Goal: Task Accomplishment & Management: Complete application form

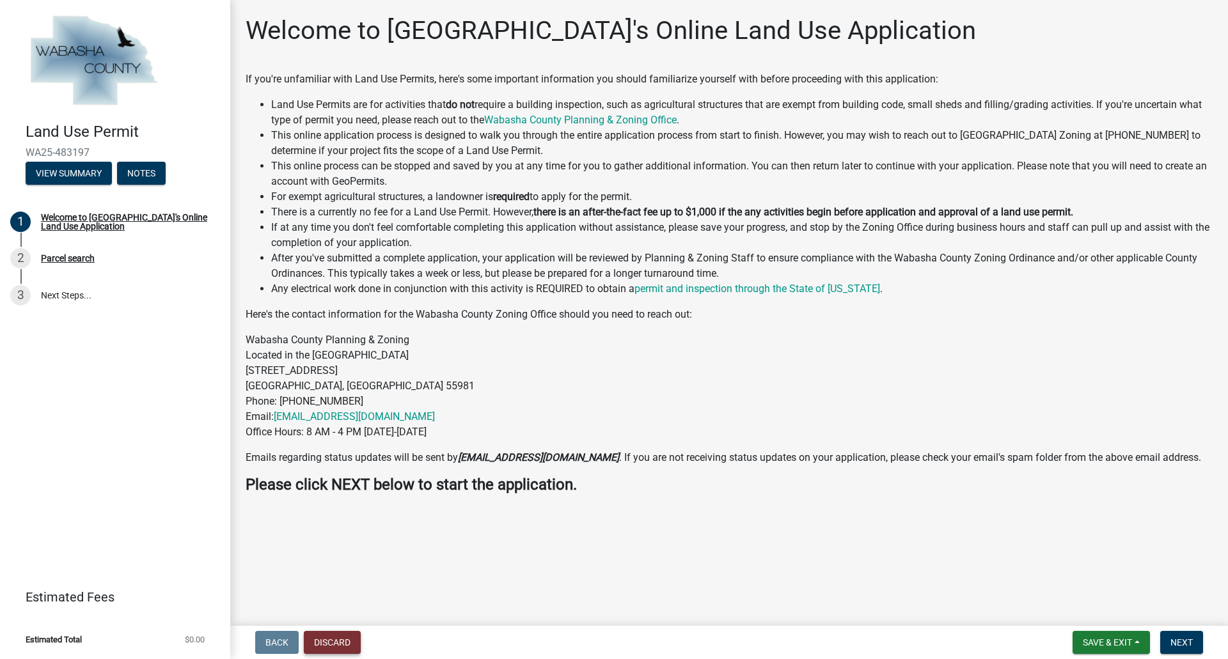
click at [327, 640] on button "Discard" at bounding box center [332, 642] width 57 height 23
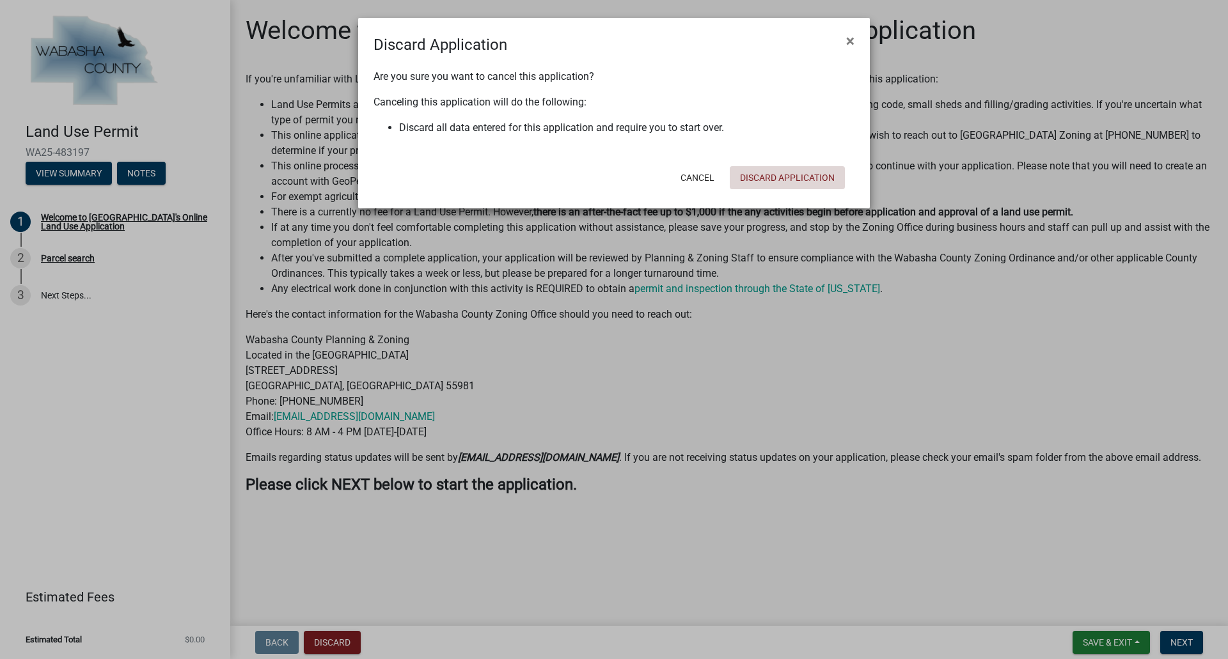
click at [772, 180] on button "Discard Application" at bounding box center [787, 177] width 115 height 23
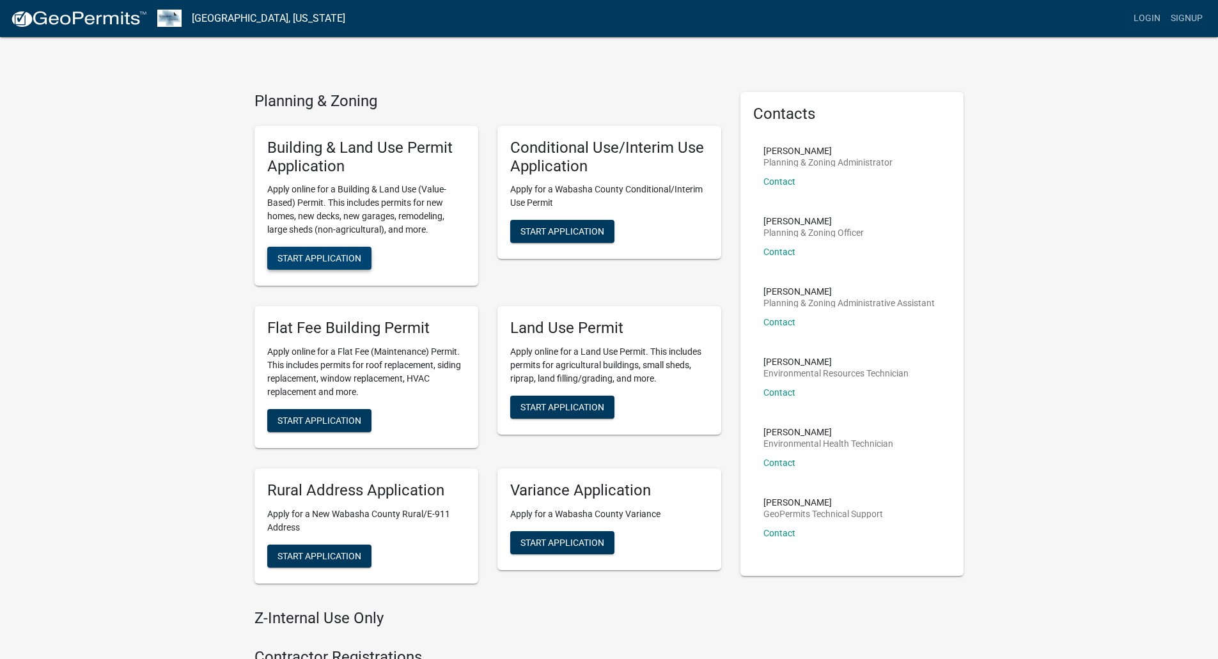
click at [329, 254] on span "Start Application" at bounding box center [320, 258] width 84 height 10
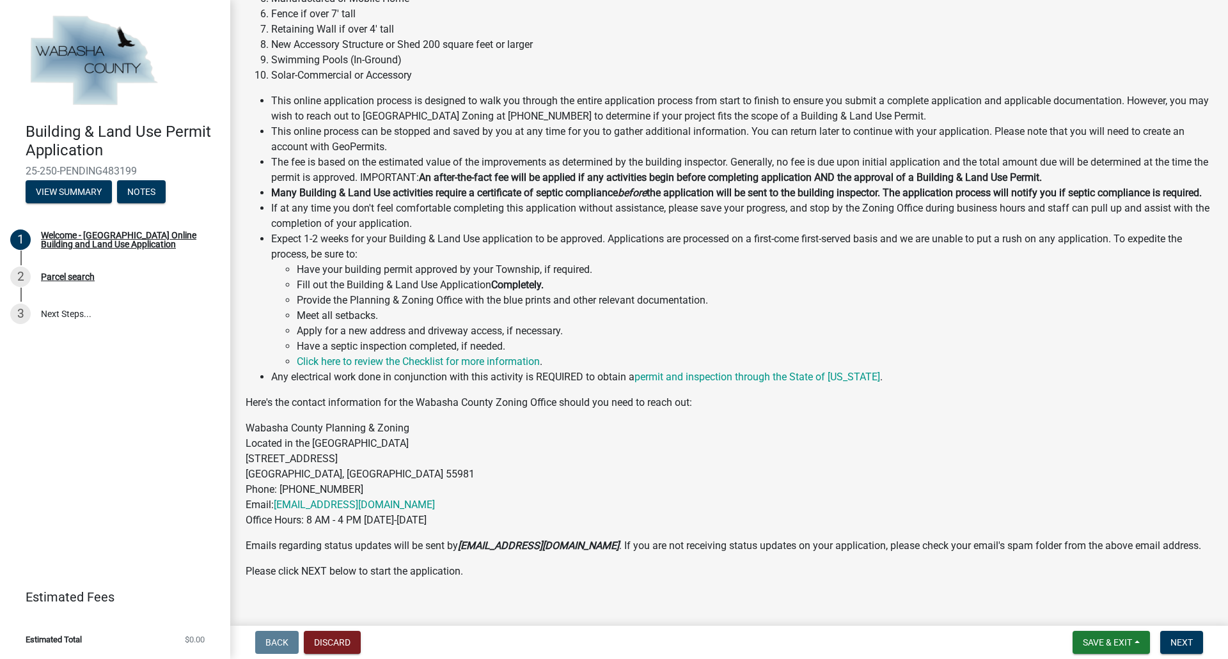
scroll to position [258, 0]
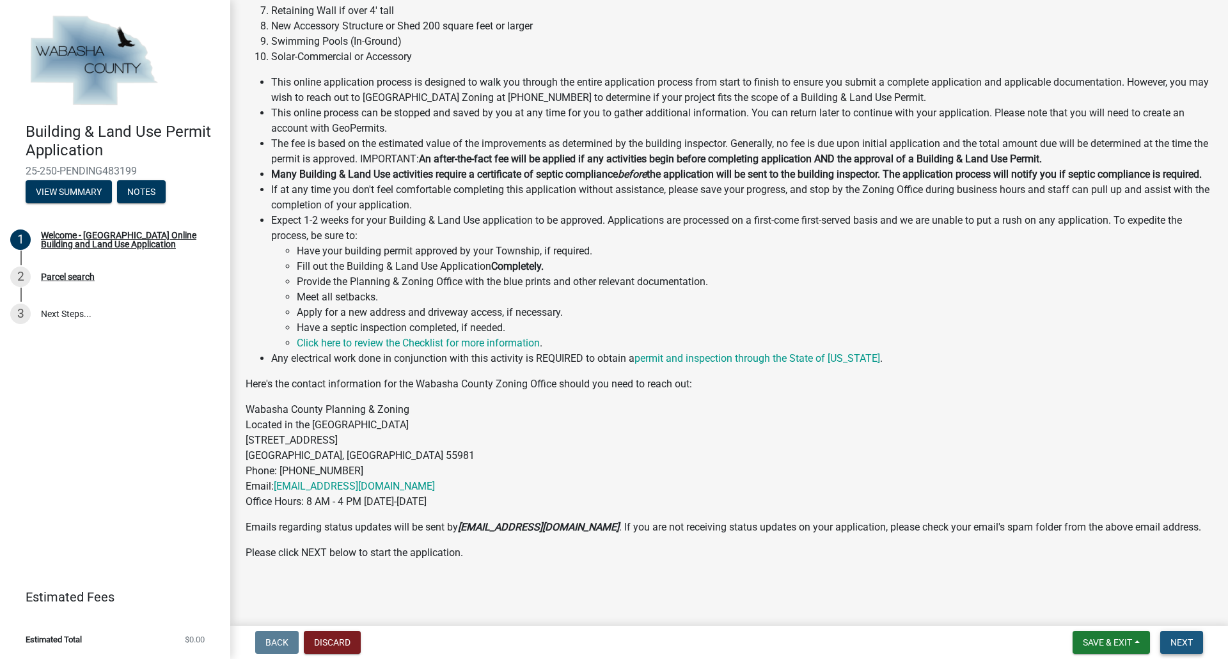
click at [1178, 638] on span "Next" at bounding box center [1181, 643] width 22 height 10
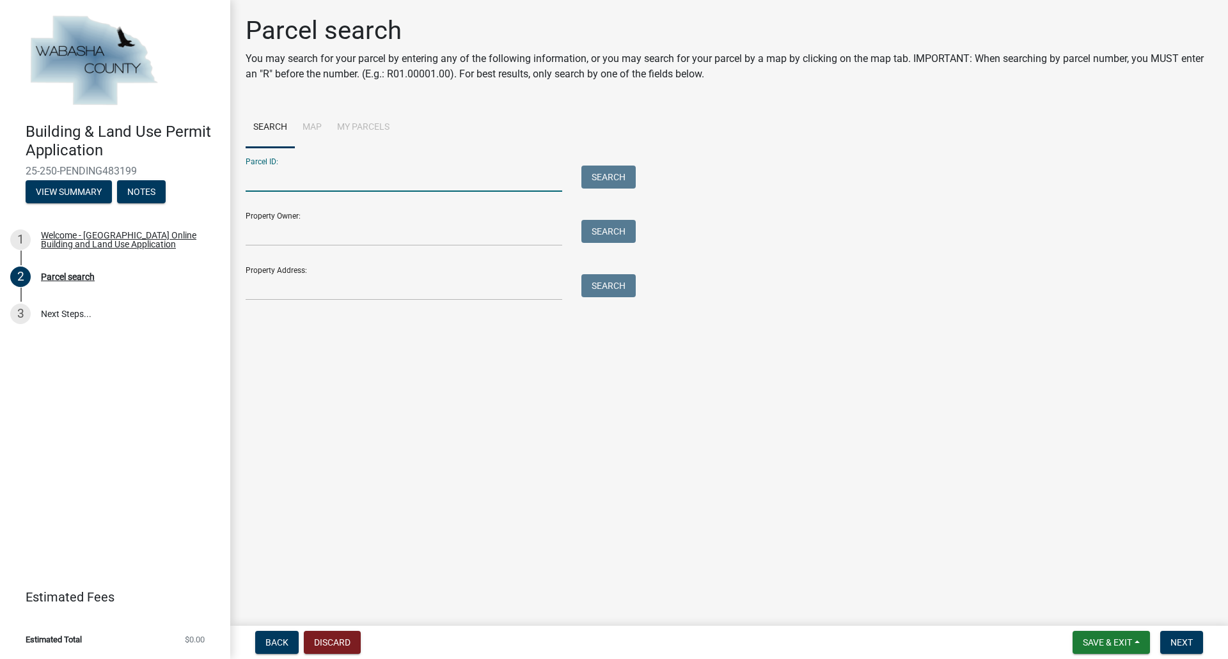
click at [352, 182] on input "Parcel ID:" at bounding box center [404, 179] width 317 height 26
type input "R020035000"
click at [341, 233] on input "Property Owner:" at bounding box center [404, 233] width 317 height 26
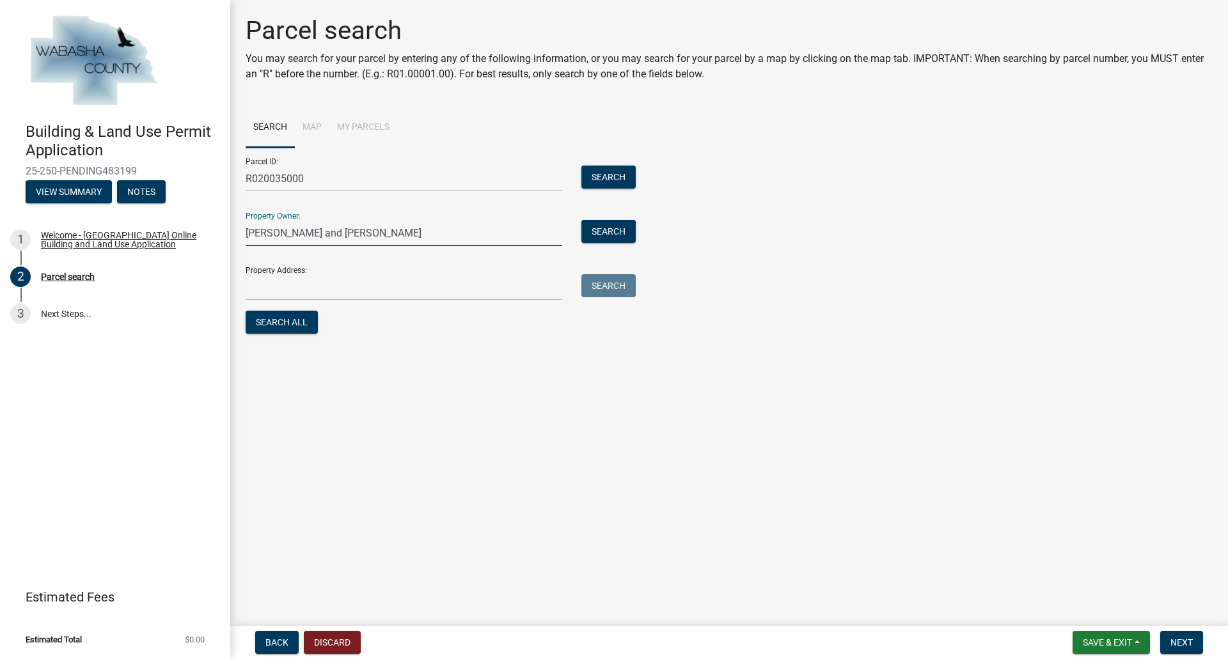
type input "Darl and Karen Zabel"
click at [343, 288] on input "Property Address:" at bounding box center [404, 287] width 317 height 26
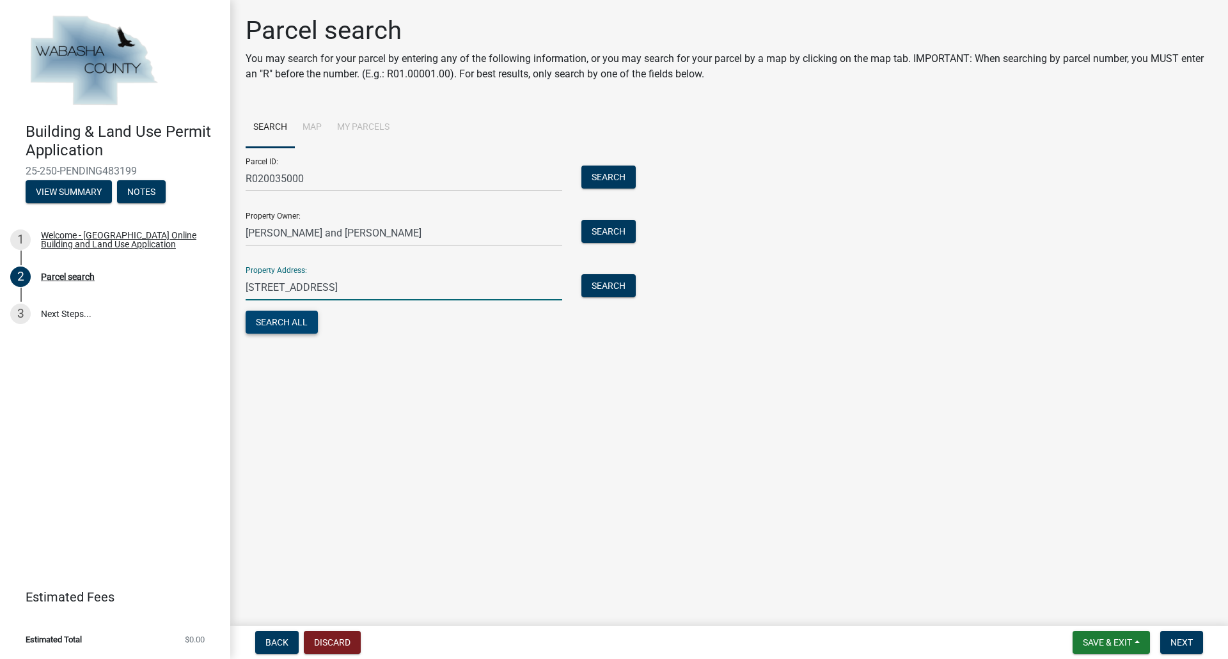
type input "50461 288th Ave"
click at [306, 317] on button "Search All" at bounding box center [282, 322] width 72 height 23
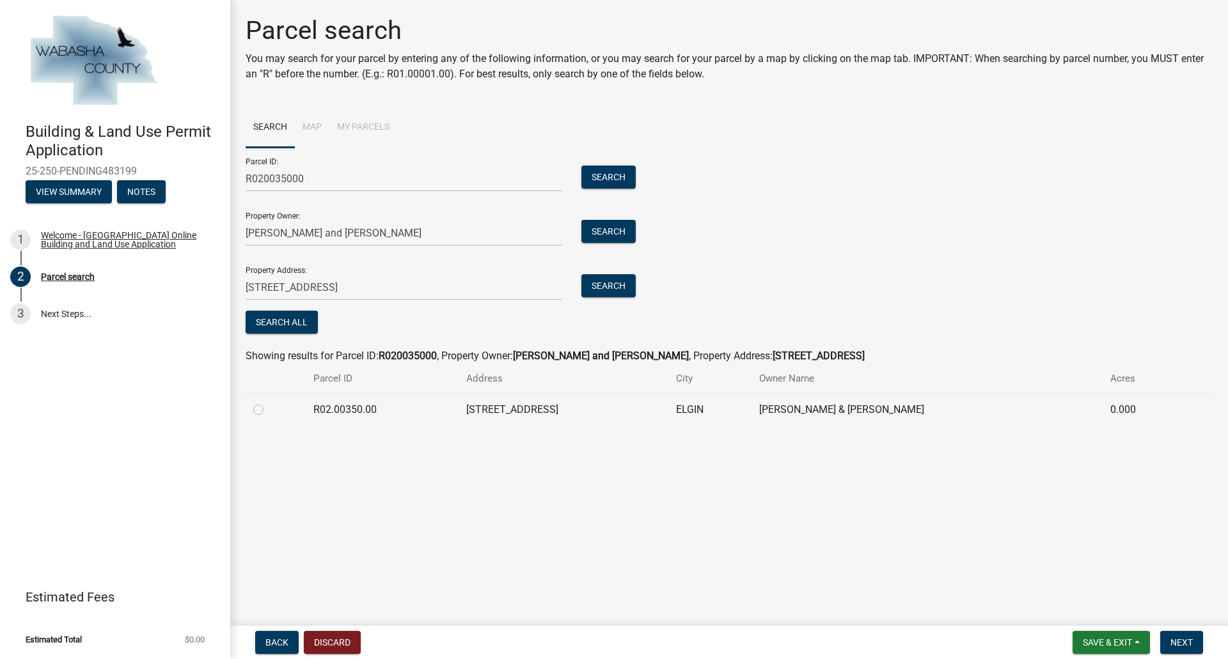
click at [352, 409] on td "R02.00350.00" at bounding box center [382, 409] width 153 height 31
click at [269, 402] on label at bounding box center [269, 402] width 0 height 0
click at [269, 410] on input "radio" at bounding box center [273, 406] width 8 height 8
radio input "true"
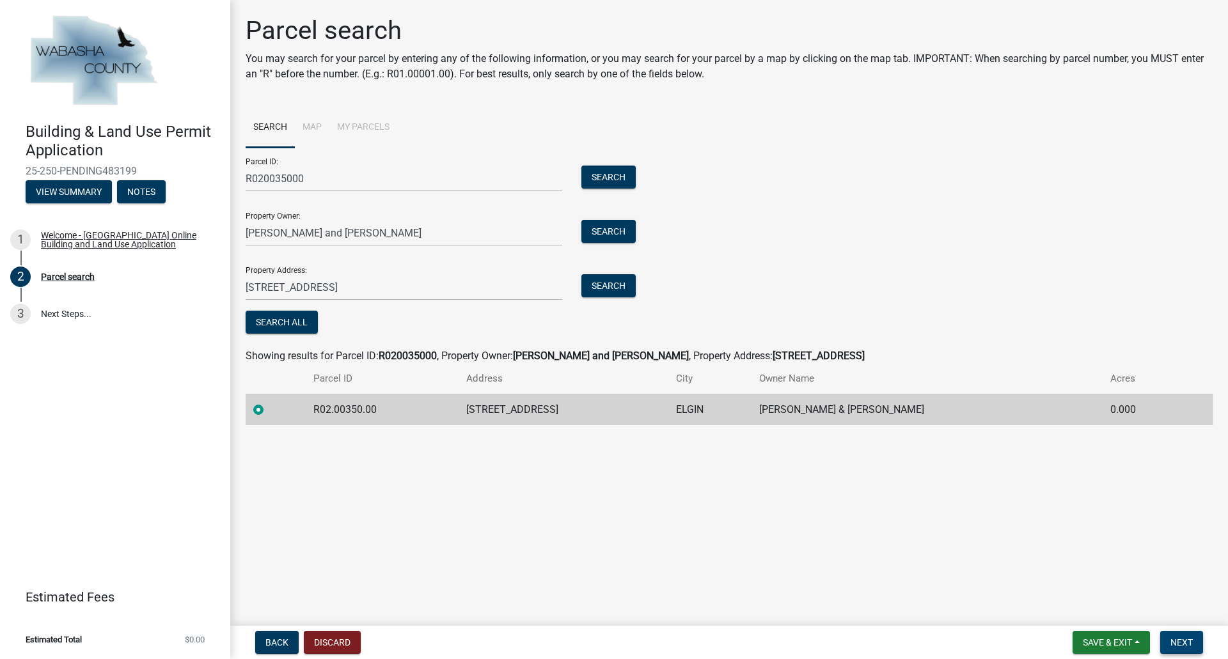
click at [1189, 641] on span "Next" at bounding box center [1181, 643] width 22 height 10
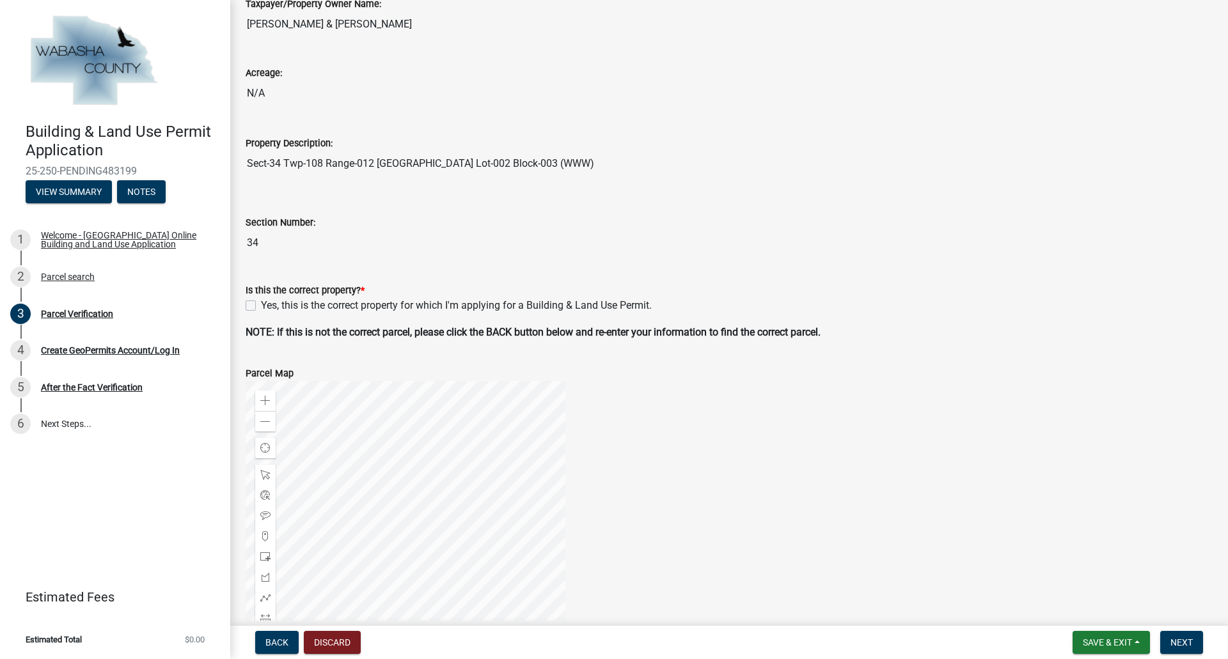
scroll to position [256, 0]
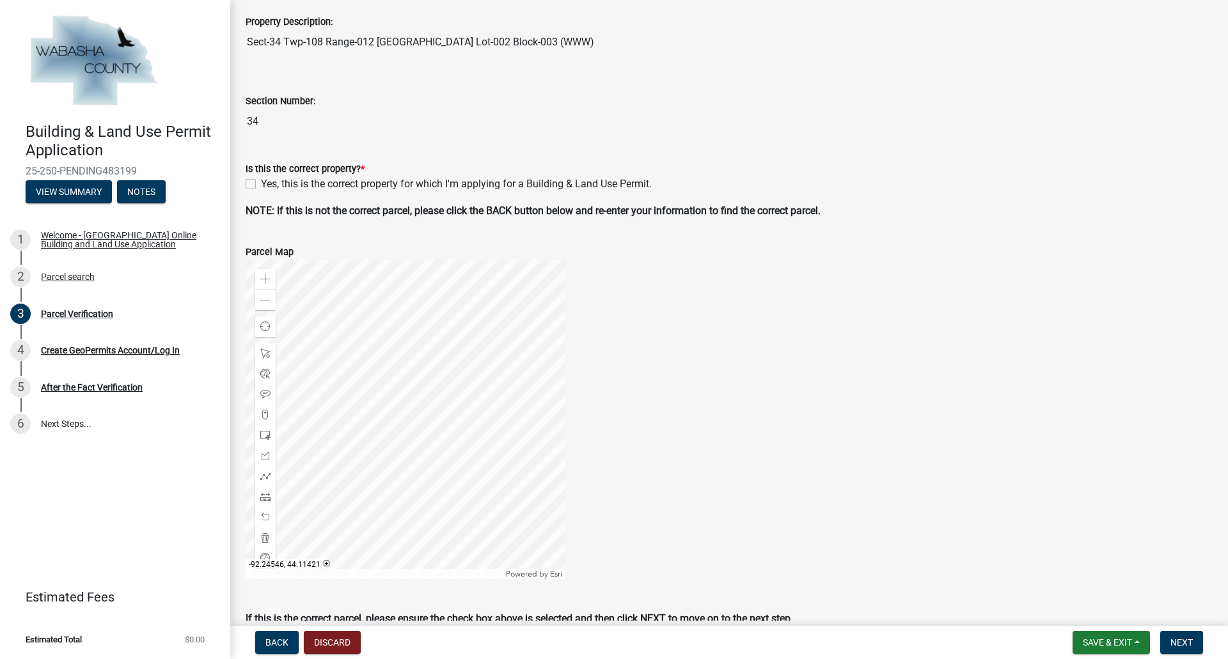
click at [261, 184] on label "Yes, this is the correct property for which I'm applying for a Building & Land …" at bounding box center [456, 184] width 391 height 15
click at [261, 184] on input "Yes, this is the correct property for which I'm applying for a Building & Land …" at bounding box center [265, 181] width 8 height 8
checkbox input "true"
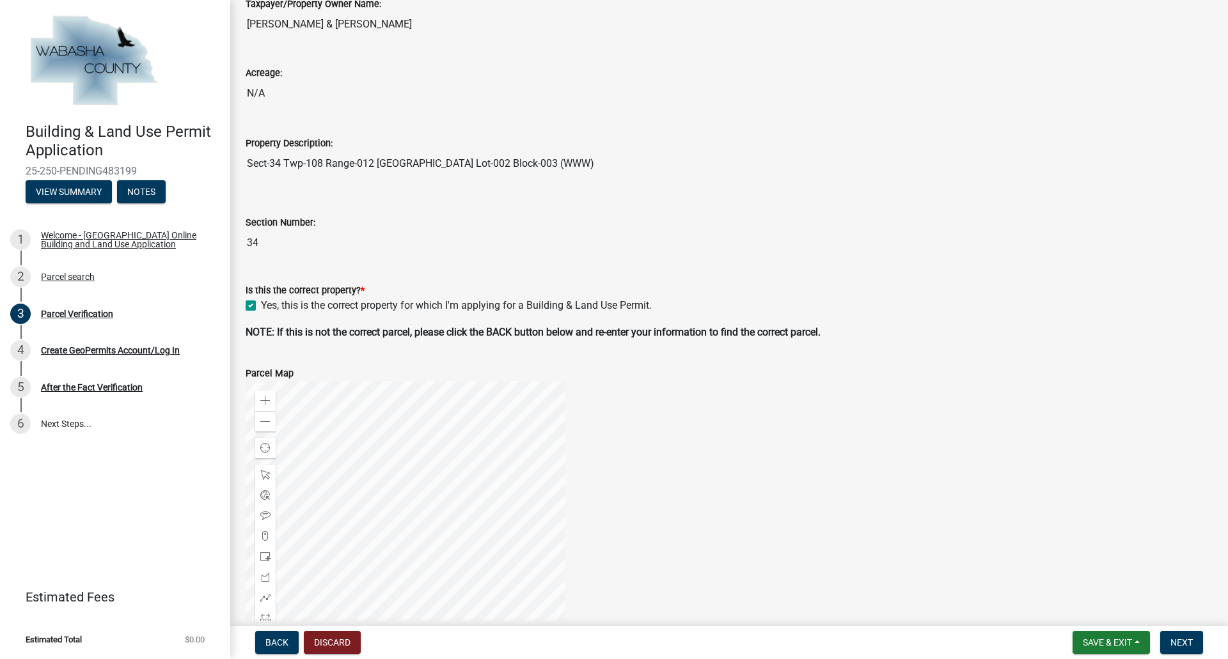
scroll to position [322, 0]
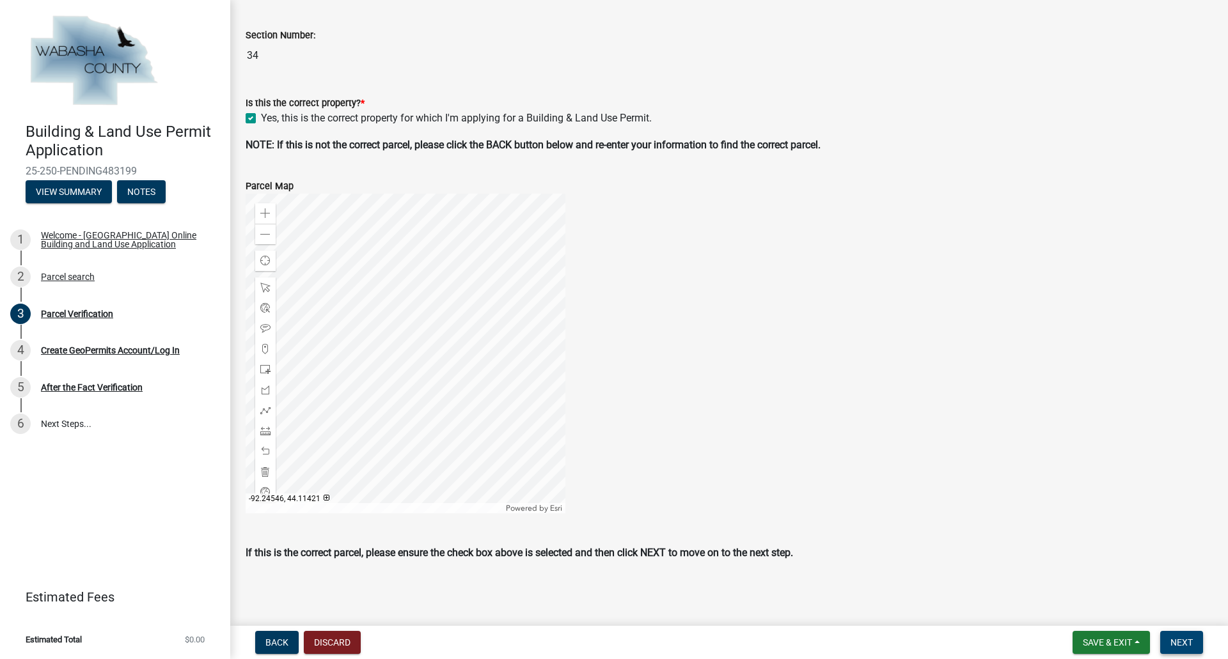
click at [1182, 642] on span "Next" at bounding box center [1181, 643] width 22 height 10
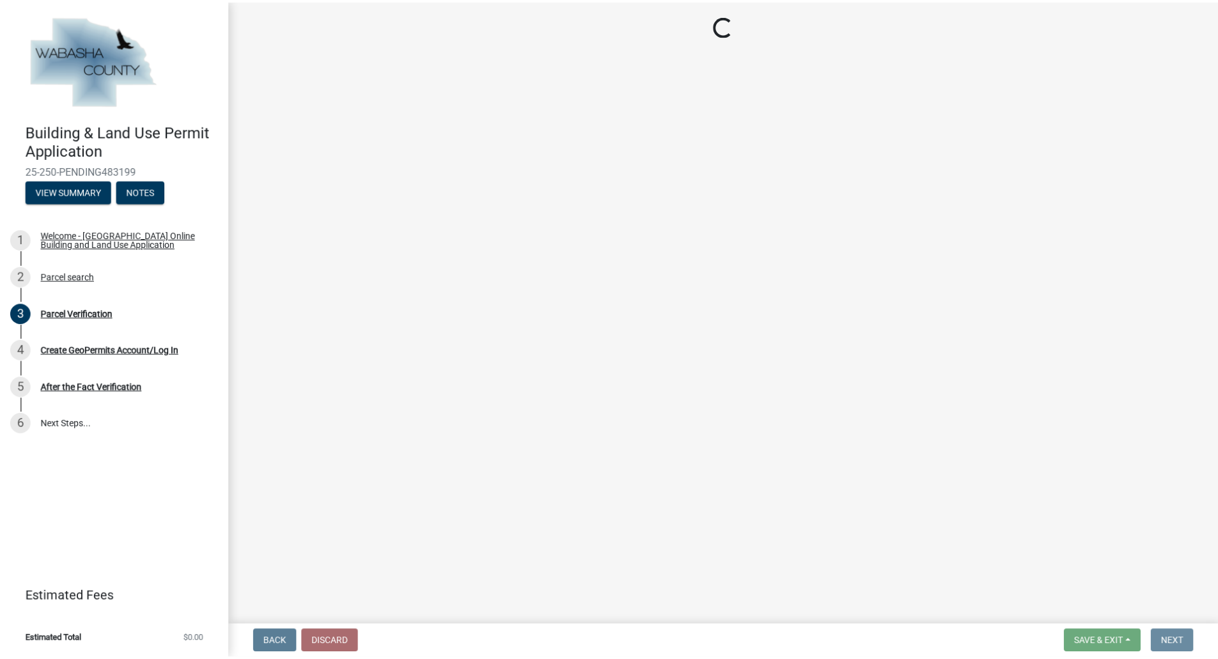
scroll to position [0, 0]
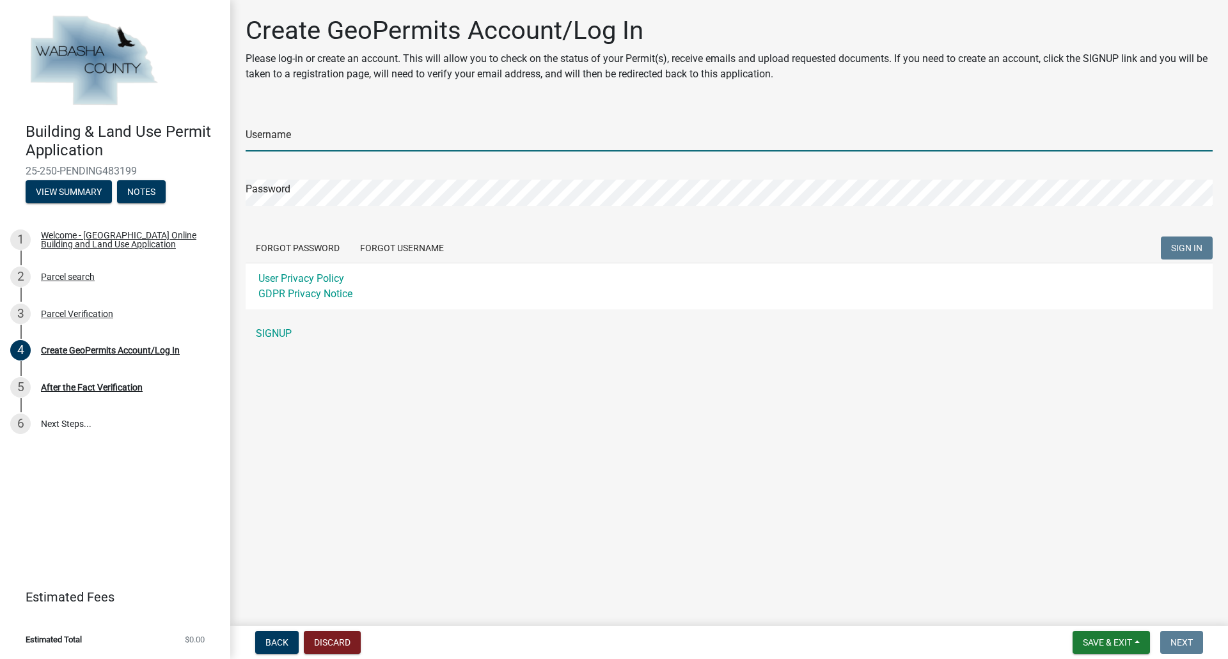
click at [313, 138] on input "Username" at bounding box center [729, 138] width 967 height 26
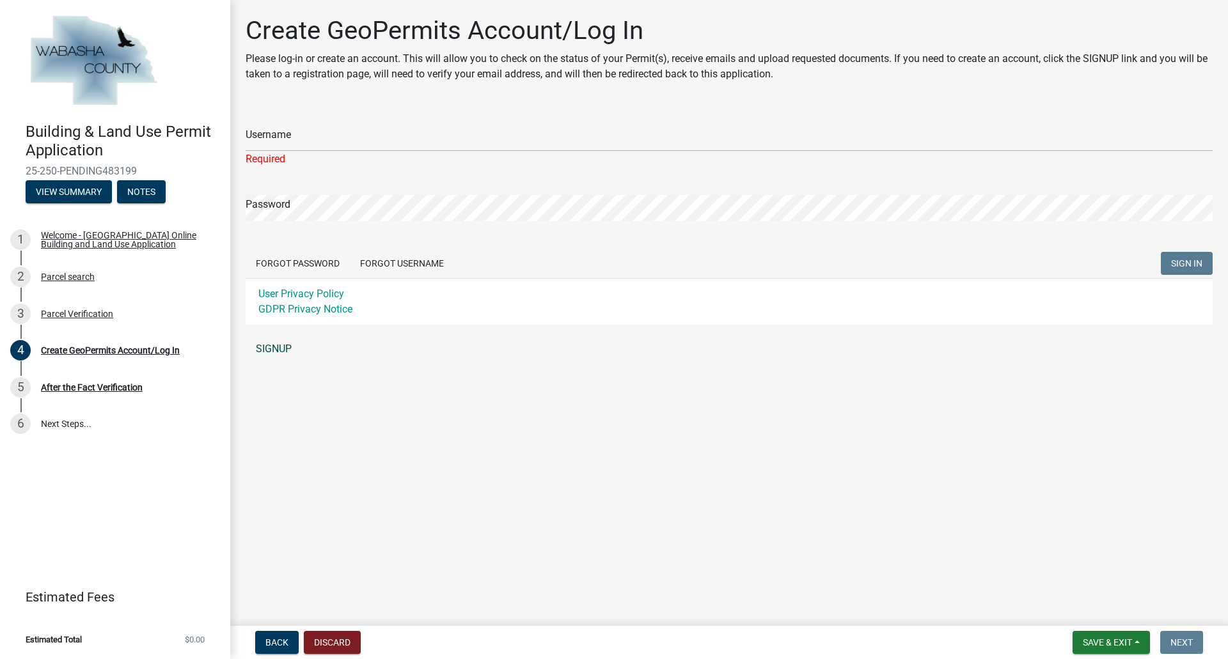
click at [267, 341] on link "SIGNUP" at bounding box center [729, 349] width 967 height 26
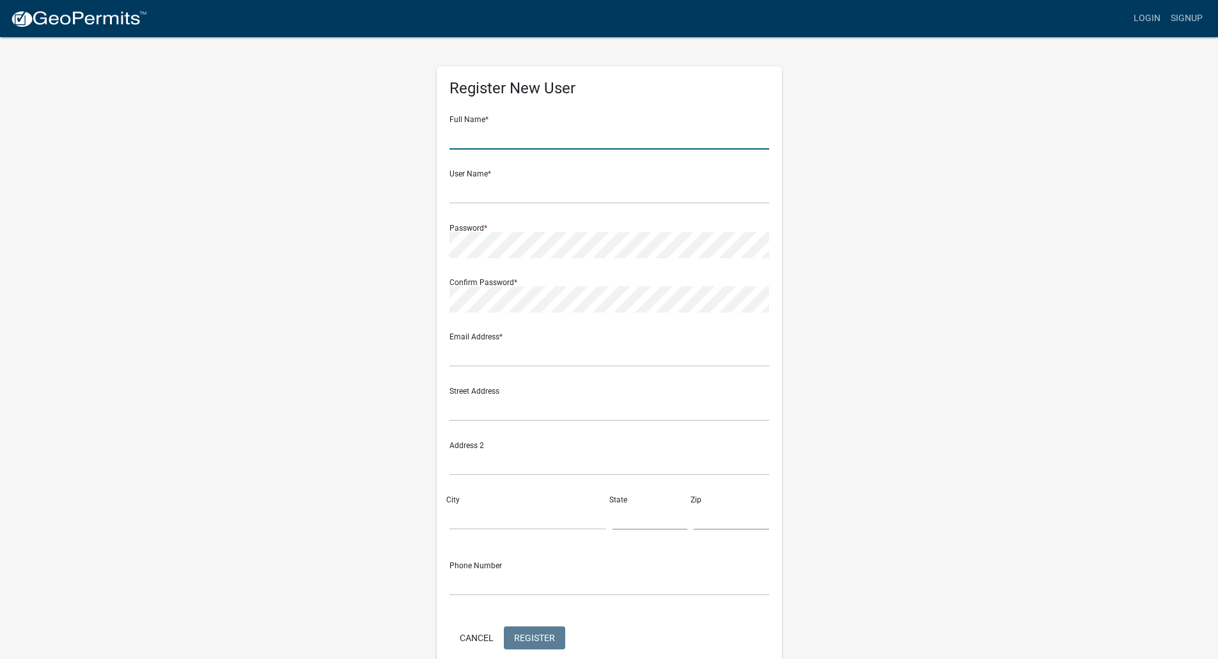
click at [519, 134] on input "text" at bounding box center [610, 136] width 320 height 26
type input "Dan Pearson"
click at [487, 196] on input "text" at bounding box center [610, 191] width 320 height 26
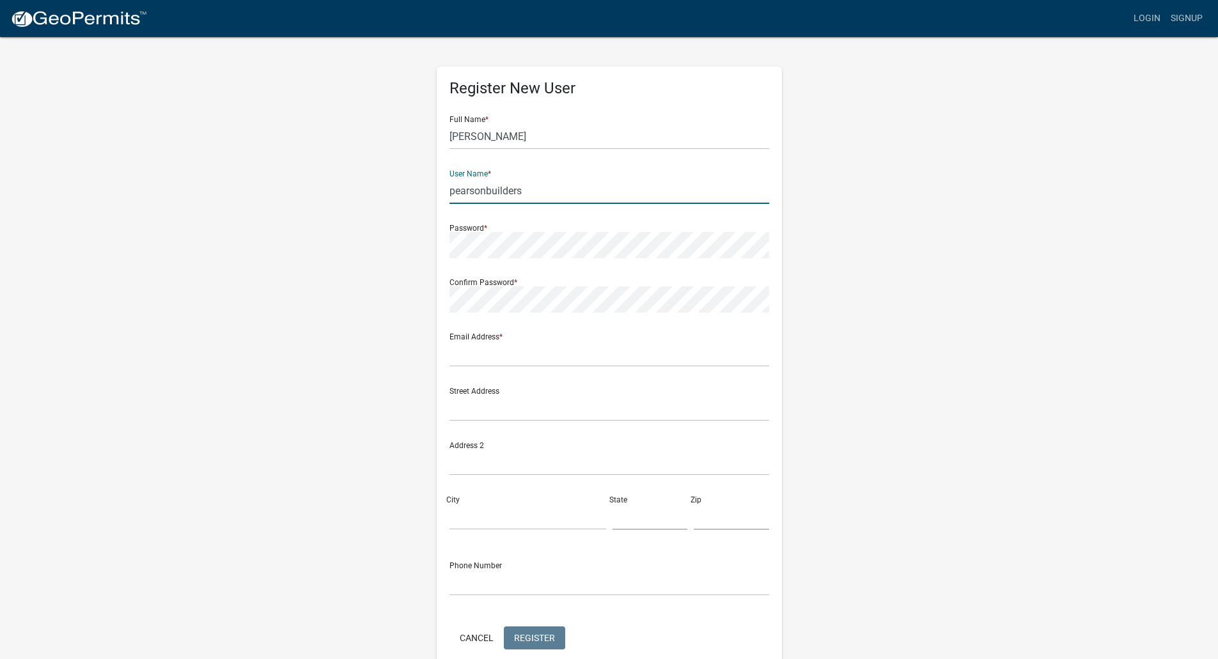
type input "pearsonbuilders"
click at [470, 316] on form "Full Name * Dan Pearson User Name * pearsonbuilders Password * Confirm Password…" at bounding box center [610, 379] width 320 height 547
click at [472, 352] on input "text" at bounding box center [610, 354] width 320 height 26
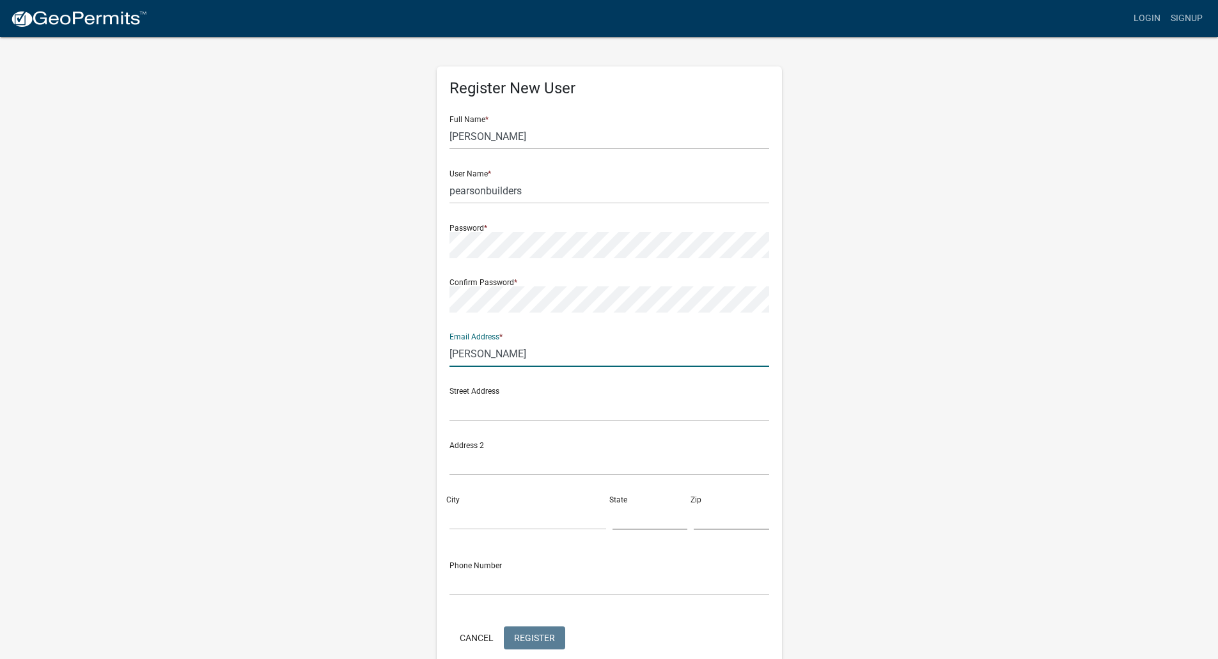
type input "[PERSON_NAME][EMAIL_ADDRESS][DOMAIN_NAME]"
click at [511, 407] on input "text" at bounding box center [610, 408] width 320 height 26
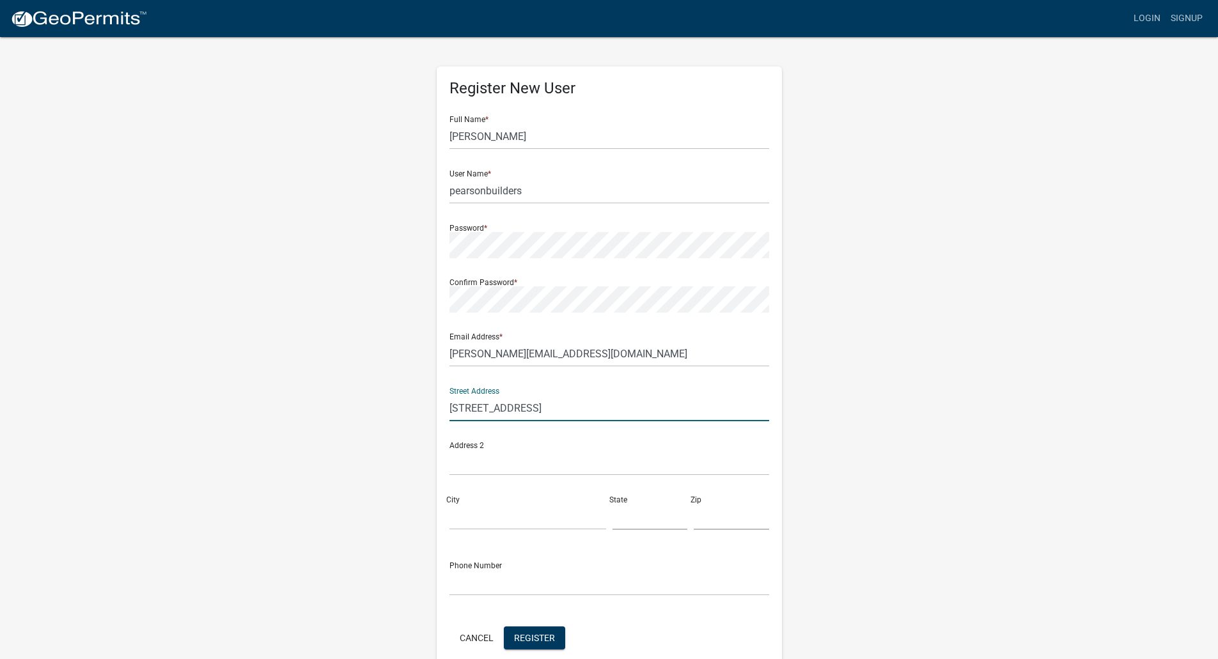
type input "[STREET_ADDRESS]"
click at [459, 515] on input "City" at bounding box center [528, 517] width 157 height 26
type input "St. Charles"
click at [654, 521] on input "text" at bounding box center [650, 517] width 75 height 26
type input "MN"
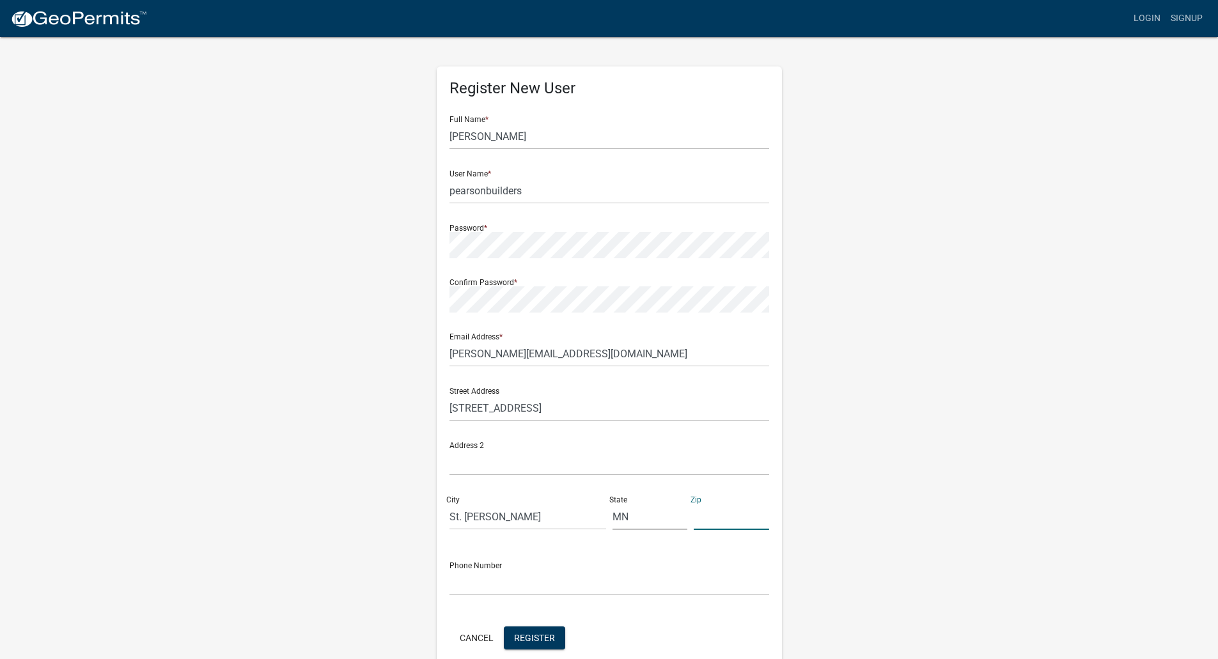
click at [724, 521] on input "text" at bounding box center [731, 517] width 75 height 26
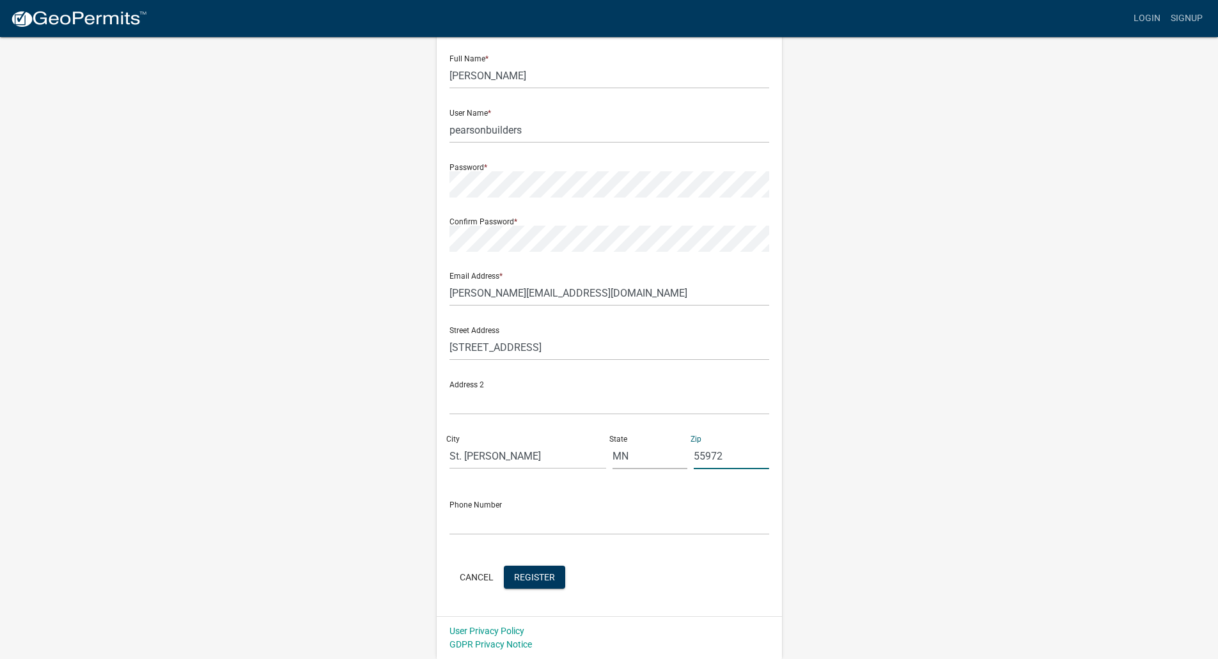
type input "55972"
click at [515, 516] on input "text" at bounding box center [610, 522] width 320 height 26
type input "5079512043"
click at [531, 578] on span "Register" at bounding box center [534, 577] width 41 height 10
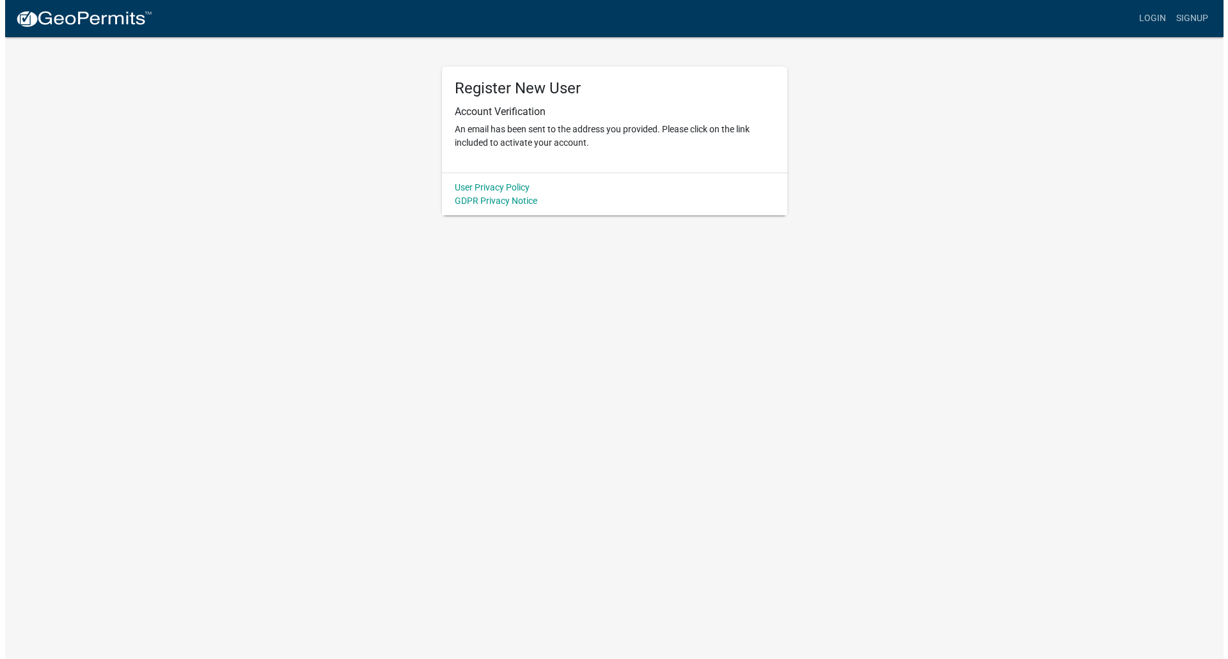
scroll to position [0, 0]
click at [930, 233] on body "Internet Explorer does NOT work with GeoPermits. Get a new browser for more sec…" at bounding box center [614, 329] width 1228 height 659
click at [1160, 19] on link "Login" at bounding box center [1156, 18] width 37 height 24
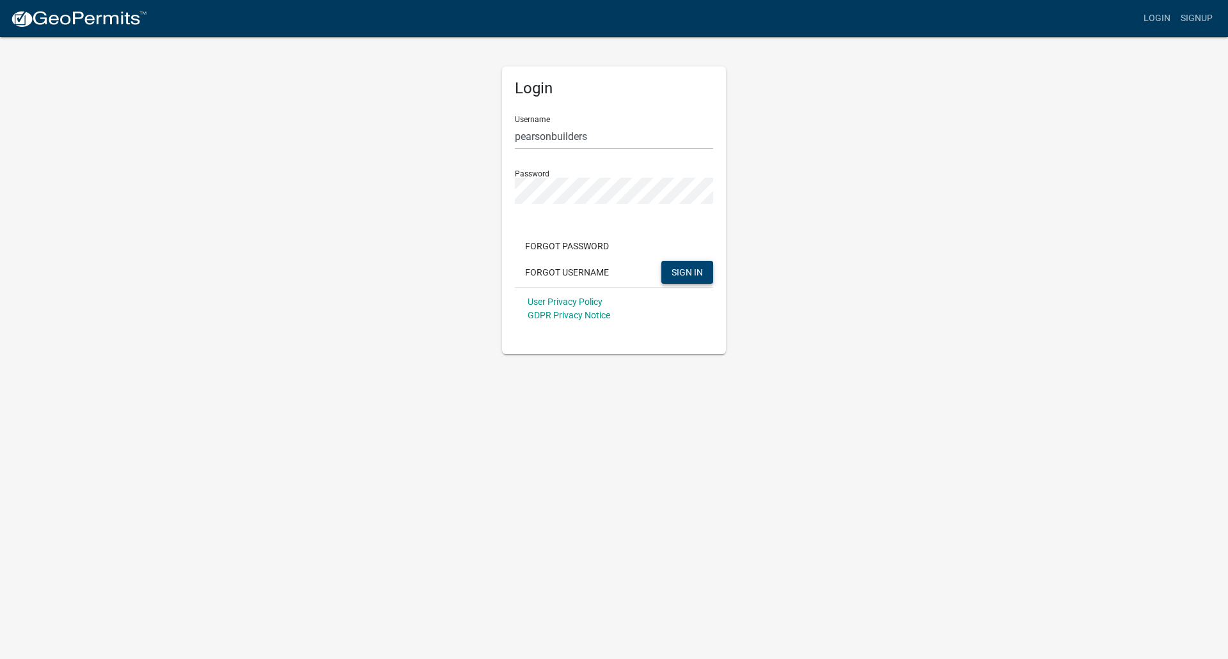
click at [689, 273] on span "SIGN IN" at bounding box center [687, 272] width 31 height 10
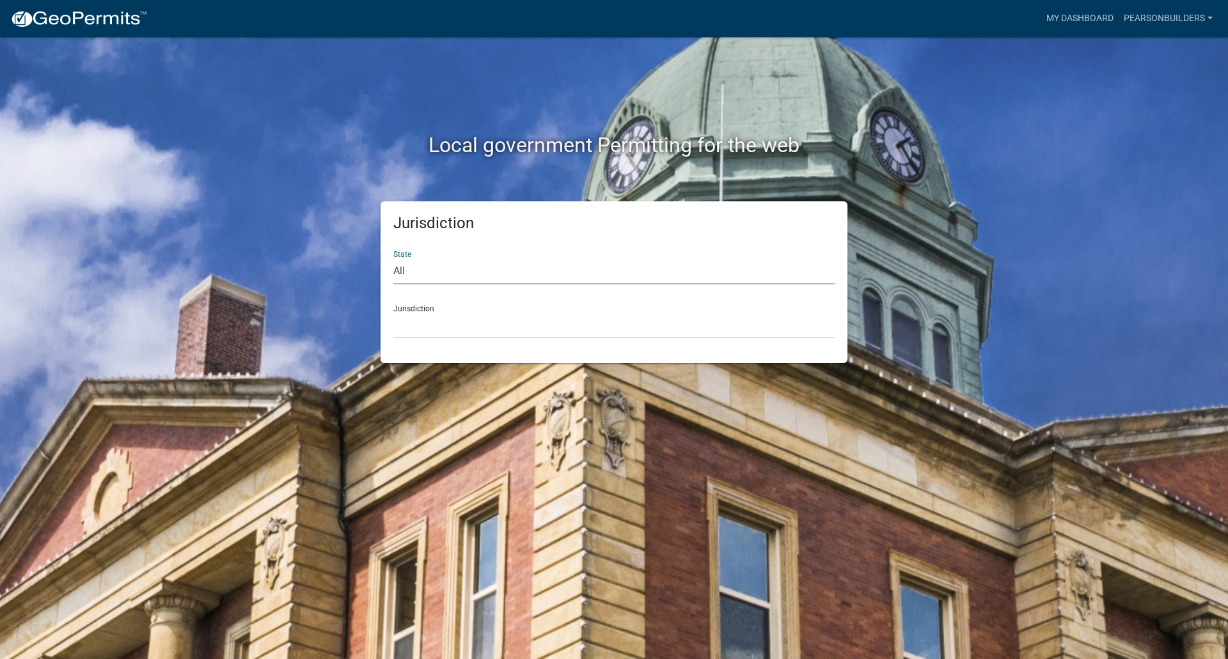
click at [416, 274] on select "All Colorado Georgia Indiana Iowa Kansas Minnesota Ohio South Carolina Wisconsin" at bounding box center [613, 271] width 441 height 26
select select "Minnesota"
click at [393, 258] on select "All Colorado Georgia Indiana Iowa Kansas Minnesota Ohio South Carolina Wisconsin" at bounding box center [613, 271] width 441 height 26
click at [446, 333] on select "Becker County, Minnesota Benton County, Minnesota Carlton County, Minnesota Cit…" at bounding box center [613, 326] width 441 height 26
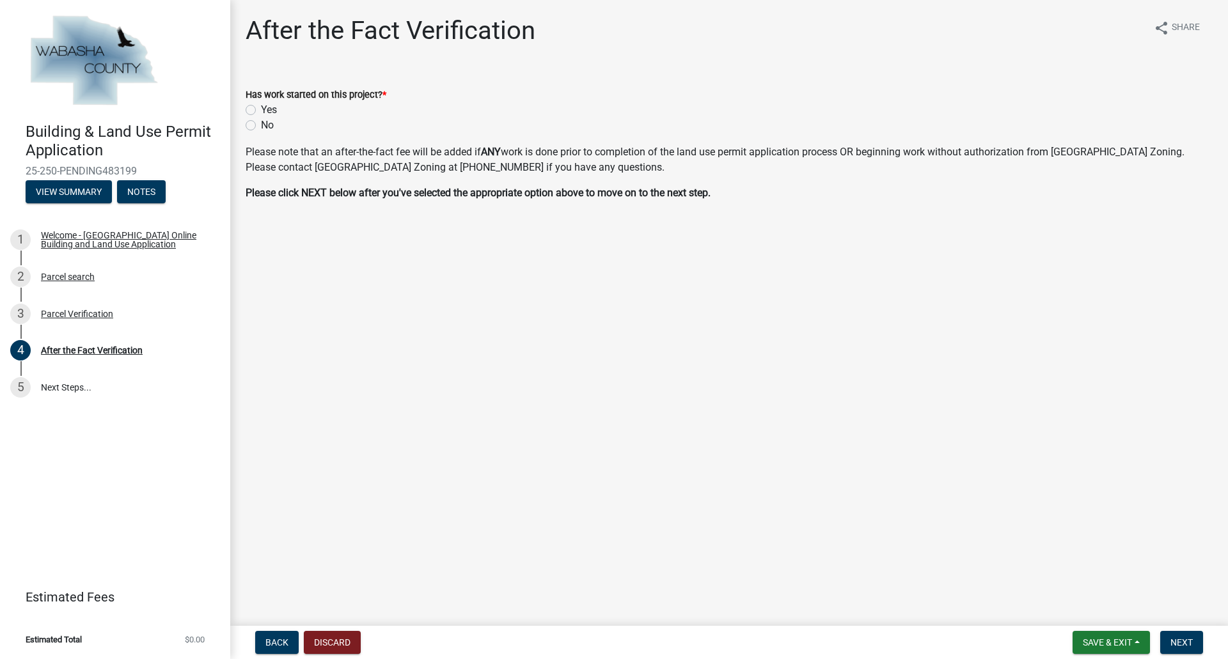
click at [261, 123] on label "No" at bounding box center [267, 125] width 13 height 15
click at [261, 123] on input "No" at bounding box center [265, 122] width 8 height 8
radio input "true"
click at [1174, 642] on span "Next" at bounding box center [1181, 643] width 22 height 10
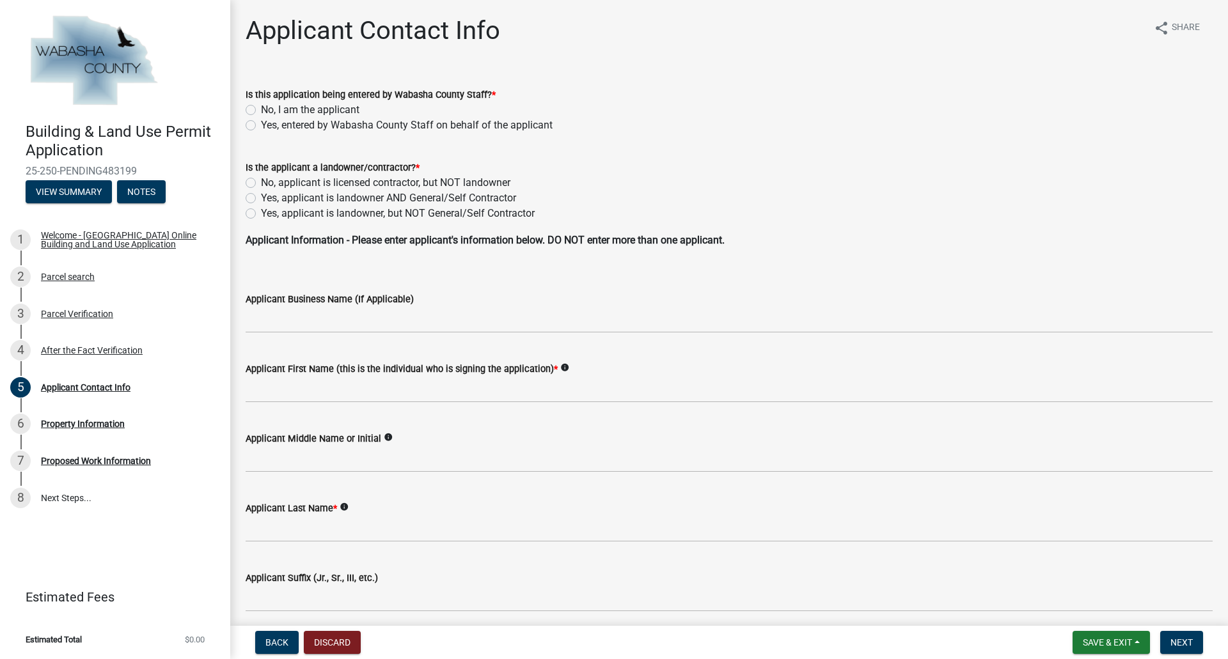
click at [250, 104] on div "No, I am the applicant" at bounding box center [729, 109] width 967 height 15
click at [261, 110] on label "No, I am the applicant" at bounding box center [310, 109] width 98 height 15
click at [261, 110] on input "No, I am the applicant" at bounding box center [265, 106] width 8 height 8
radio input "true"
click at [261, 185] on label "No, applicant is licensed contractor, but NOT landowner" at bounding box center [385, 182] width 249 height 15
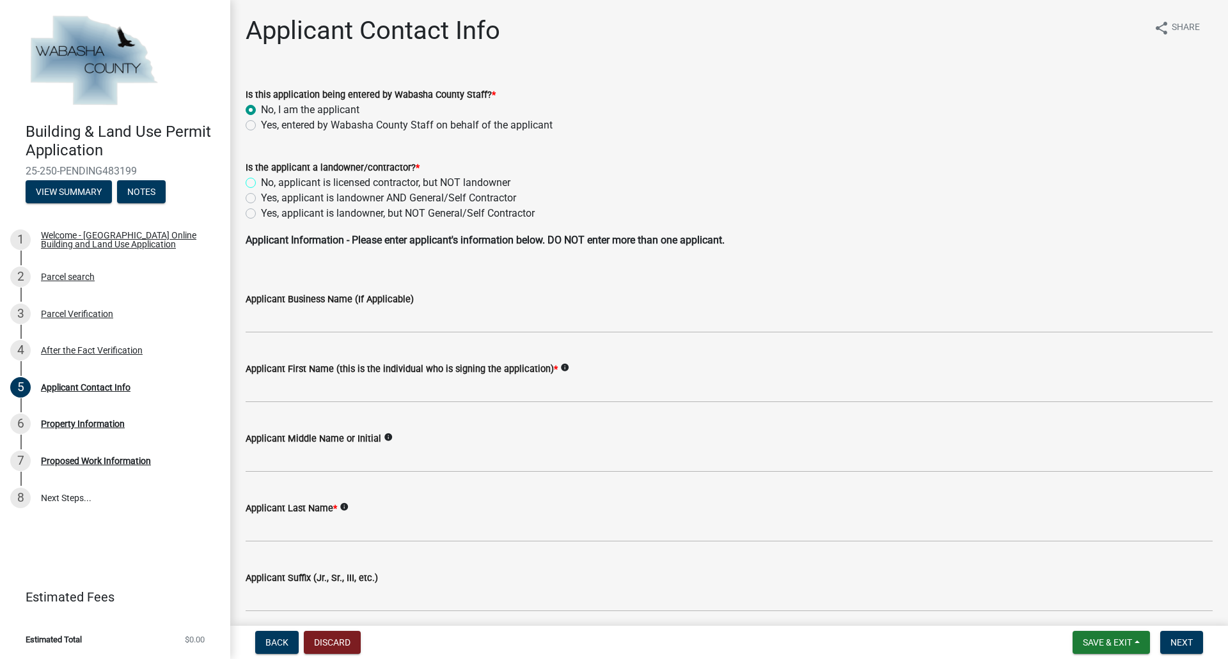
click at [261, 184] on input "No, applicant is licensed contractor, but NOT landowner" at bounding box center [265, 179] width 8 height 8
radio input "true"
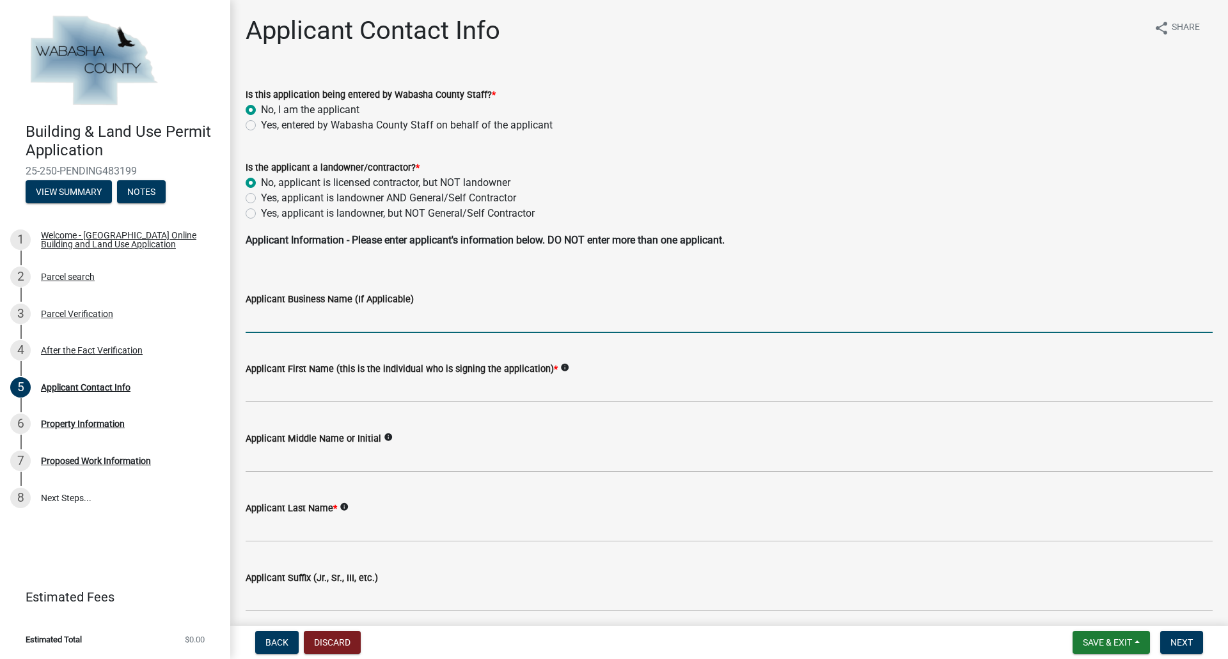
click at [363, 323] on input "Applicant Business Name (If Applicable)" at bounding box center [729, 320] width 967 height 26
type input "Pearson Builders, Inc"
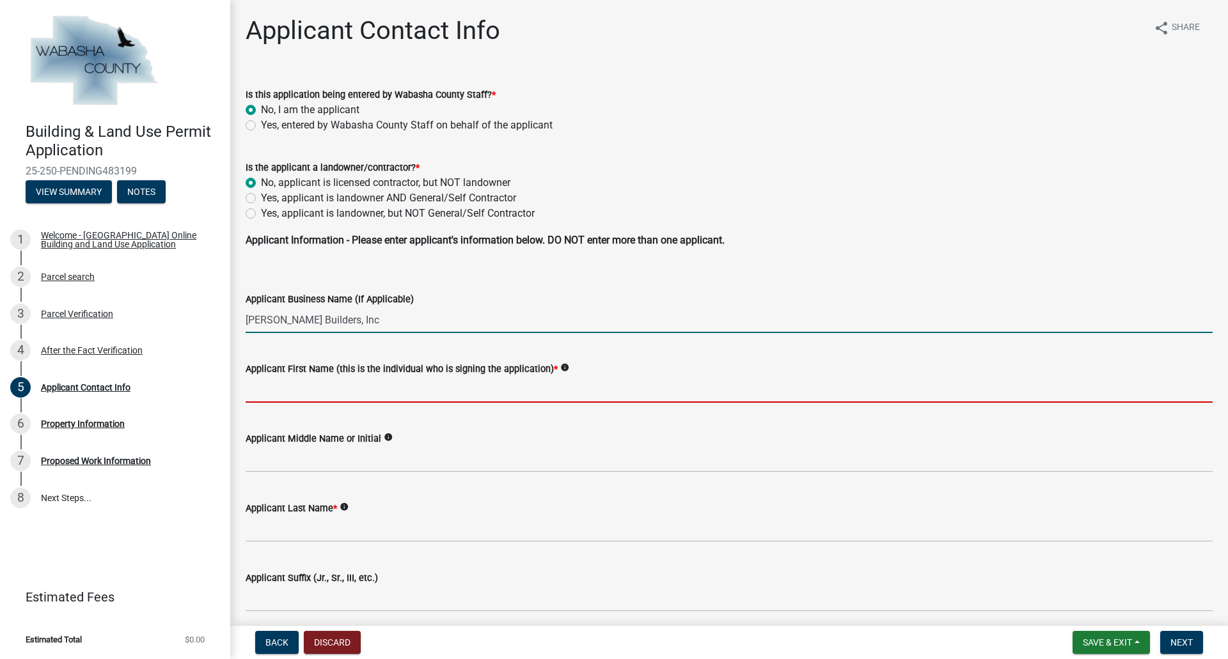
click at [359, 388] on input "Applicant First Name (this is the individual who is signing the application) *" at bounding box center [729, 390] width 967 height 26
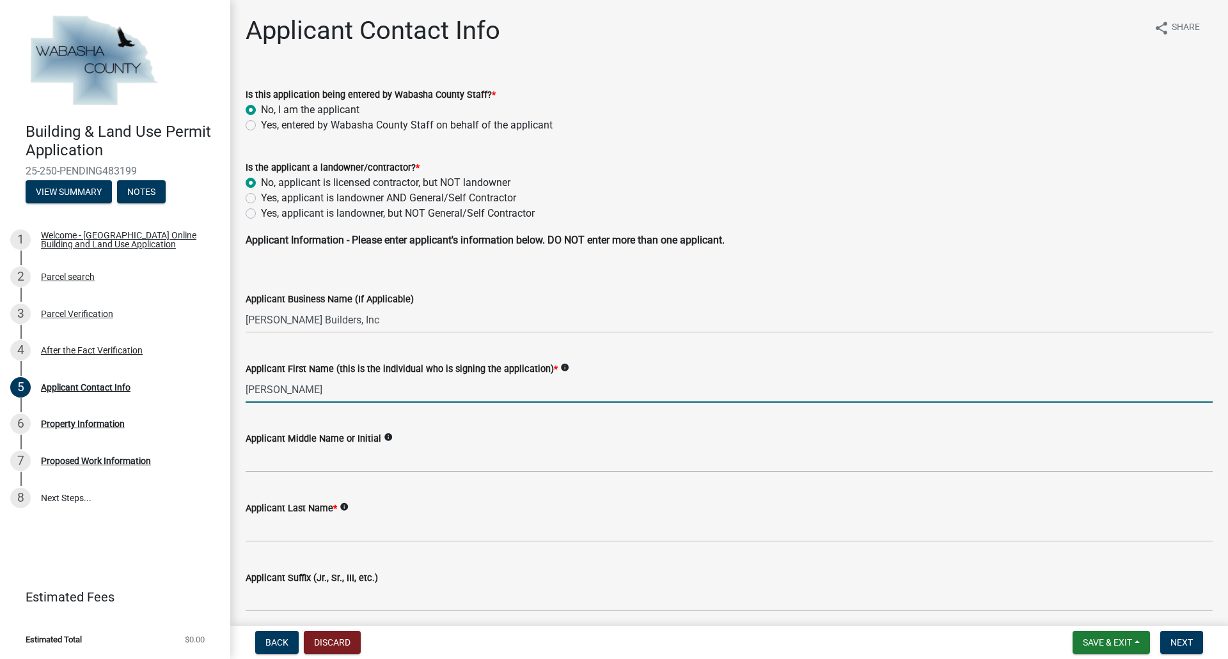
type input "Daniel"
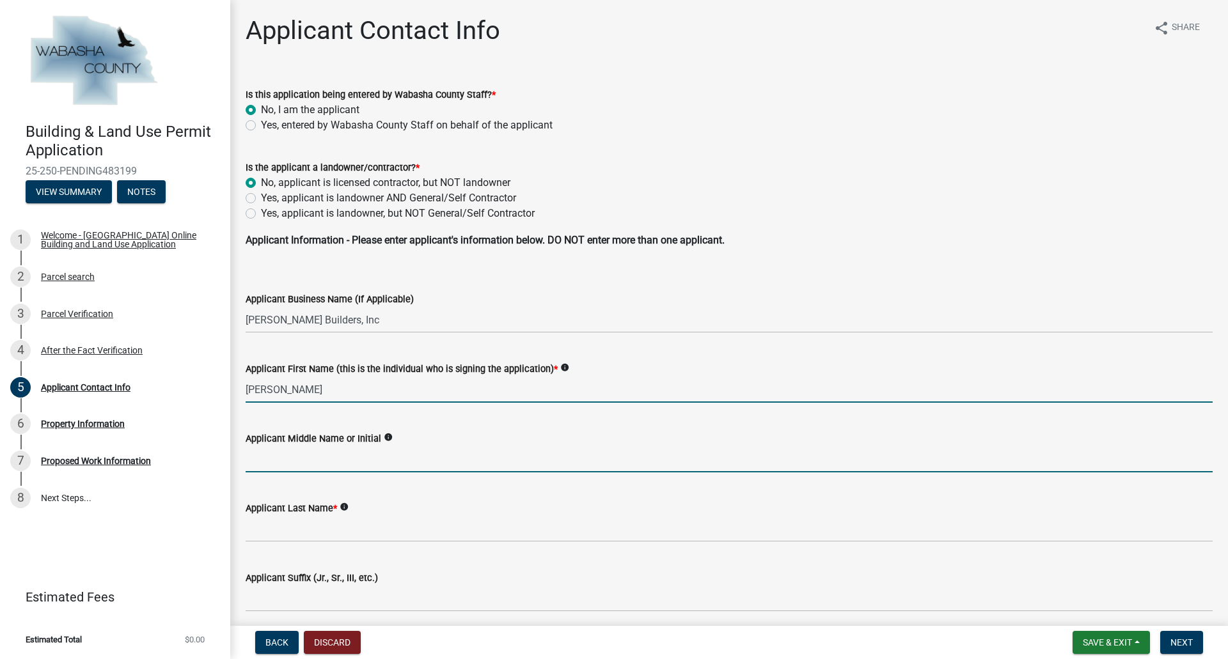
click at [329, 453] on input "Applicant Middle Name or Initial" at bounding box center [729, 459] width 967 height 26
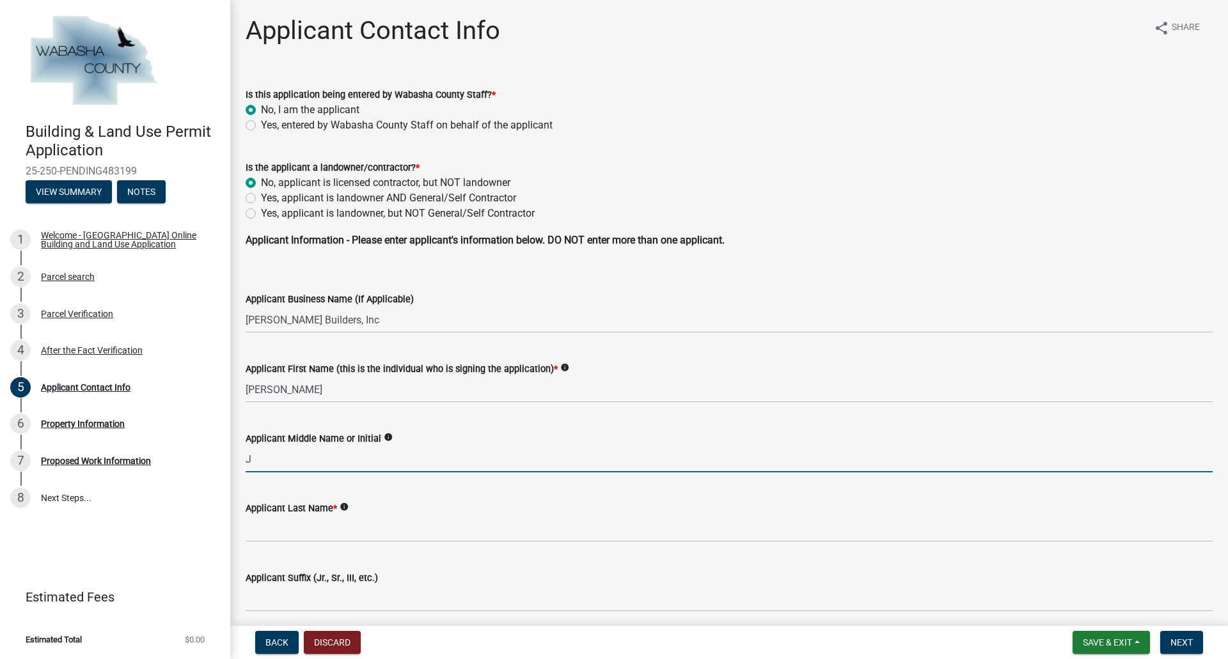
type input "J"
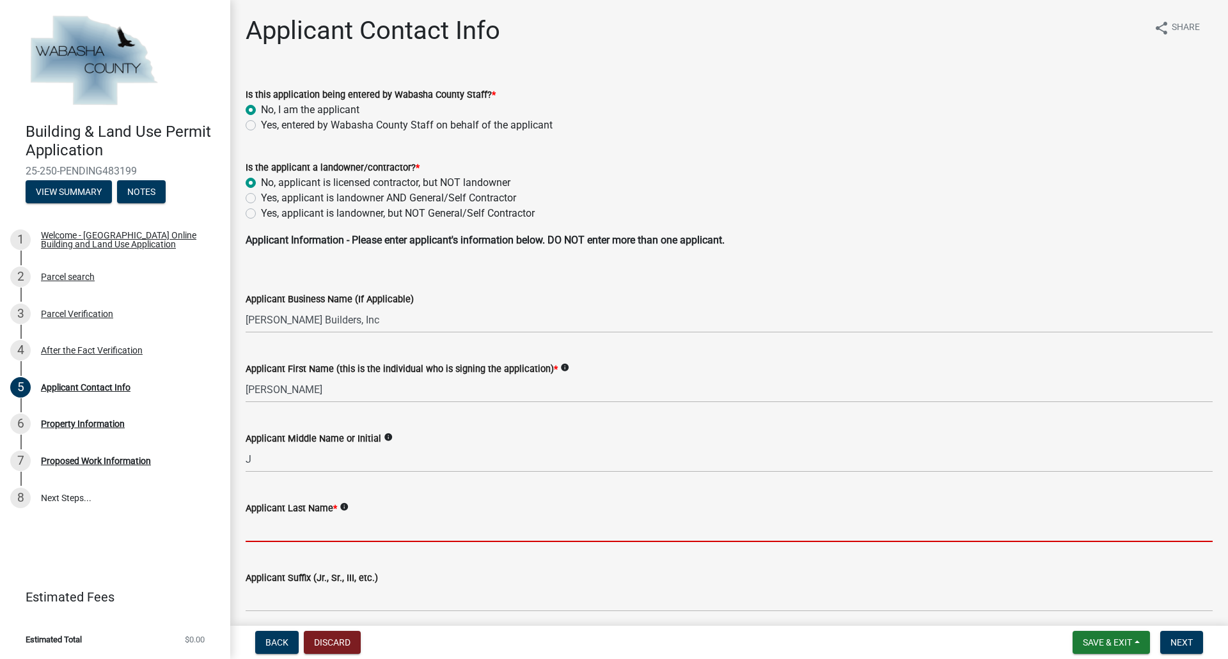
click at [301, 522] on input "Applicant Last Name *" at bounding box center [729, 529] width 967 height 26
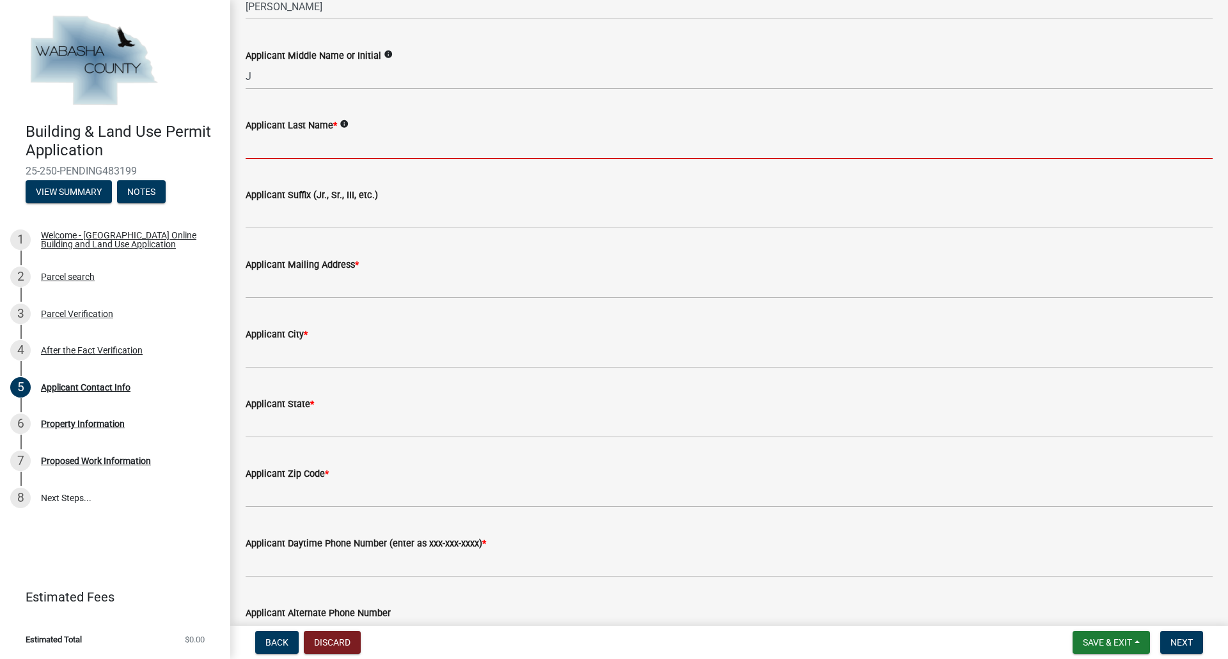
scroll to position [384, 0]
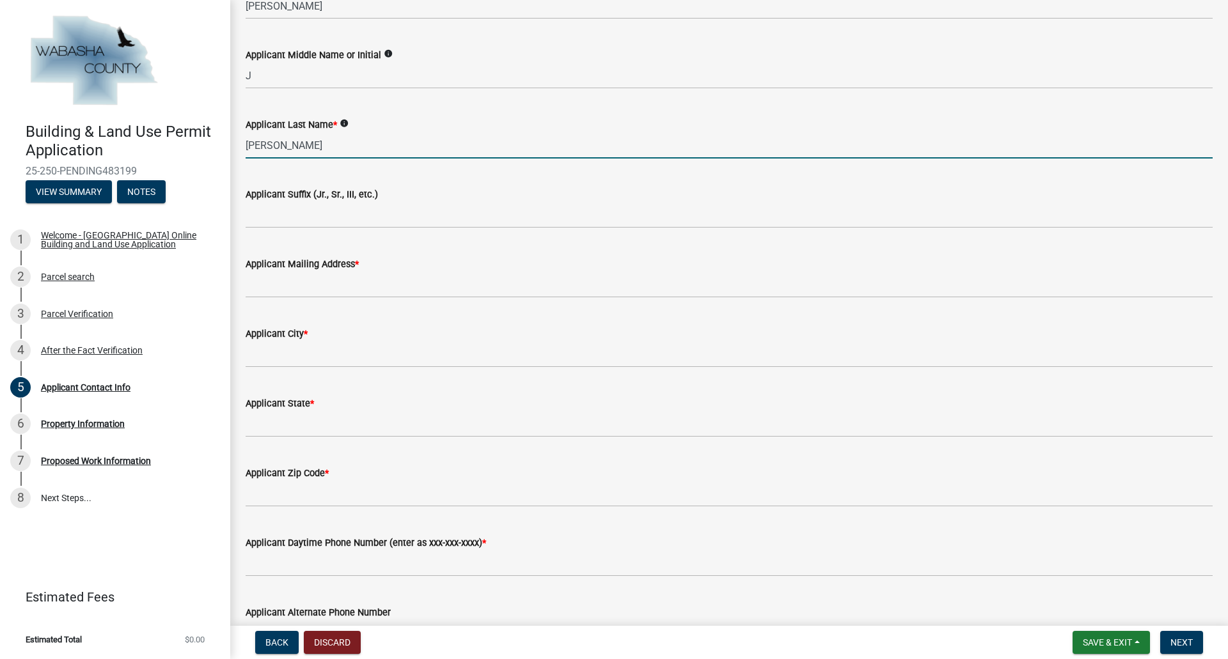
type input "Pearson"
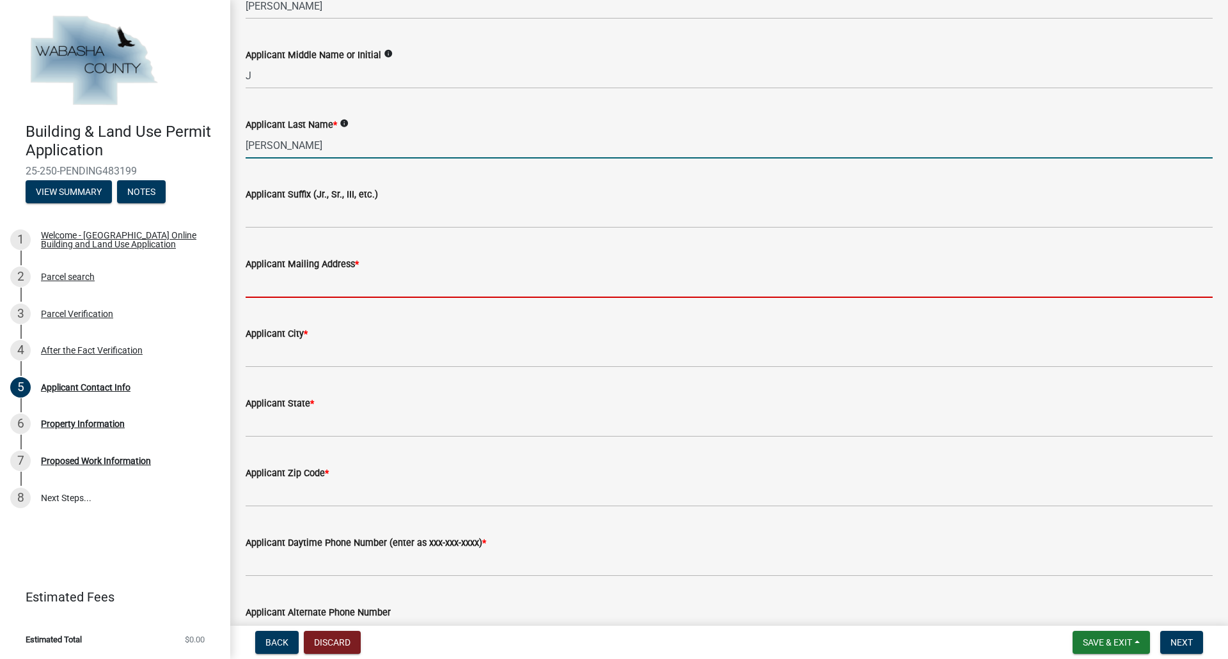
click at [320, 279] on input "Applicant Mailing Address *" at bounding box center [729, 285] width 967 height 26
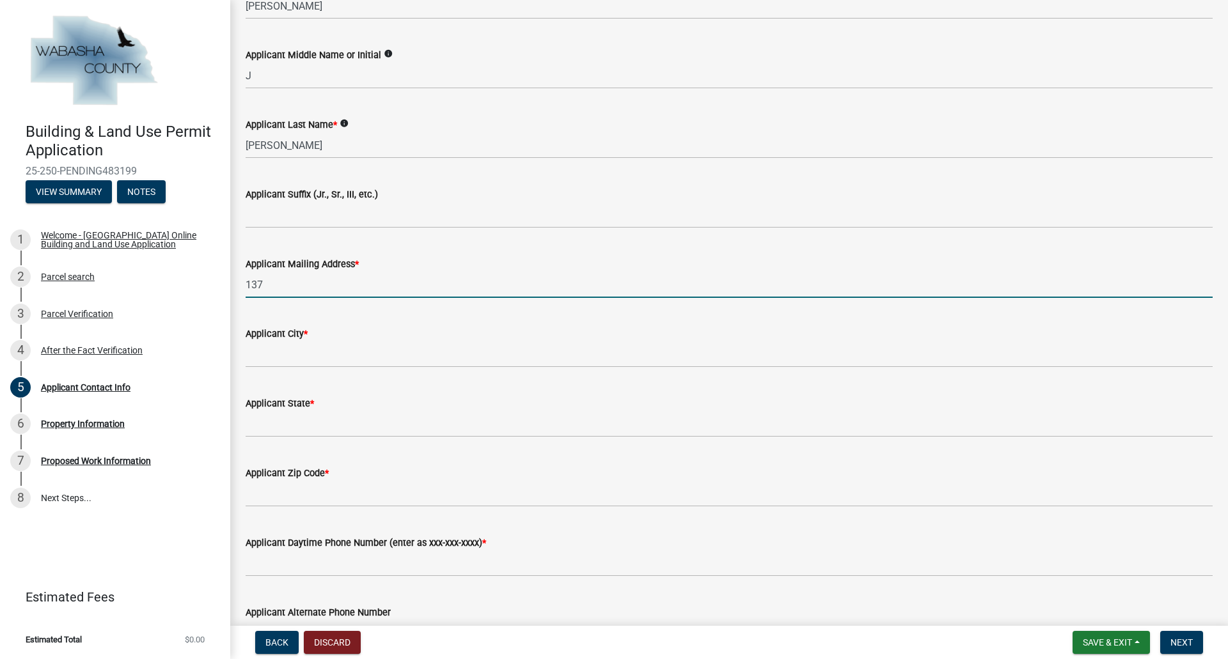
type input "[STREET_ADDRESS]"
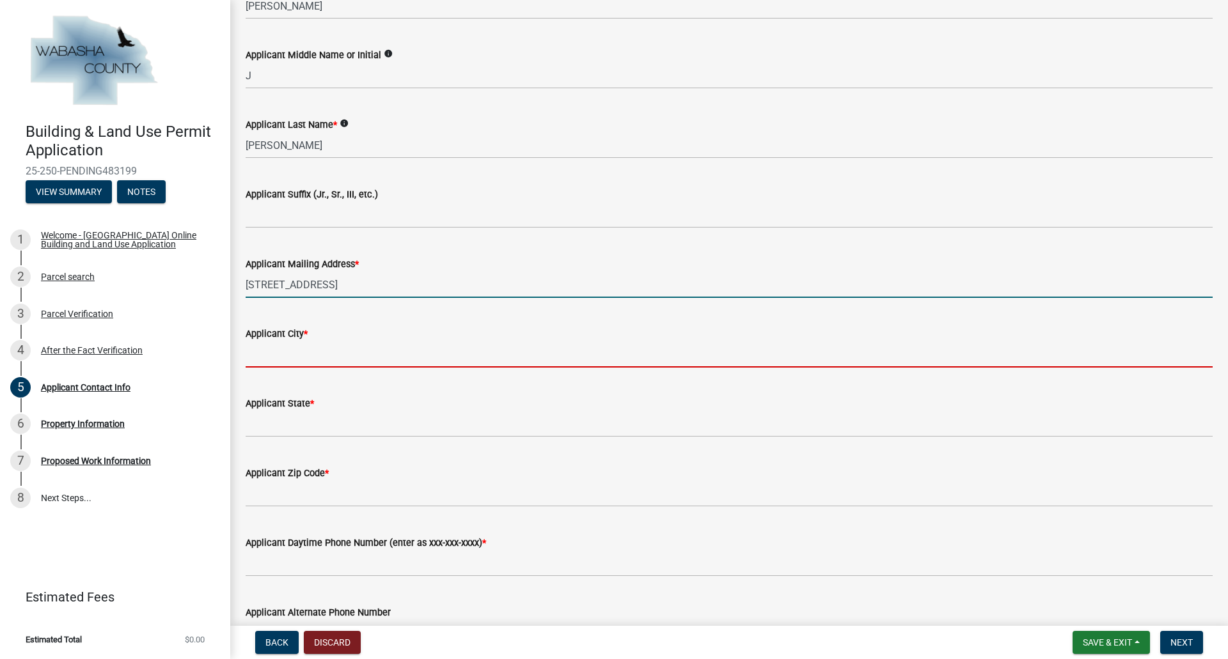
type input "St. [PERSON_NAME]"
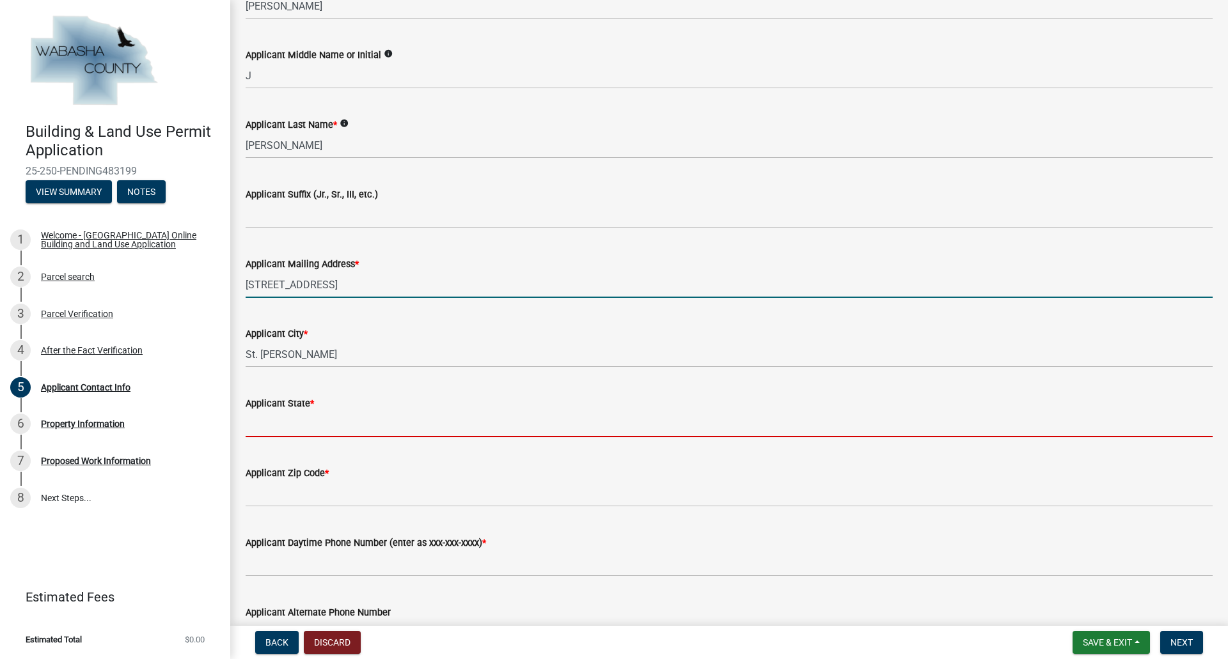
type input "[US_STATE]"
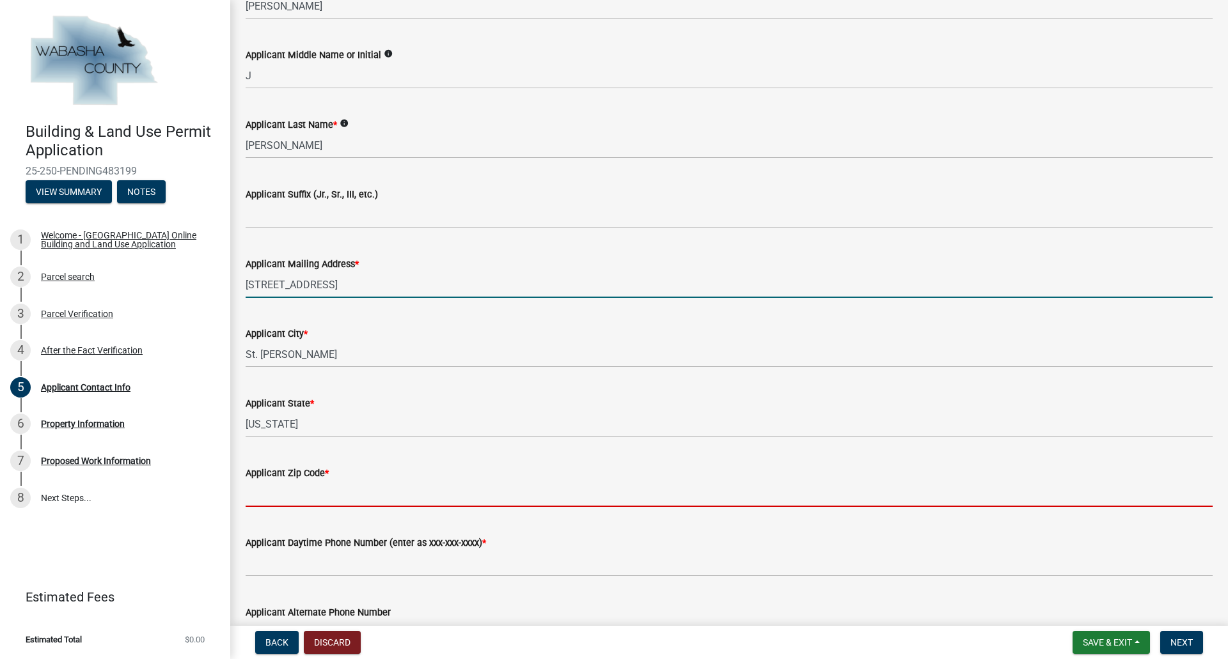
type input "55972"
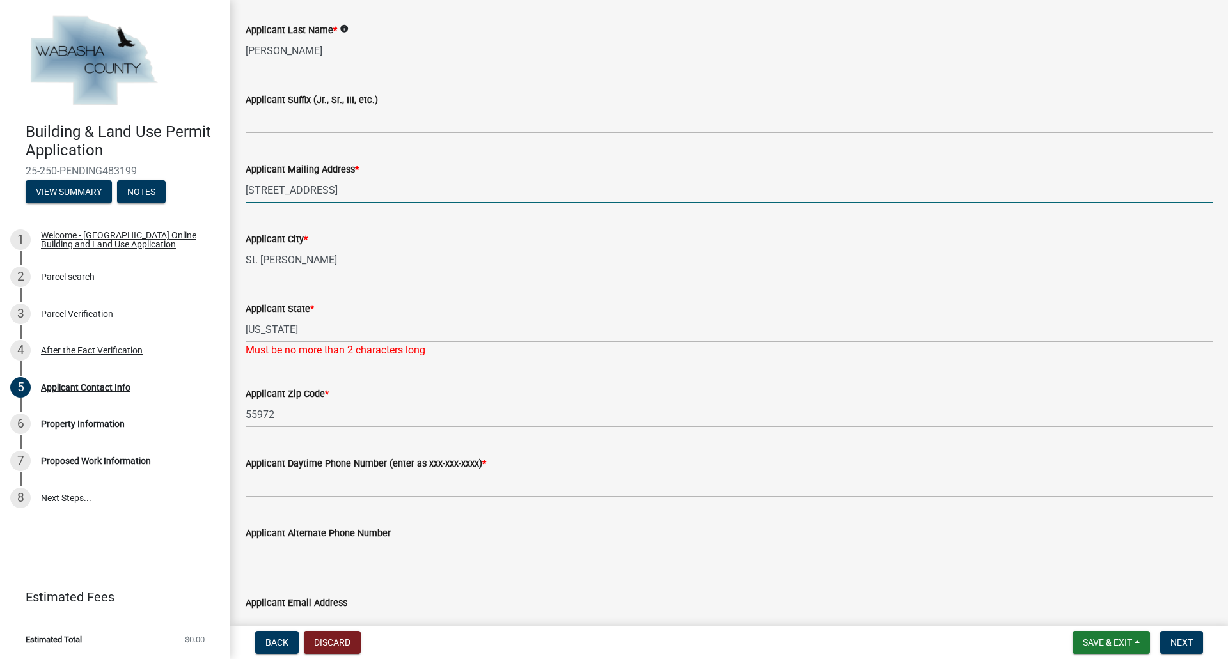
scroll to position [512, 0]
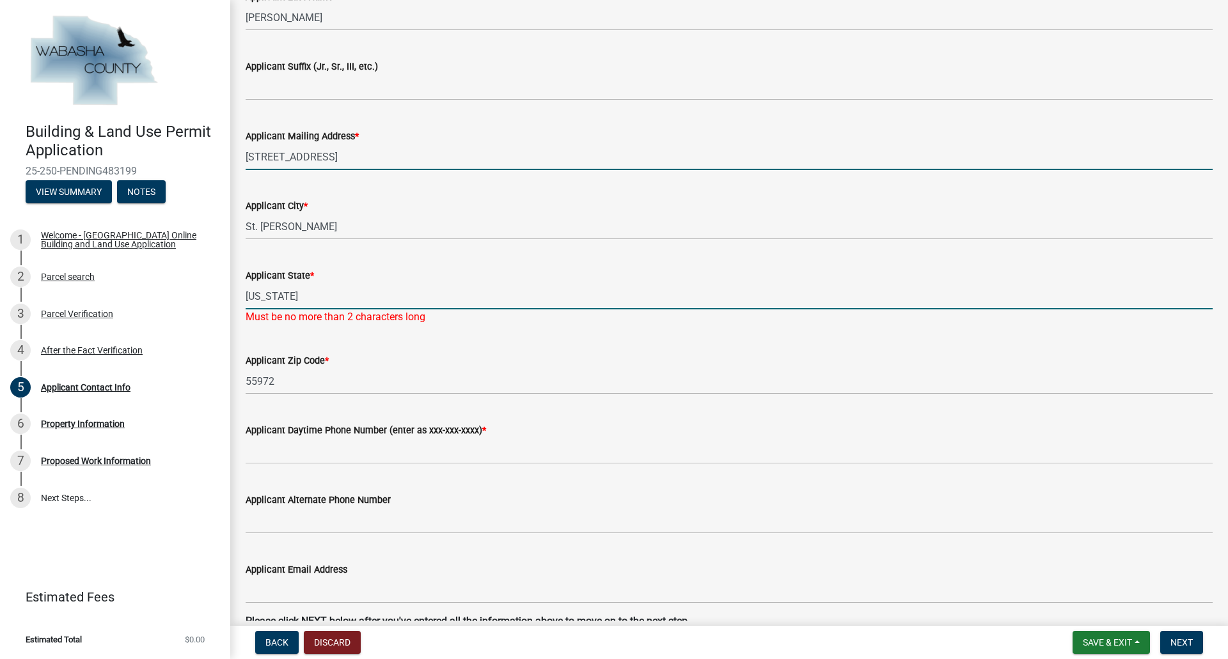
click at [358, 296] on input "[US_STATE]" at bounding box center [729, 296] width 967 height 26
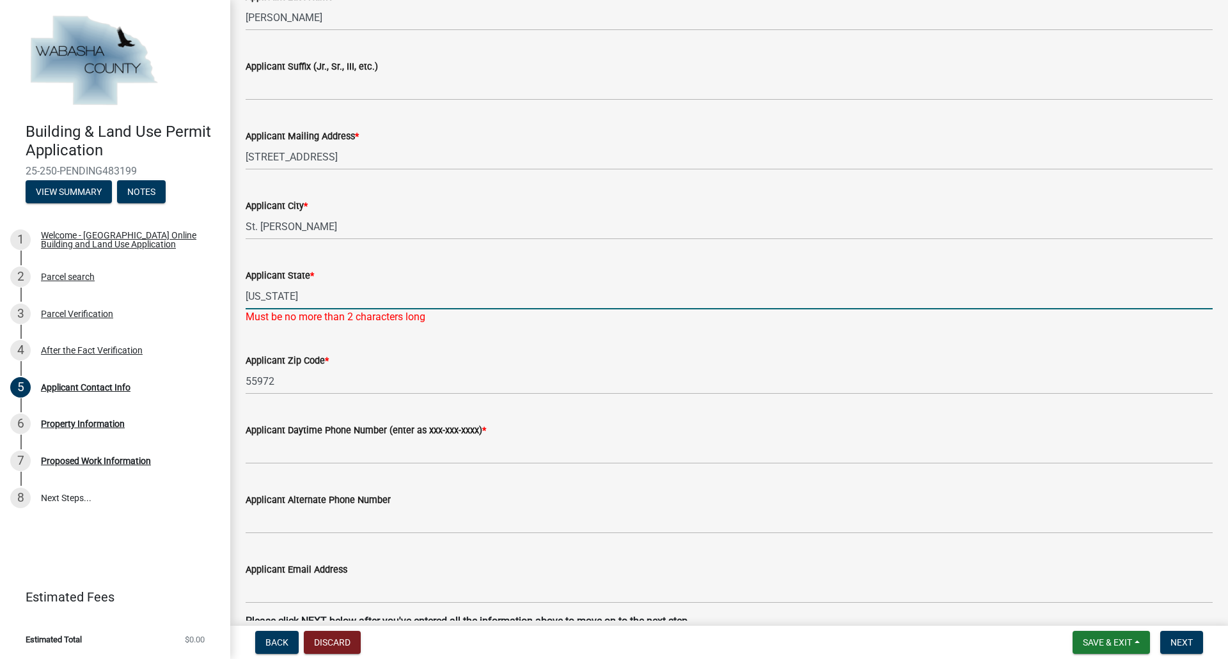
drag, startPoint x: 358, startPoint y: 296, endPoint x: 241, endPoint y: 285, distance: 117.0
click at [241, 285] on div "Applicant State * Minnesota Must be no more than 2 characters long" at bounding box center [729, 287] width 986 height 75
type input "MN"
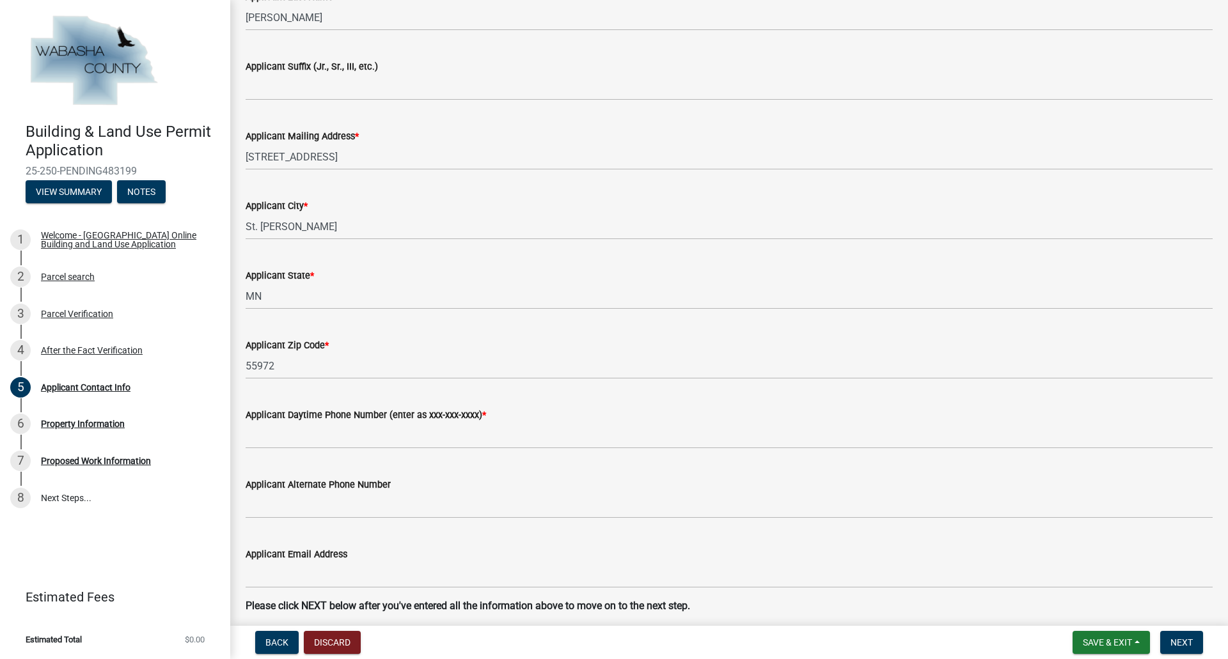
click at [478, 340] on div "Applicant Zip Code * 55972" at bounding box center [729, 349] width 967 height 59
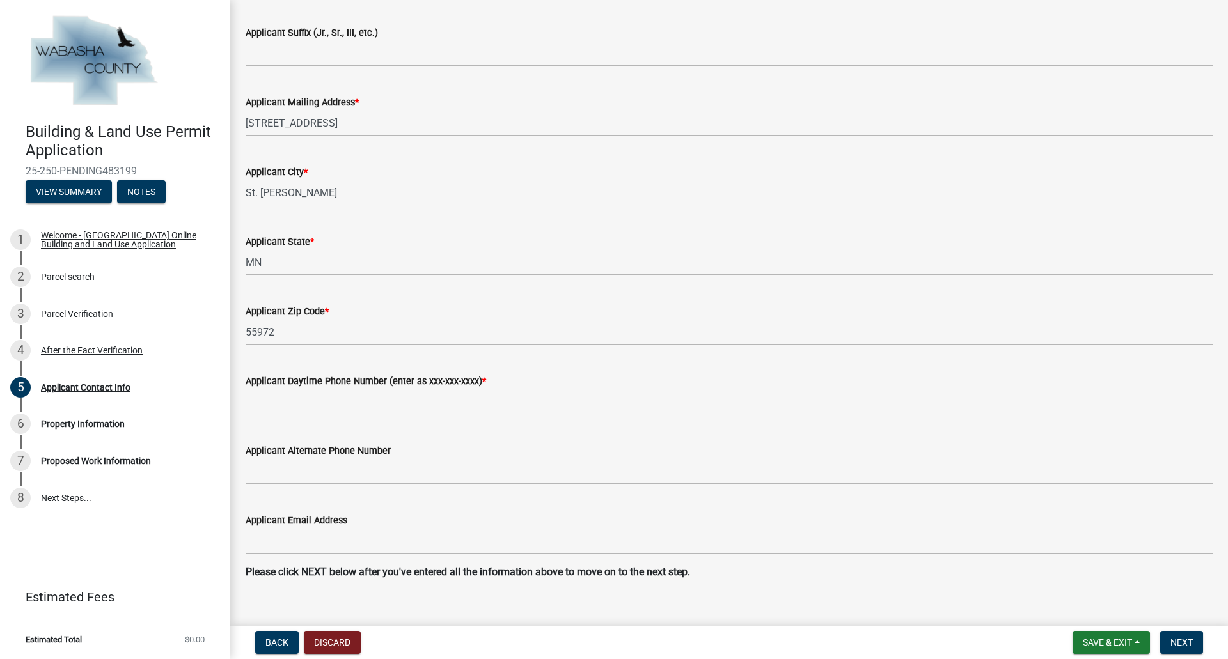
scroll to position [565, 0]
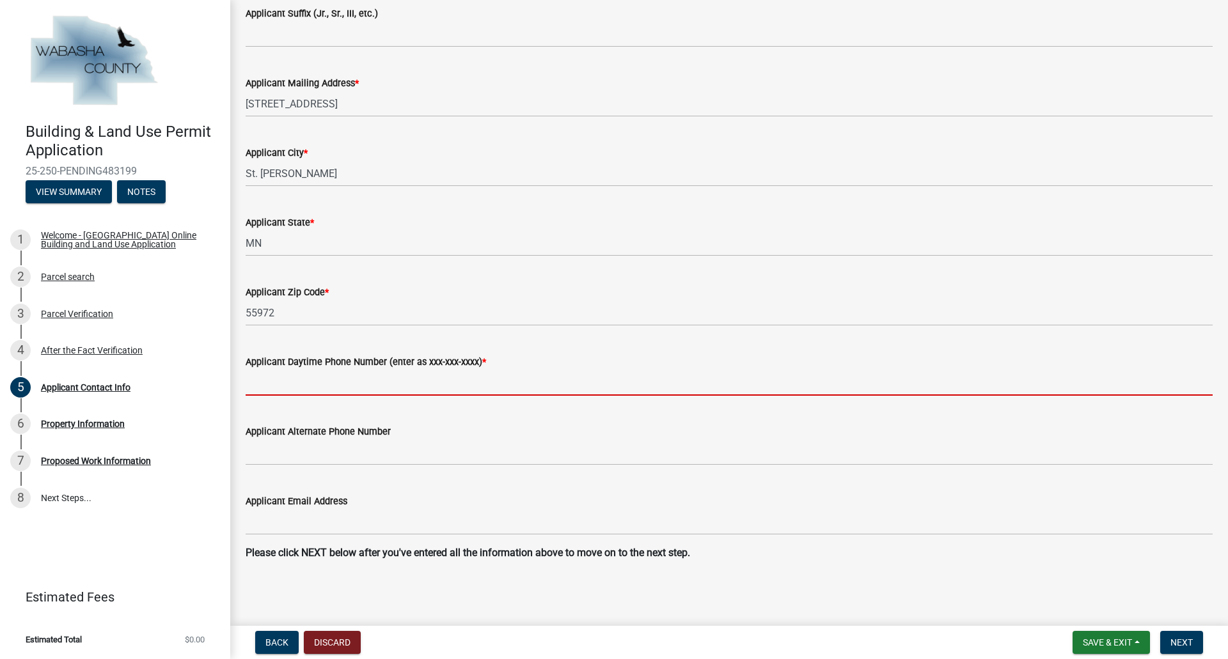
click at [381, 381] on input "Applicant Daytime Phone Number (enter as xxx-xxx-xxxx) *" at bounding box center [729, 383] width 967 height 26
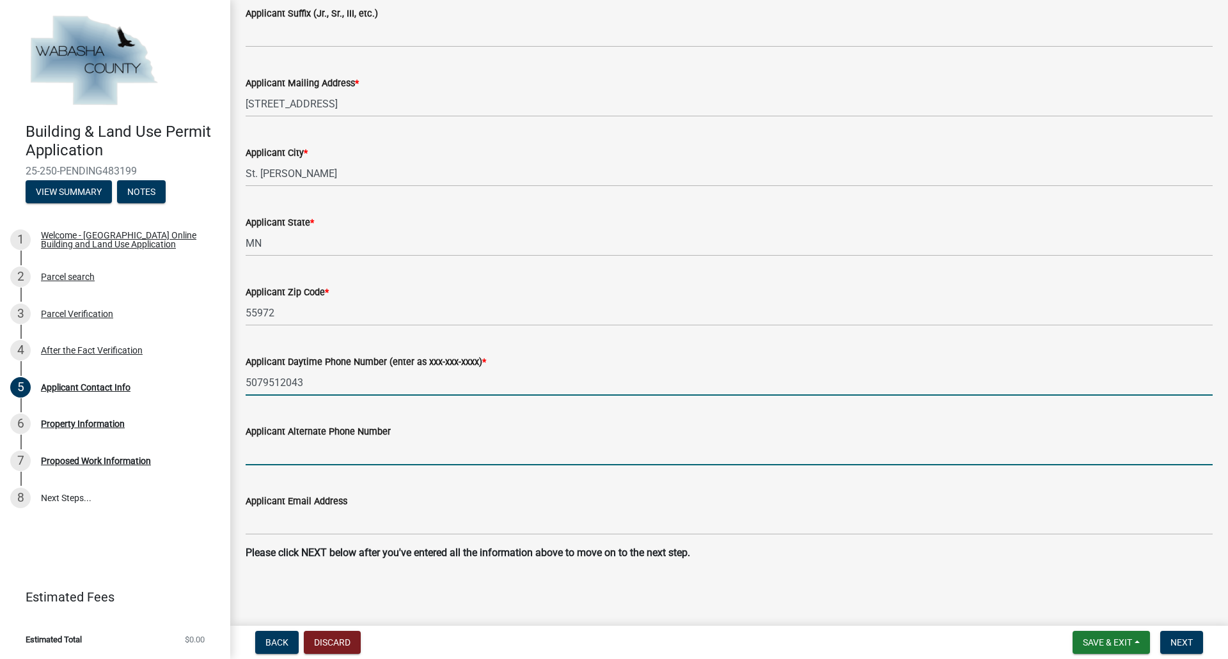
click at [340, 452] on form "Applicant Alternate Phone Number" at bounding box center [729, 445] width 967 height 42
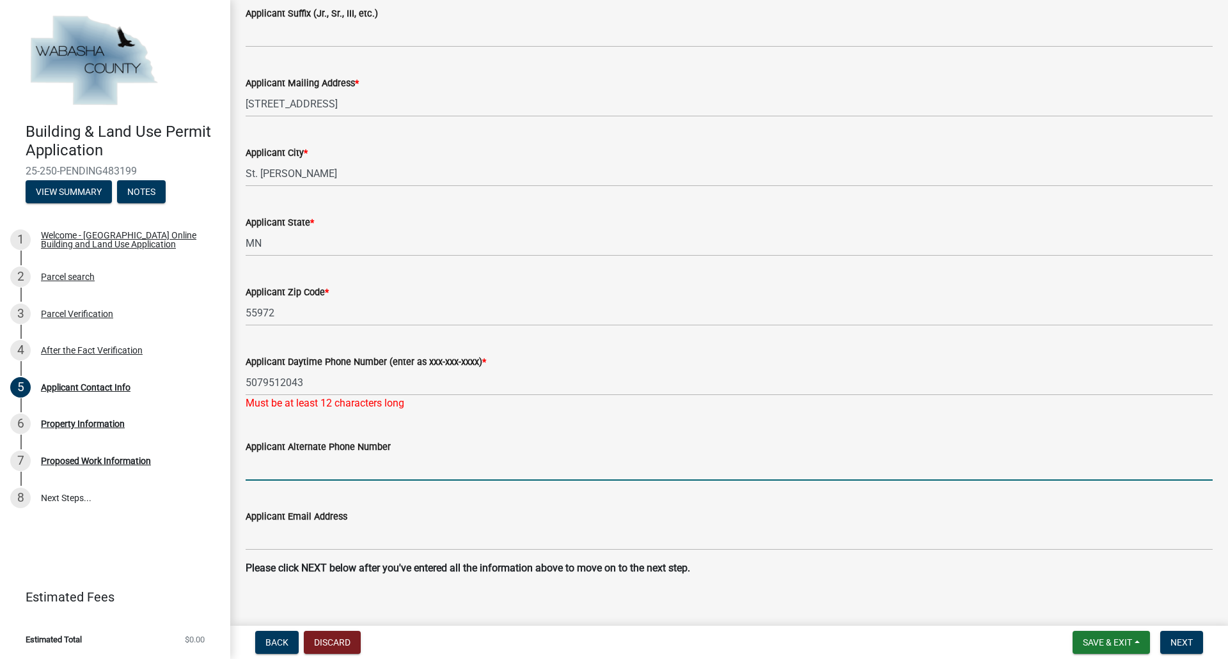
scroll to position [580, 0]
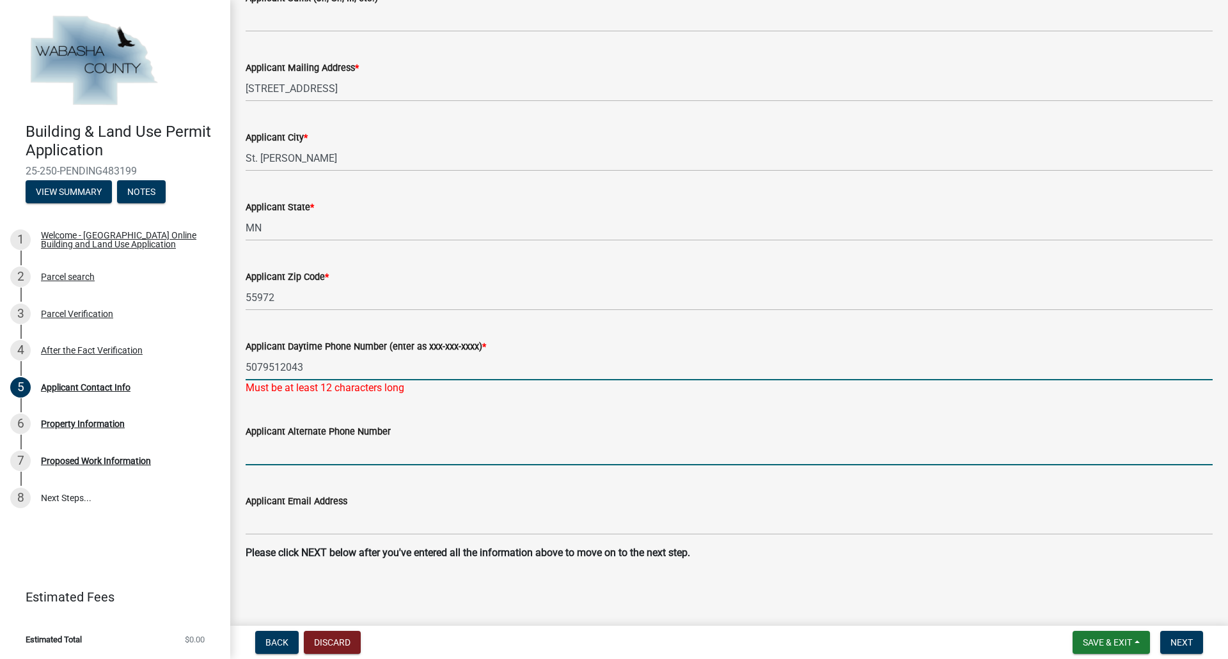
click at [247, 369] on input "5079512043" at bounding box center [729, 367] width 967 height 26
click at [281, 448] on input "Applicant Alternate Phone Number" at bounding box center [729, 452] width 967 height 26
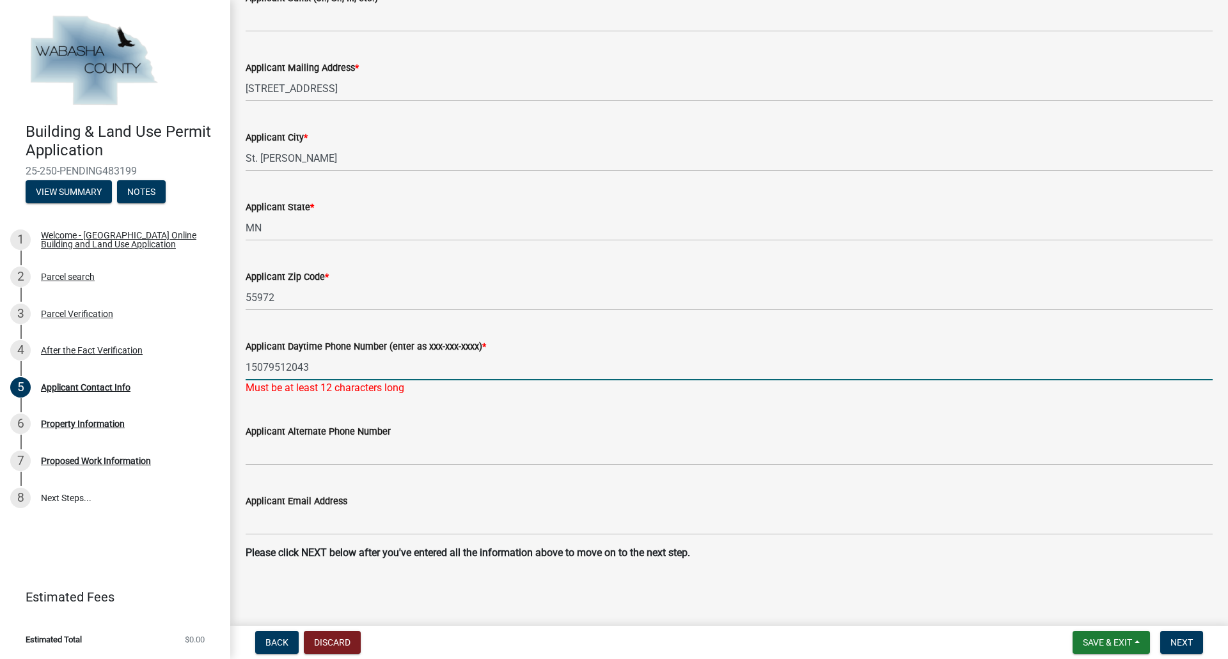
click at [253, 367] on input "15079512043" at bounding box center [729, 367] width 967 height 26
click at [262, 367] on input "5079512043" at bounding box center [729, 367] width 967 height 26
click at [282, 366] on input "507-9512043" at bounding box center [729, 367] width 967 height 26
type input "507-951-2043"
click at [398, 416] on div "Applicant Alternate Phone Number" at bounding box center [729, 435] width 967 height 59
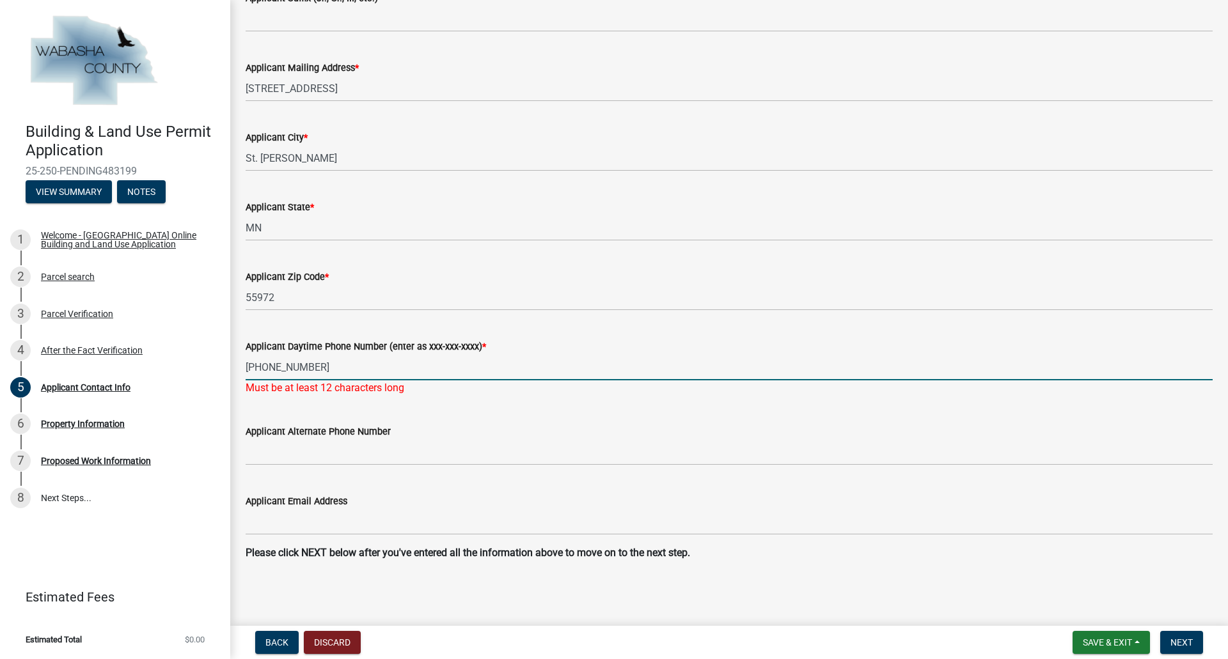
scroll to position [565, 0]
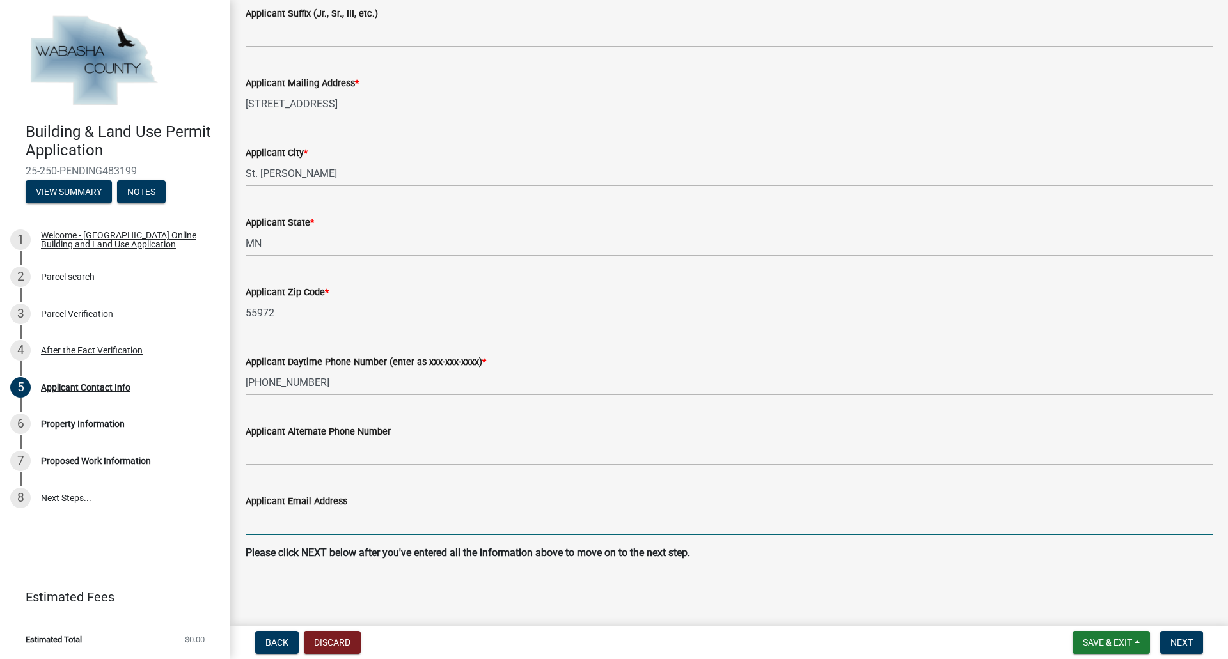
click at [340, 511] on input "Applicant Email Address" at bounding box center [729, 522] width 967 height 26
type input "[PERSON_NAME][EMAIL_ADDRESS][DOMAIN_NAME]"
click at [1179, 646] on span "Next" at bounding box center [1181, 643] width 22 height 10
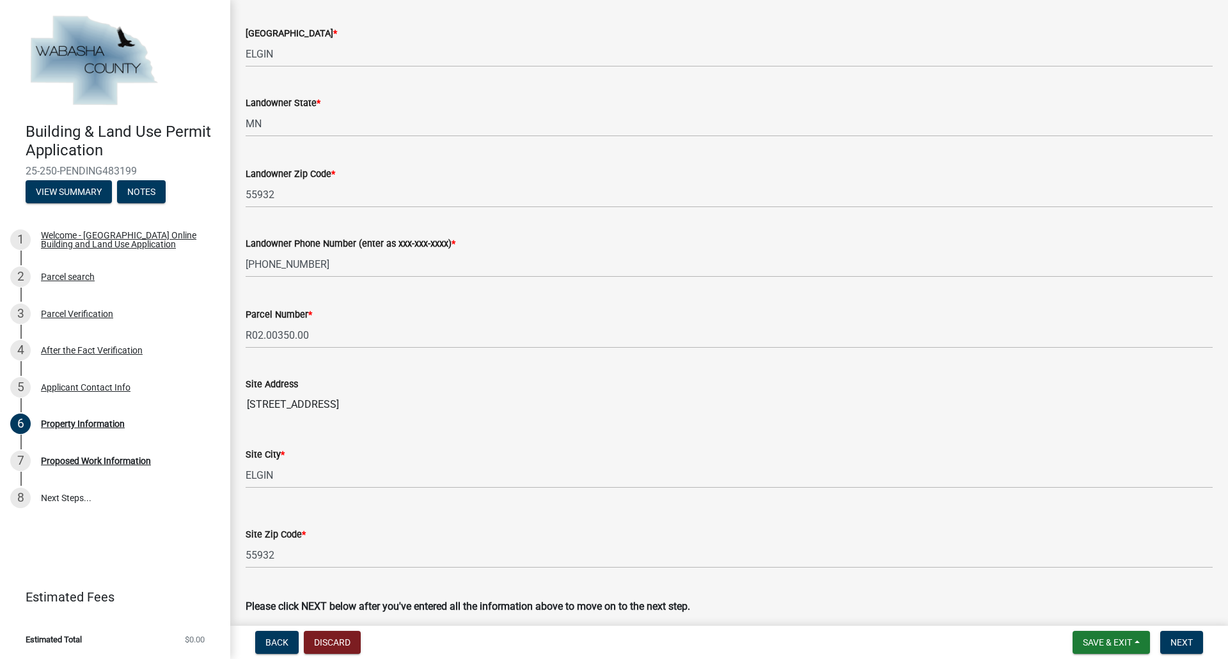
scroll to position [317, 0]
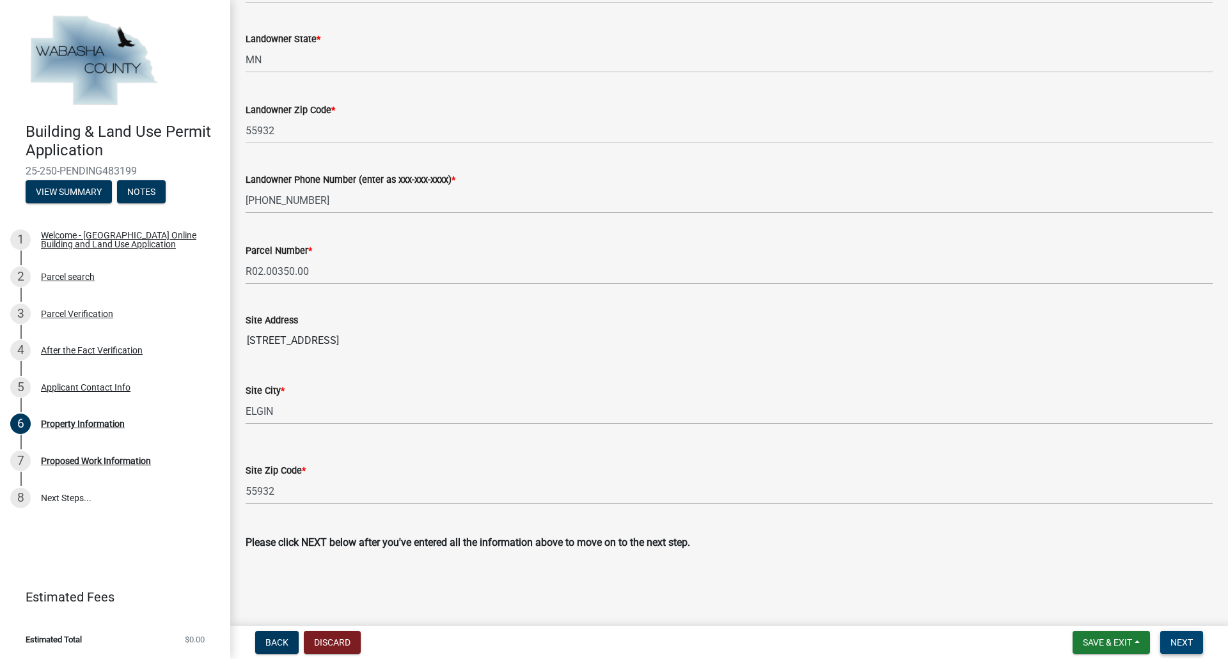
click at [1180, 643] on span "Next" at bounding box center [1181, 643] width 22 height 10
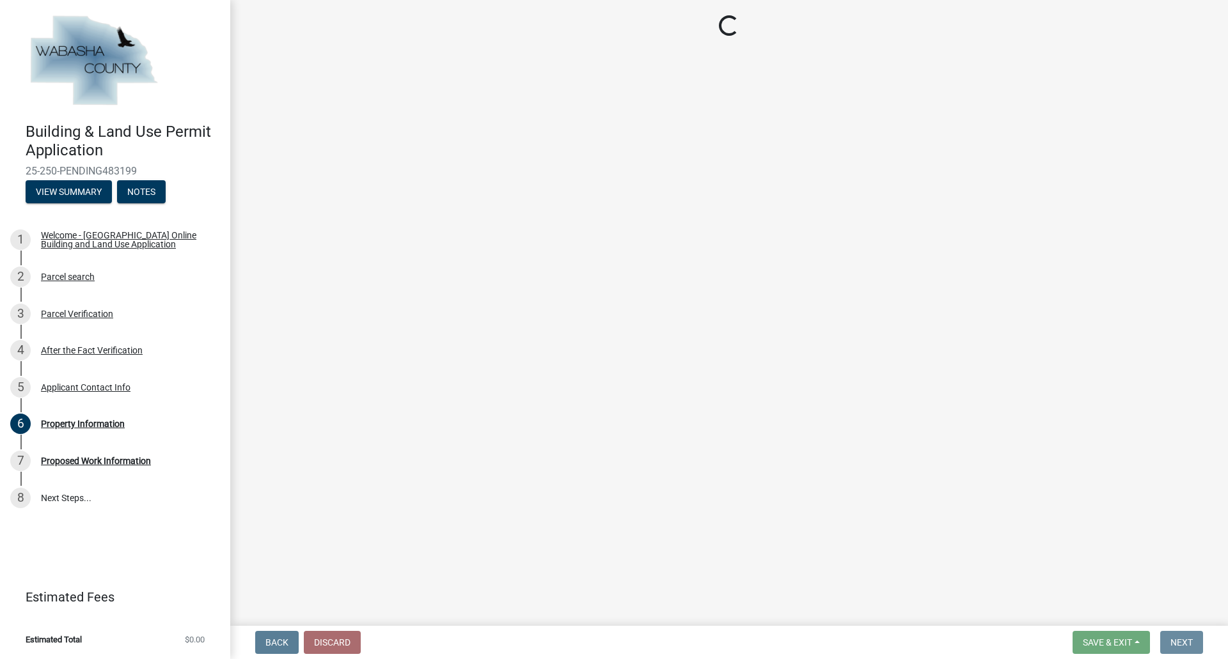
scroll to position [0, 0]
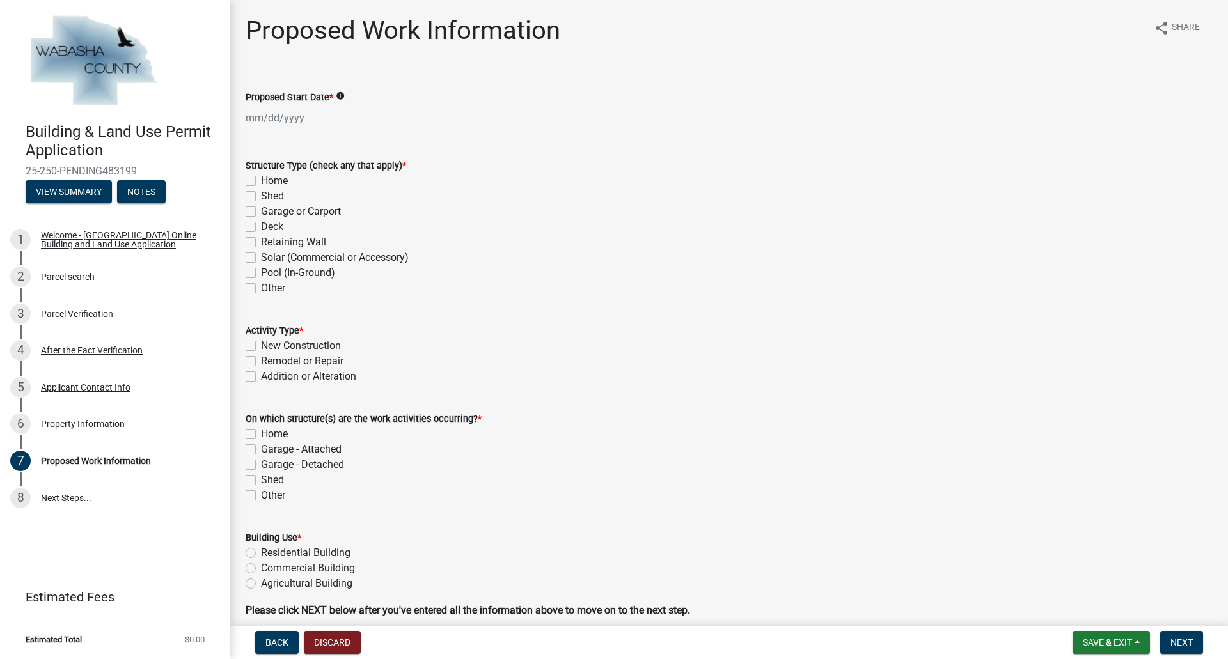
click at [327, 122] on div at bounding box center [304, 118] width 117 height 26
select select "9"
select select "2025"
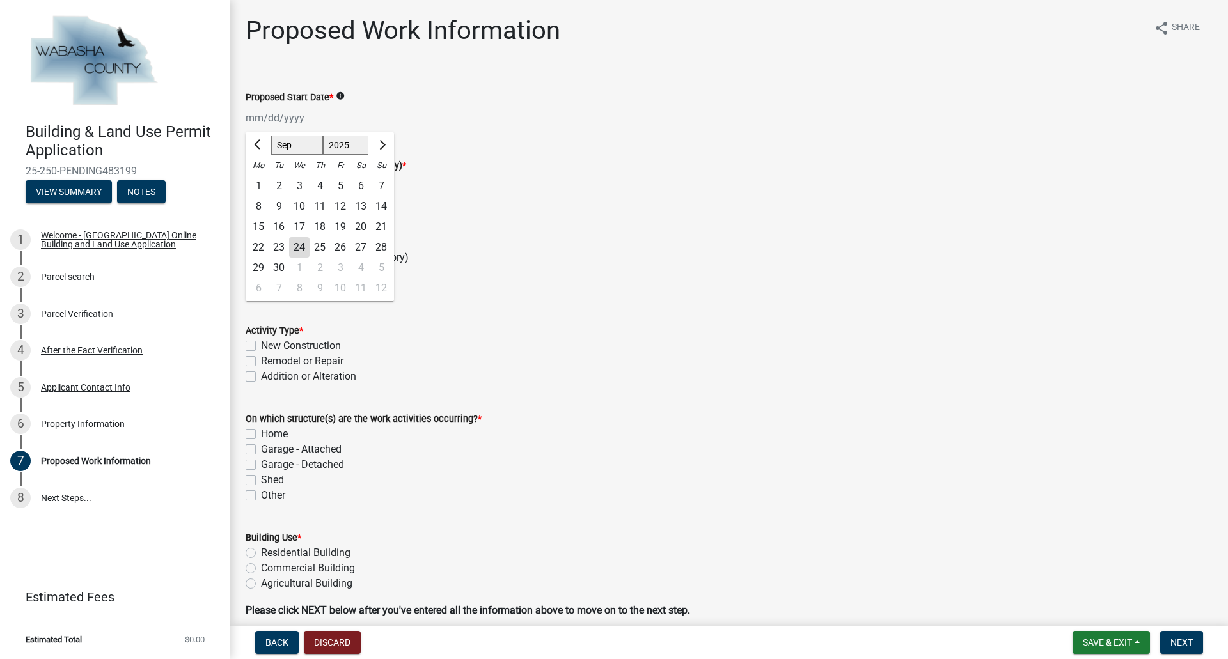
click at [468, 192] on div "Shed" at bounding box center [729, 196] width 967 height 15
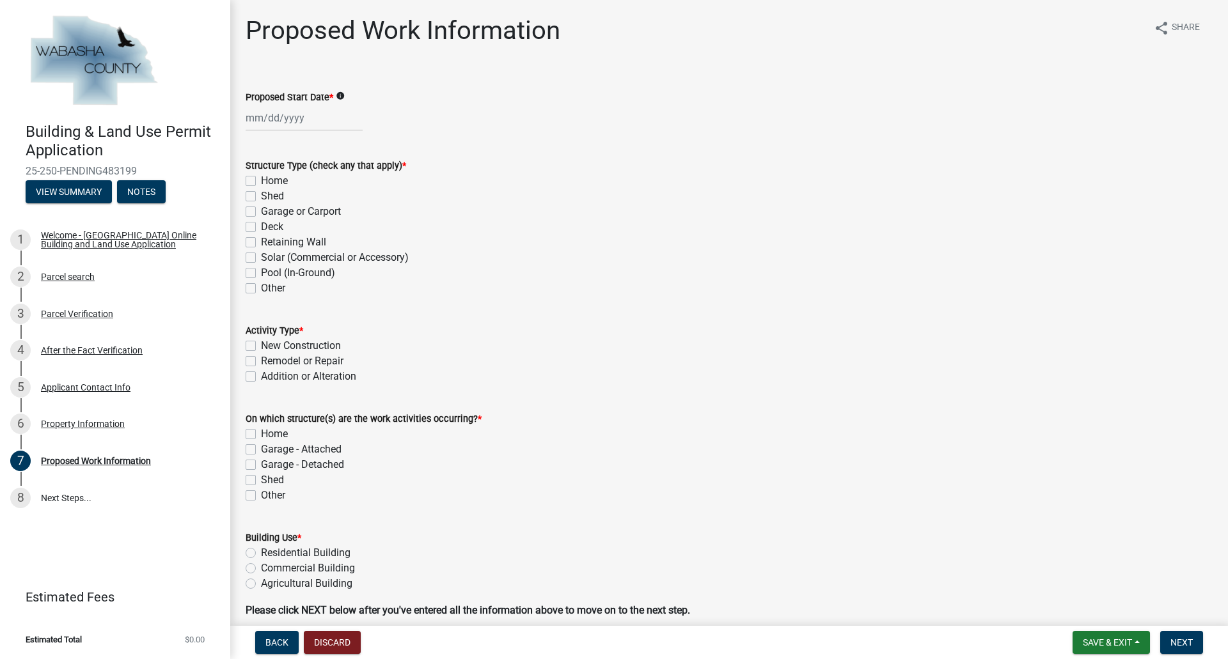
click at [261, 213] on label "Garage or Carport" at bounding box center [301, 211] width 80 height 15
click at [261, 212] on input "Garage or Carport" at bounding box center [265, 208] width 8 height 8
checkbox input "true"
checkbox input "false"
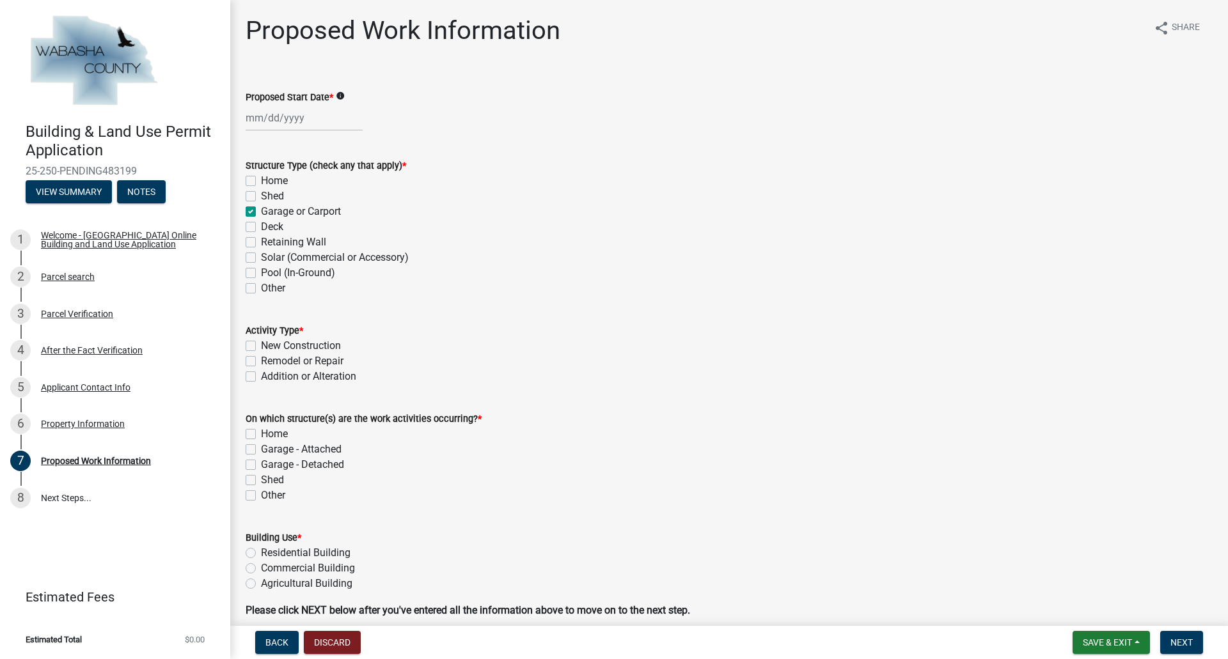
checkbox input "true"
checkbox input "false"
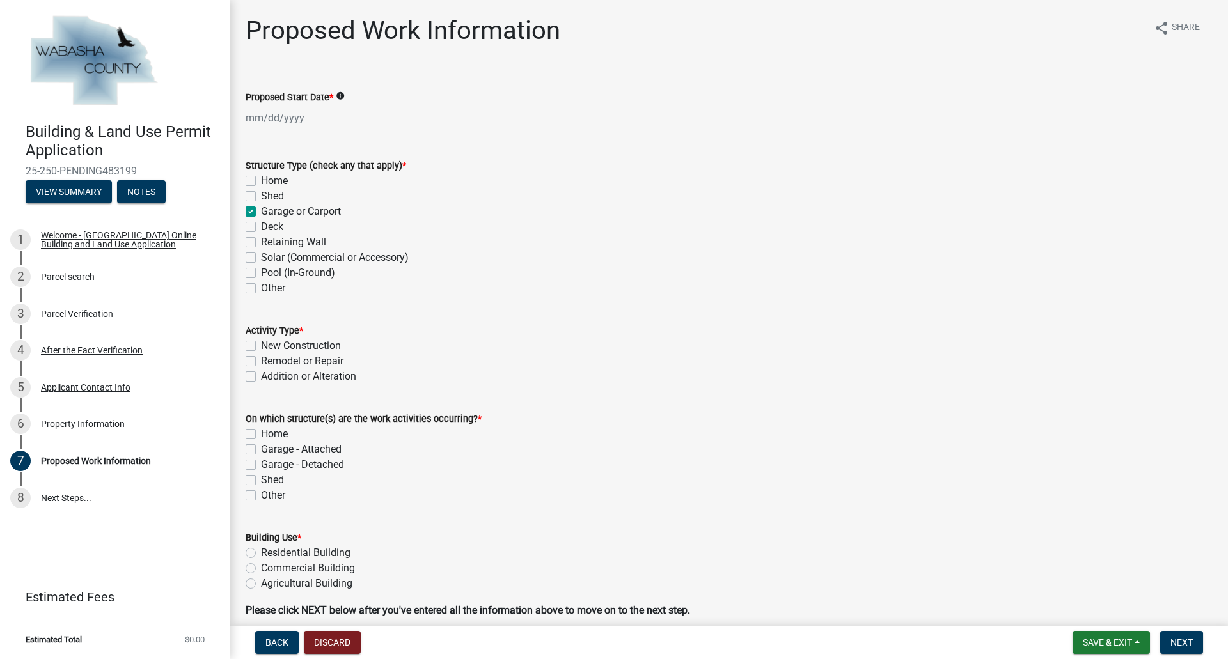
checkbox input "false"
click at [261, 344] on label "New Construction" at bounding box center [301, 345] width 80 height 15
click at [261, 344] on input "New Construction" at bounding box center [265, 342] width 8 height 8
checkbox input "true"
checkbox input "false"
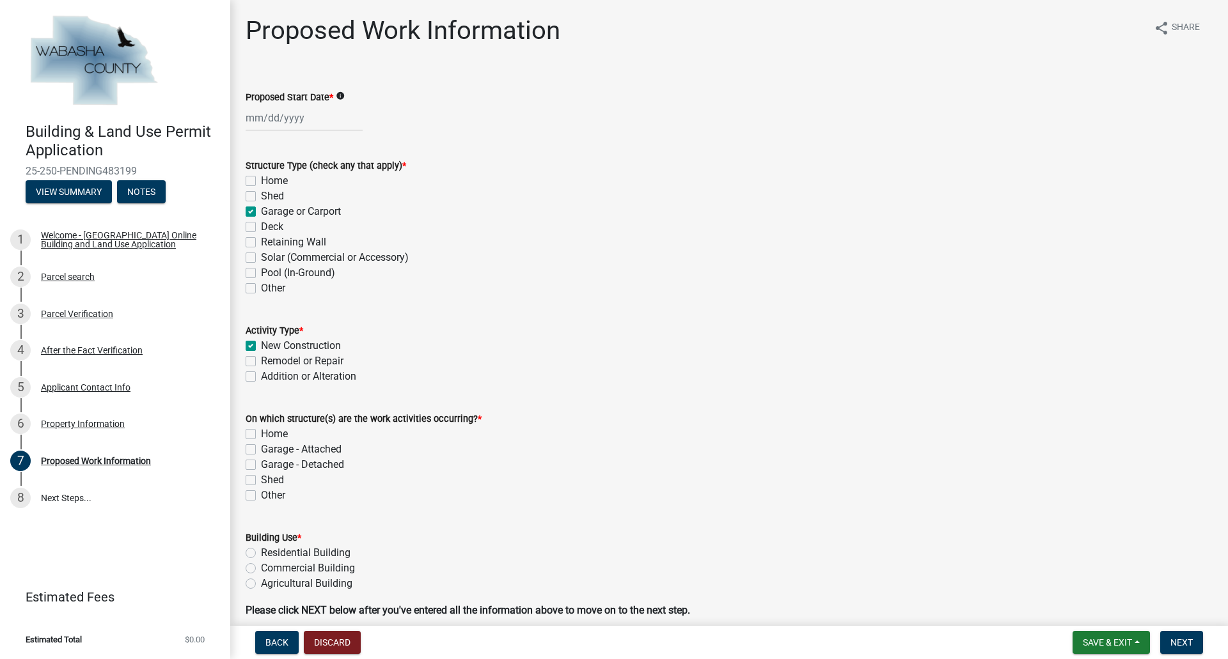
checkbox input "false"
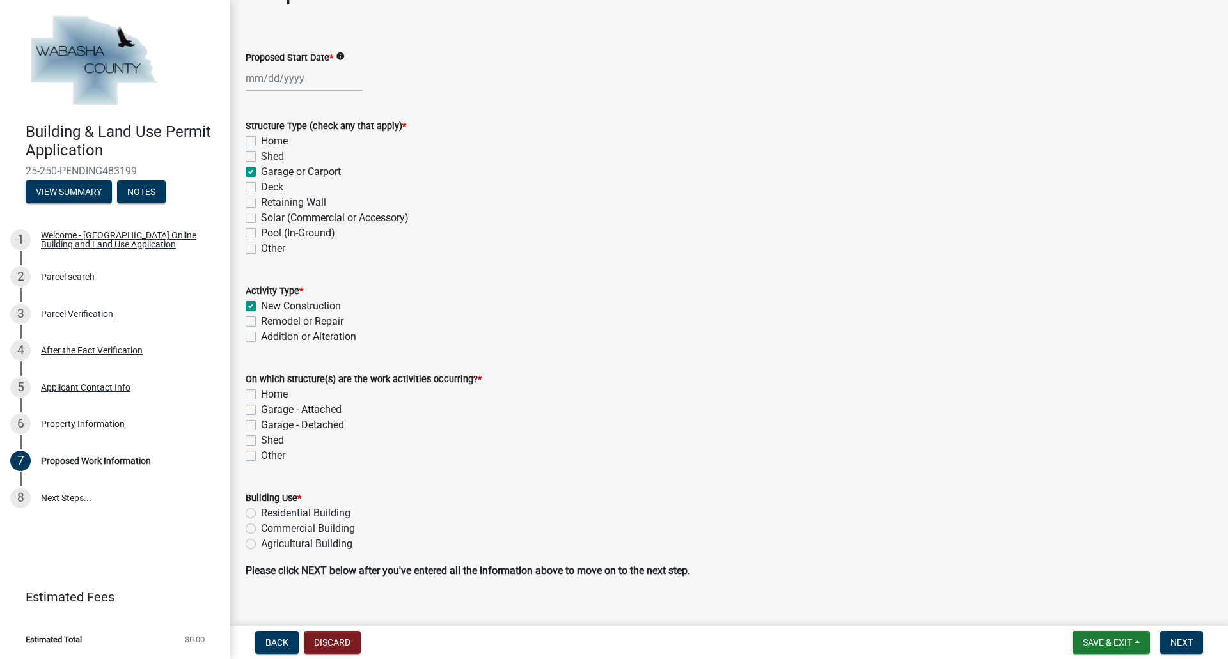
scroll to position [58, 0]
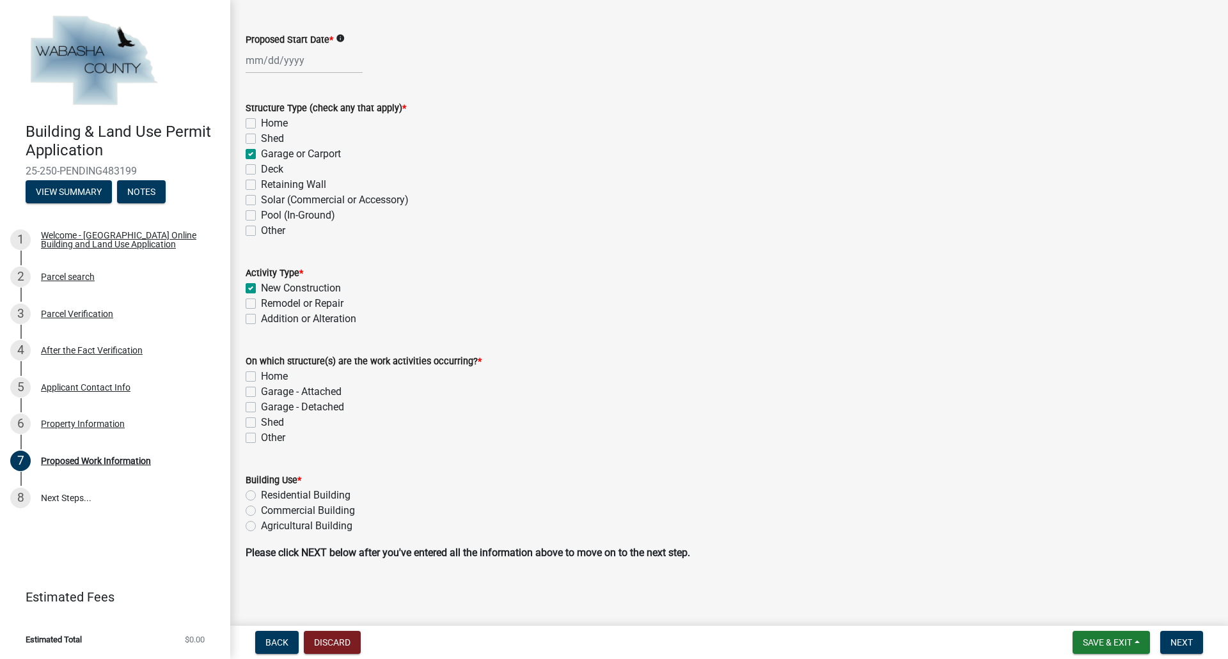
click at [261, 391] on label "Garage - Attached" at bounding box center [301, 391] width 81 height 15
click at [261, 391] on input "Garage - Attached" at bounding box center [265, 388] width 8 height 8
checkbox input "true"
checkbox input "false"
checkbox input "true"
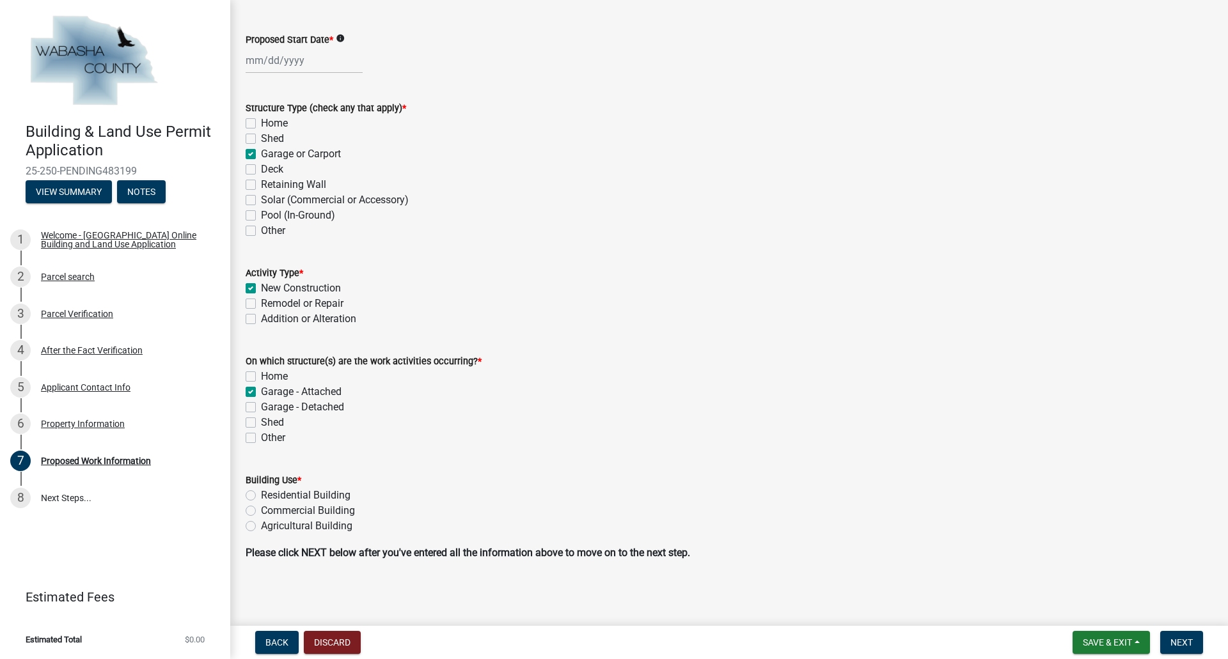
checkbox input "false"
click at [261, 494] on label "Residential Building" at bounding box center [306, 495] width 90 height 15
click at [261, 494] on input "Residential Building" at bounding box center [265, 492] width 8 height 8
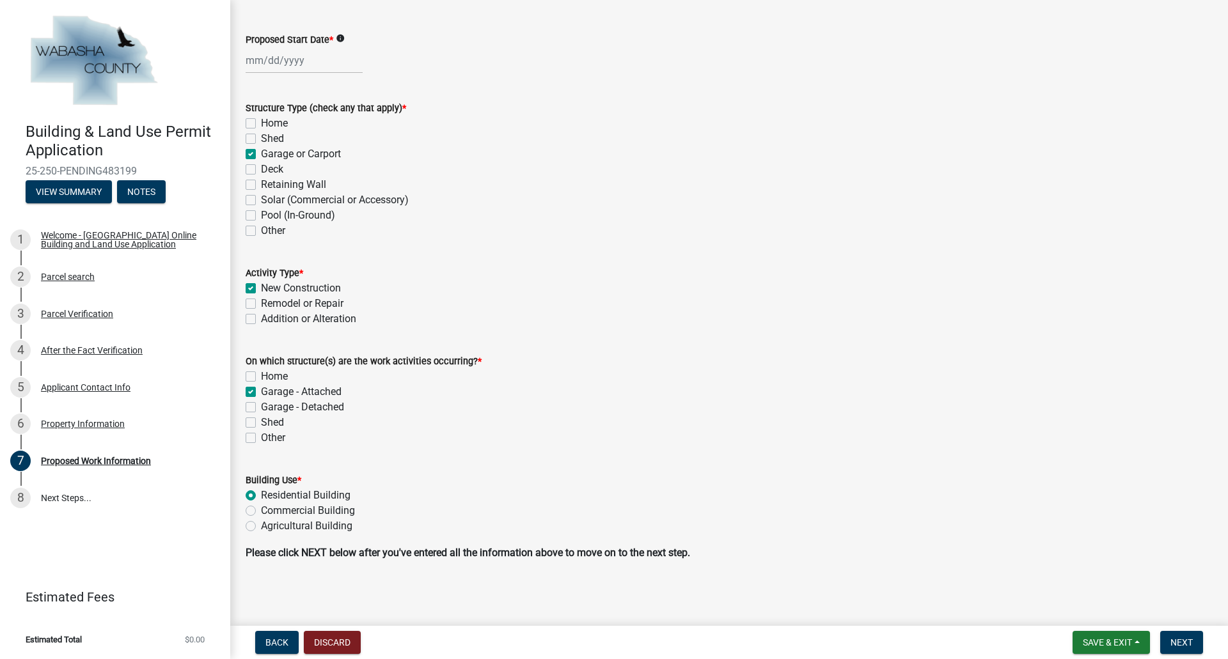
radio input "true"
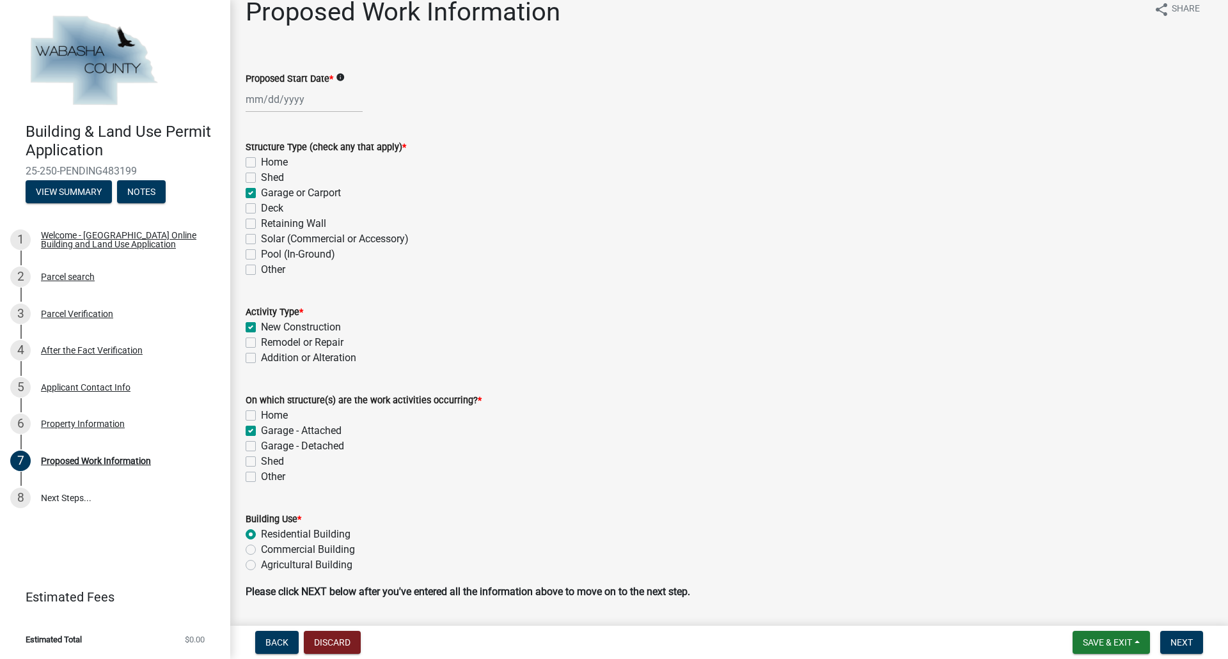
scroll to position [0, 0]
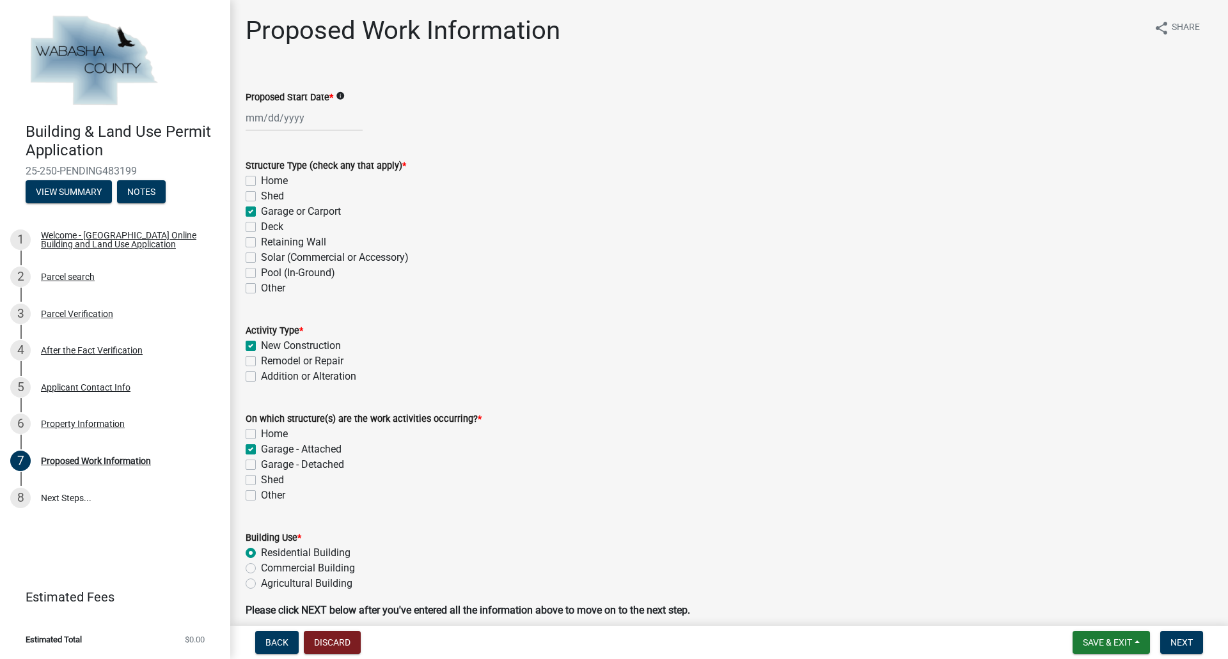
click at [277, 116] on div at bounding box center [304, 118] width 117 height 26
select select "9"
select select "2025"
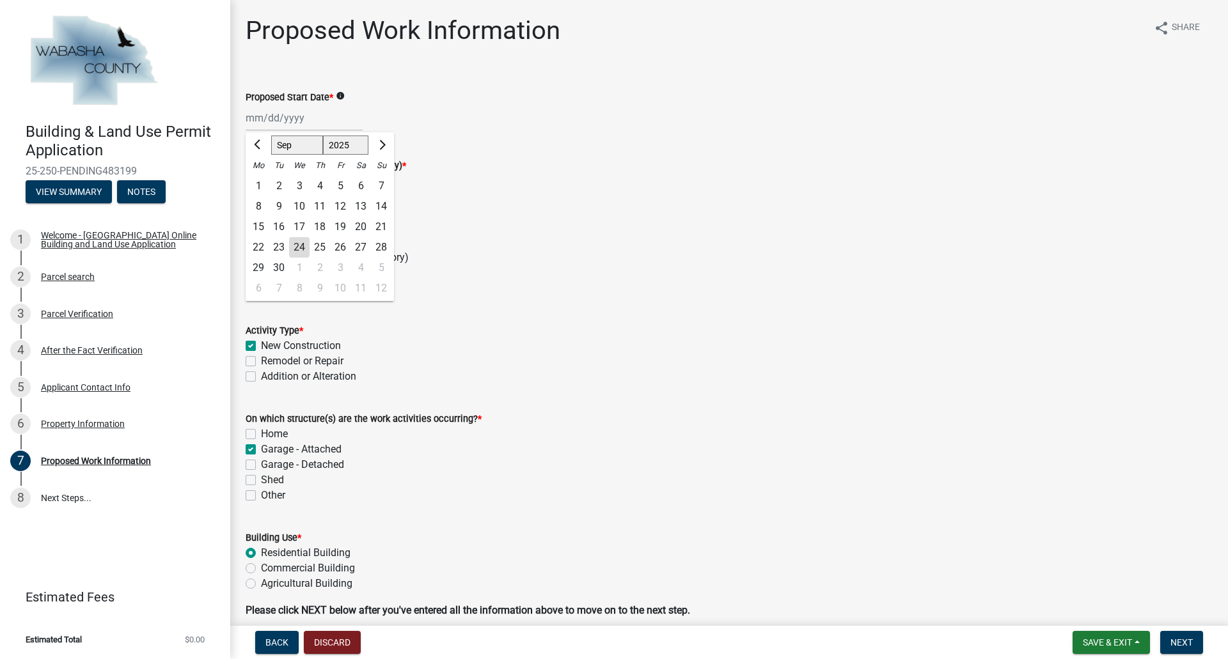
click at [441, 139] on wm-data-entity-input "Proposed Start Date * info Jan Feb Mar Apr May Jun Jul Aug Sep Oct Nov Dec 2024…" at bounding box center [729, 107] width 967 height 71
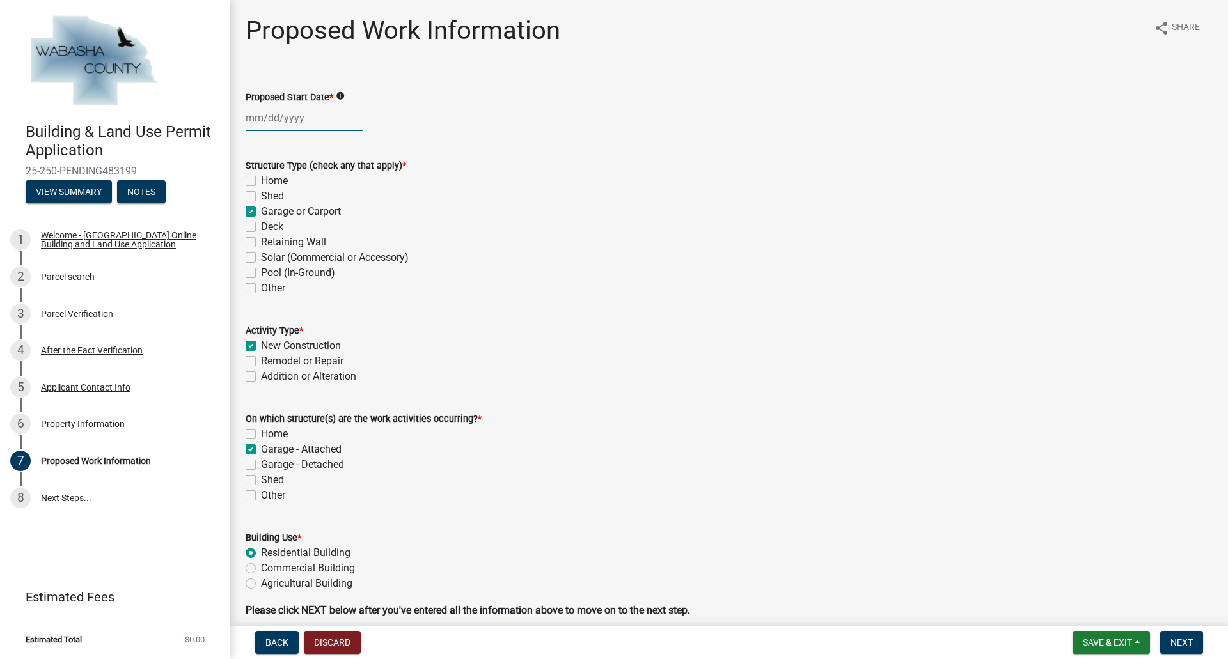
select select "9"
select select "2025"
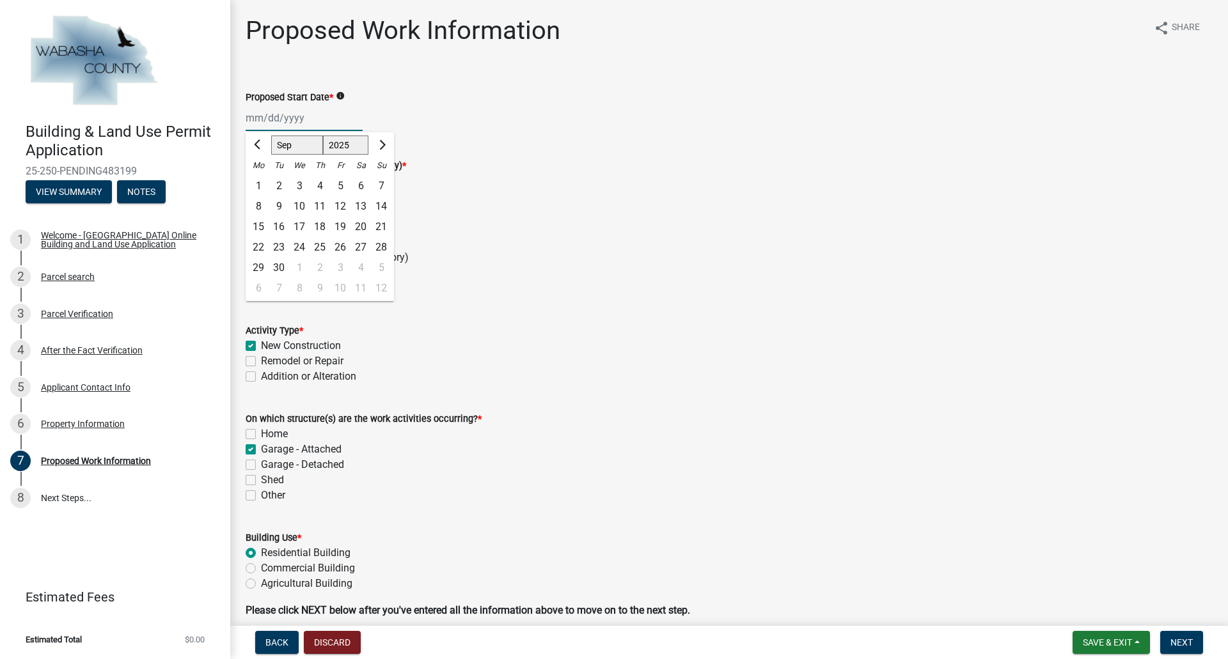
click at [296, 123] on div "Jan Feb Mar Apr May Jun Jul Aug Sep Oct Nov Dec 2024 2025 2026 Mo Tu We Th Fr S…" at bounding box center [304, 118] width 117 height 26
click at [381, 145] on span "Next month" at bounding box center [381, 145] width 10 height 10
click at [251, 146] on button "Previous month" at bounding box center [258, 145] width 15 height 20
click at [379, 145] on span "Next month" at bounding box center [381, 145] width 10 height 10
select select "10"
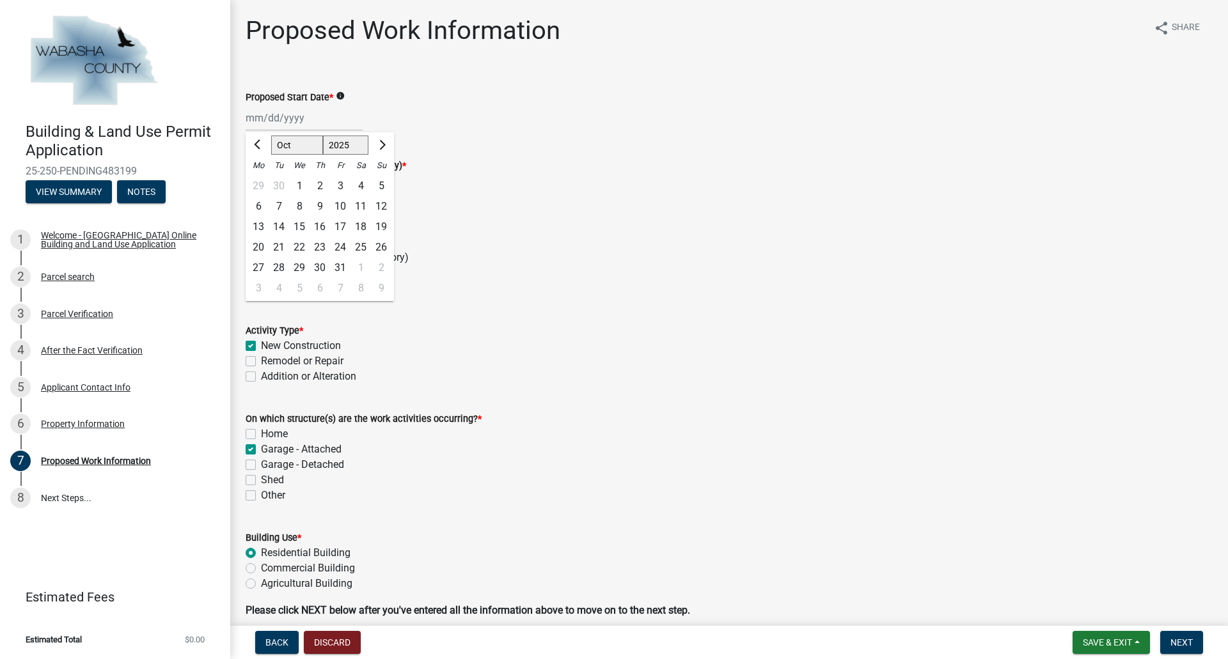
click at [340, 267] on div "31" at bounding box center [340, 268] width 20 height 20
type input "10/31/2025"
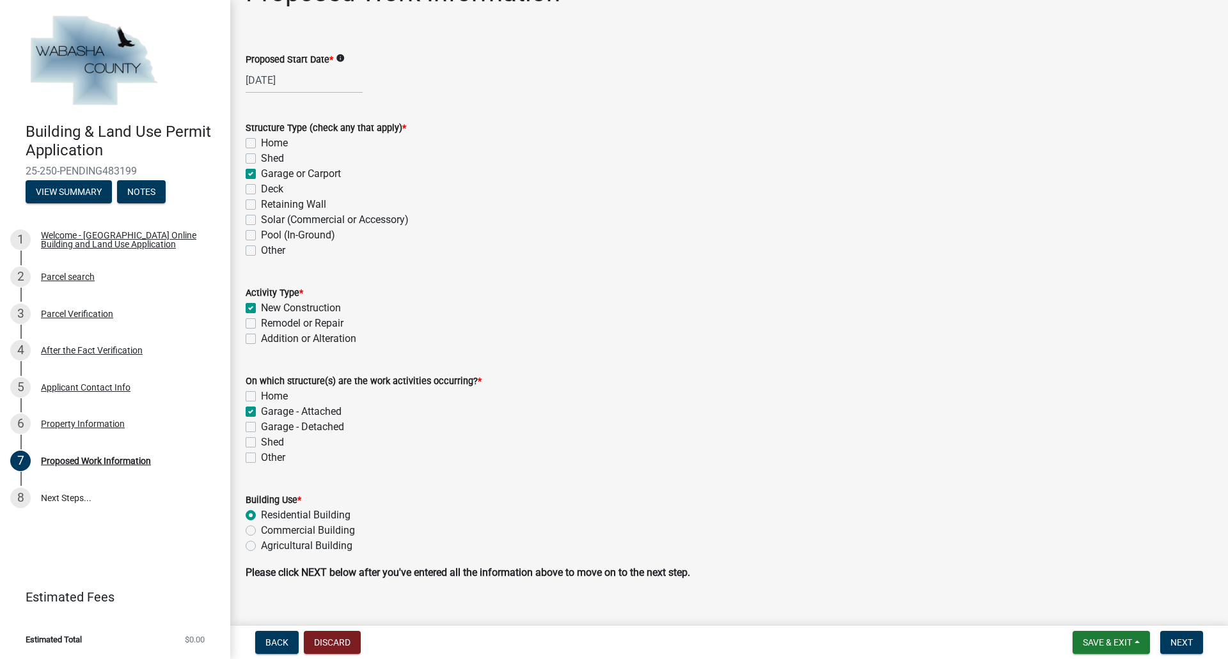
scroll to position [58, 0]
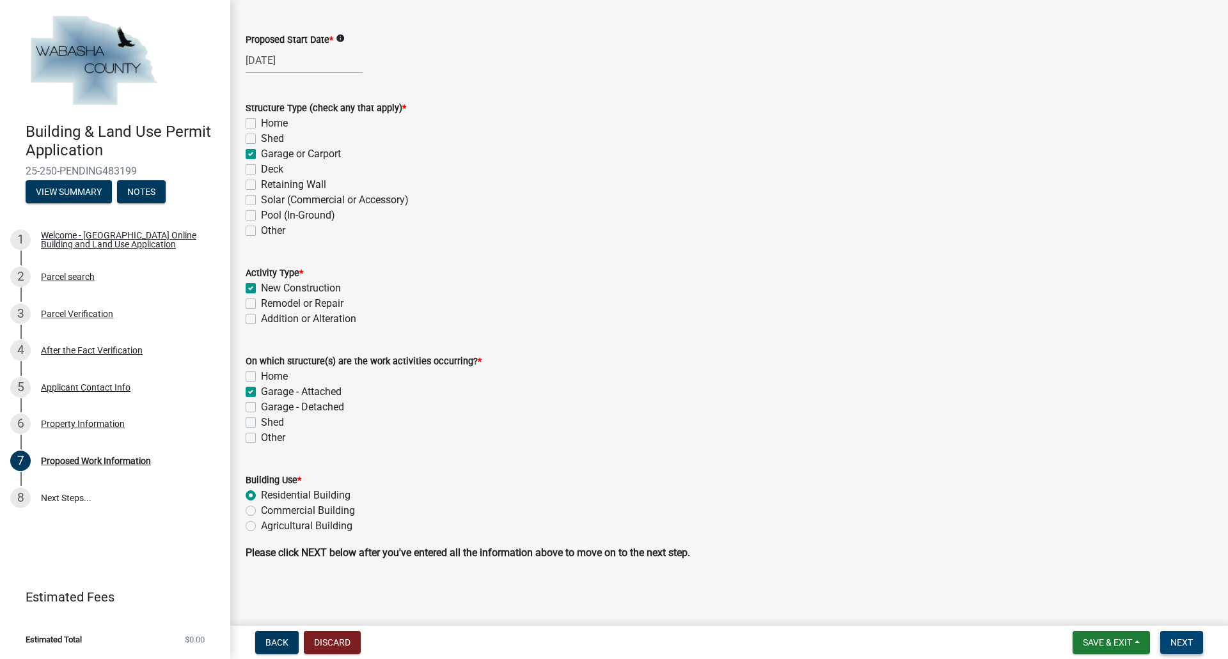
click at [1174, 645] on span "Next" at bounding box center [1181, 643] width 22 height 10
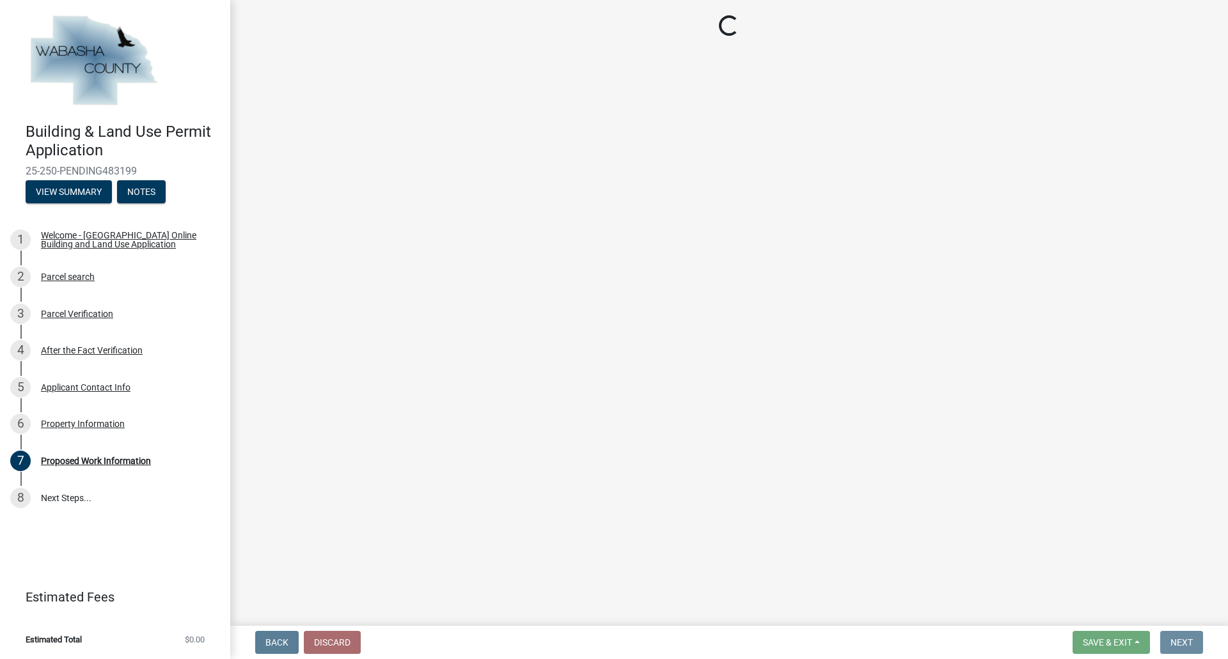
scroll to position [0, 0]
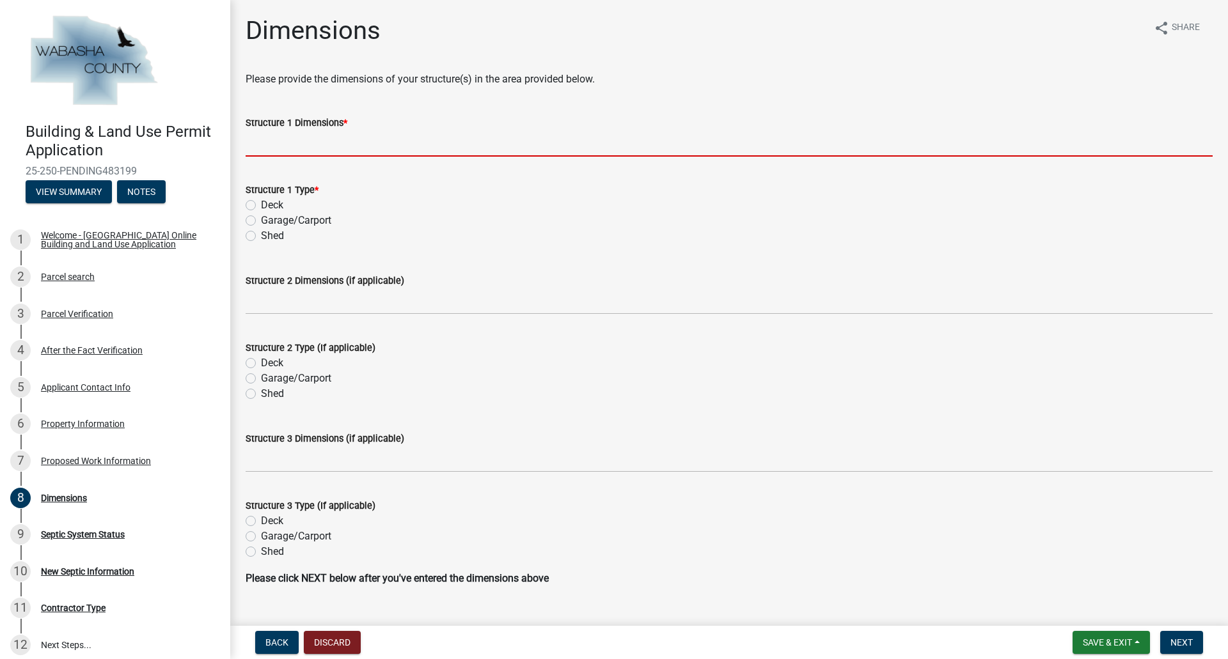
click at [330, 143] on input "Structure 1 Dimensions *" at bounding box center [729, 143] width 967 height 26
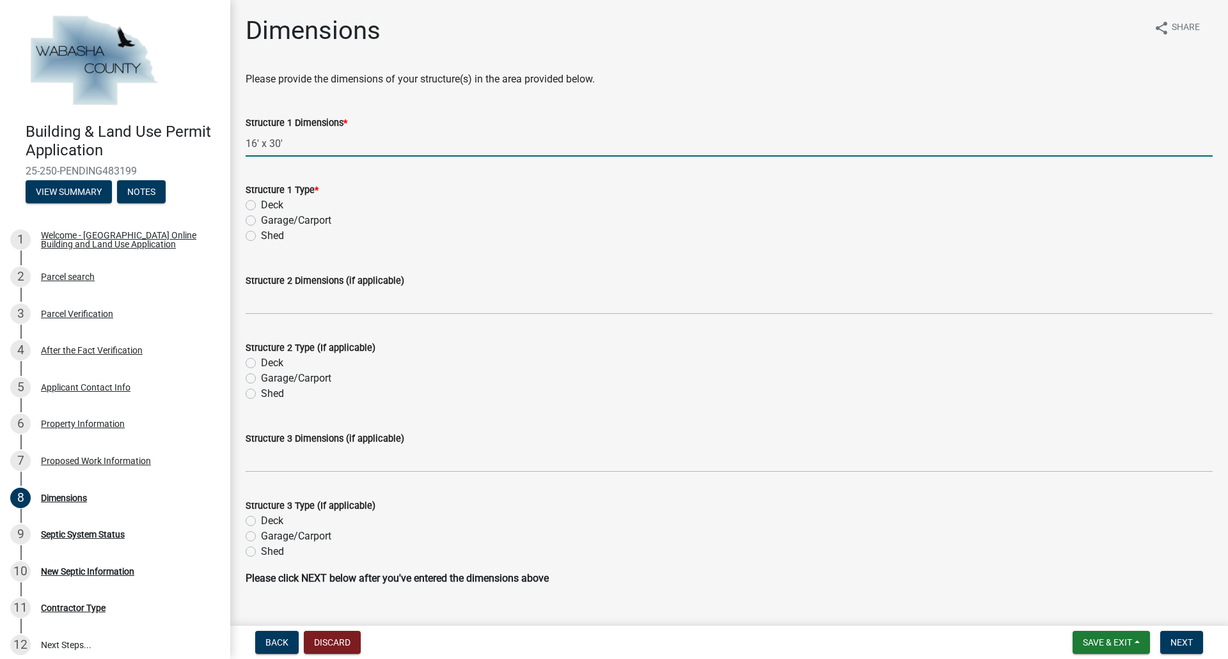
type input "16' x 30'"
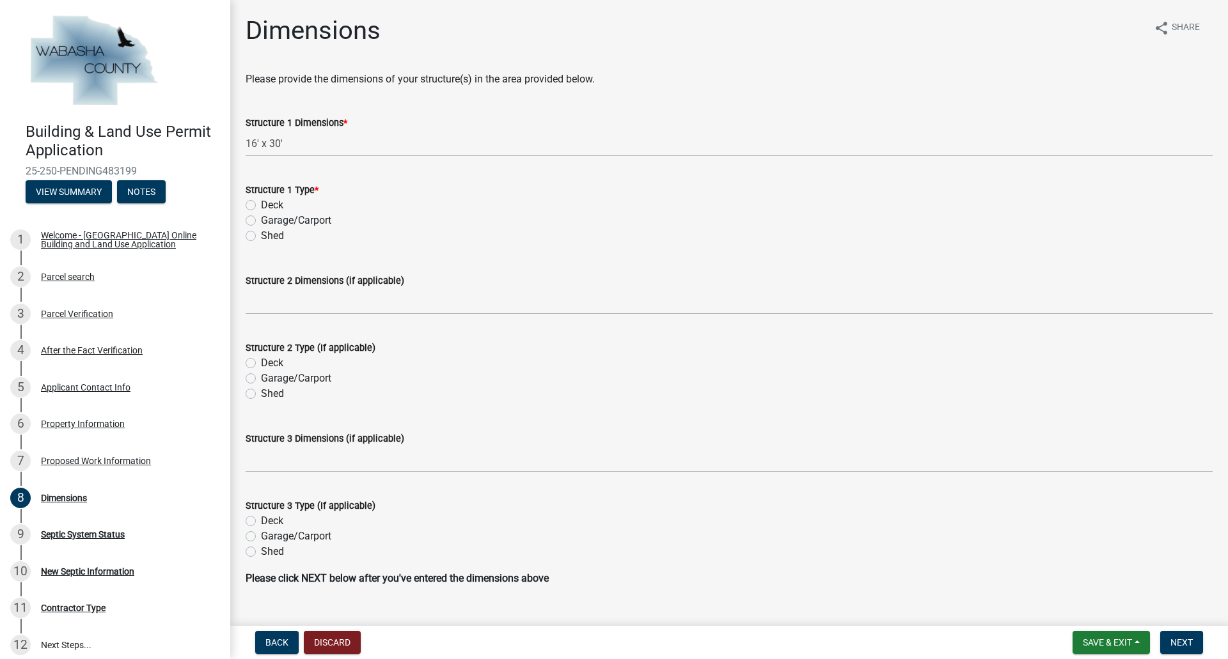
click at [276, 221] on label "Garage/Carport" at bounding box center [296, 220] width 70 height 15
click at [269, 221] on input "Garage/Carport" at bounding box center [265, 217] width 8 height 8
radio input "true"
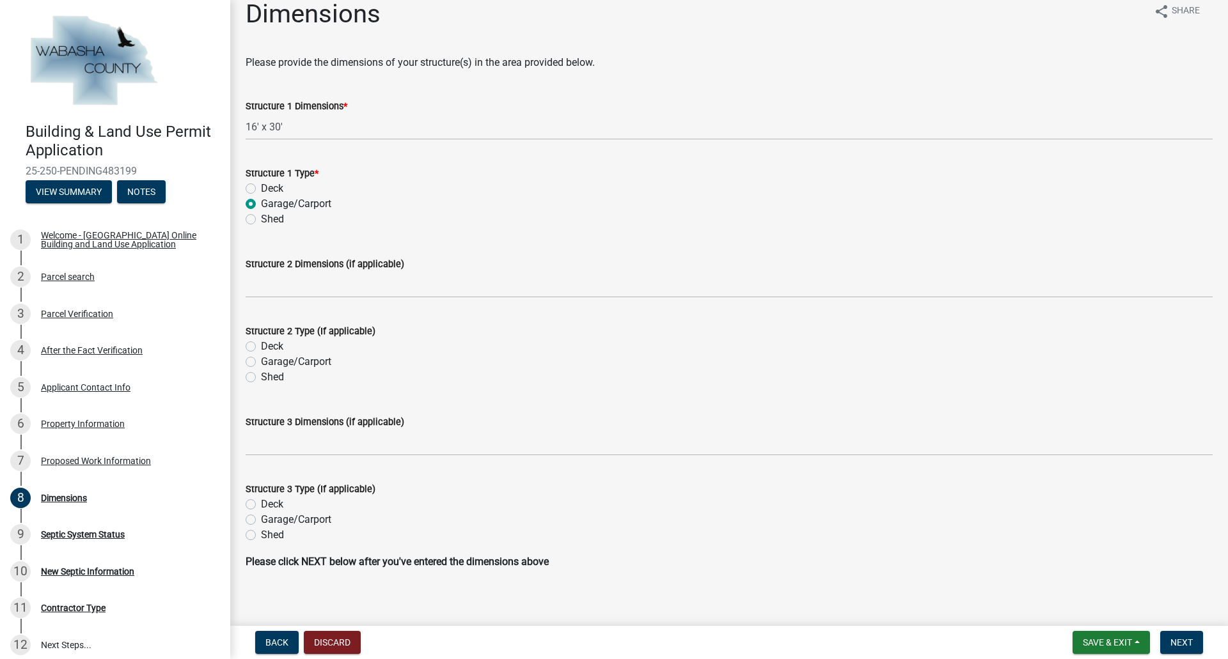
scroll to position [26, 0]
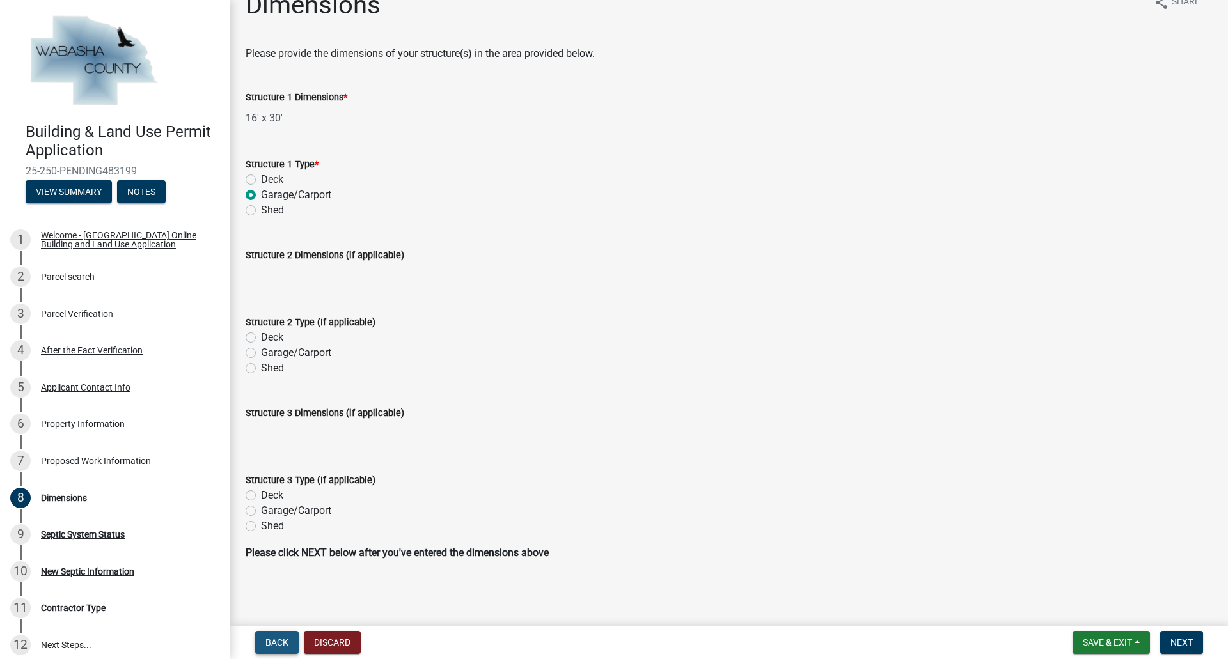
click at [278, 643] on span "Back" at bounding box center [276, 643] width 23 height 10
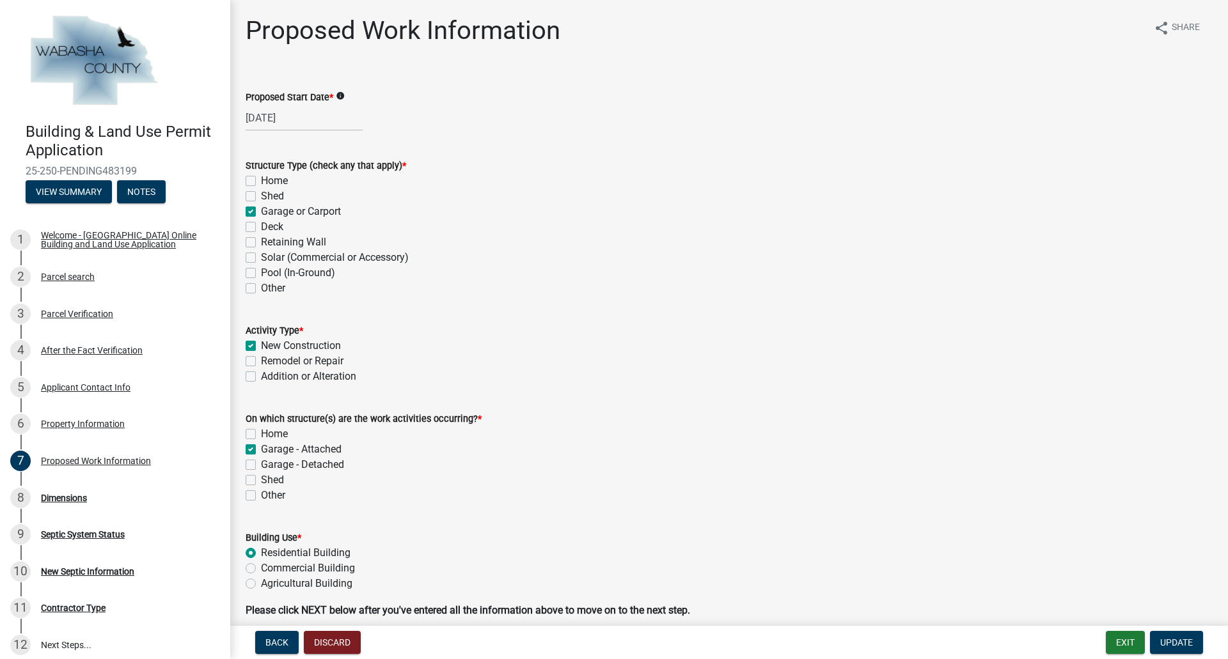
click at [330, 378] on label "Addition or Alteration" at bounding box center [308, 376] width 95 height 15
click at [269, 377] on input "Addition or Alteration" at bounding box center [265, 373] width 8 height 8
checkbox input "true"
checkbox input "false"
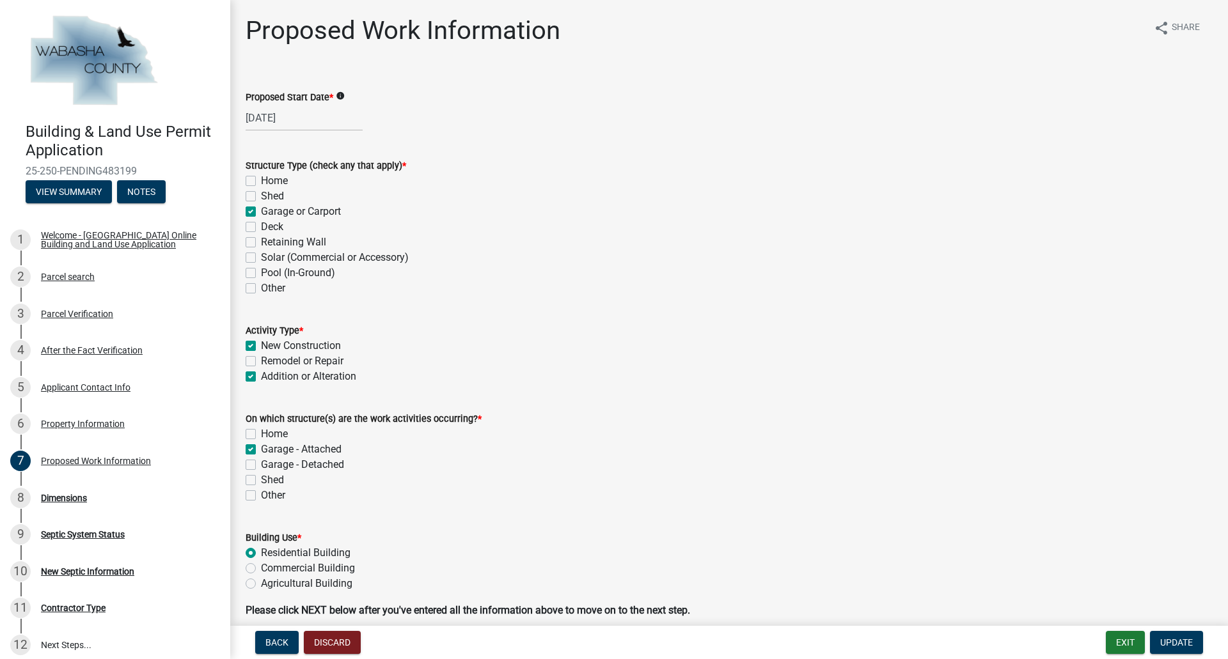
checkbox input "true"
click at [256, 343] on div "New Construction" at bounding box center [729, 345] width 967 height 15
click at [261, 343] on label "New Construction" at bounding box center [301, 345] width 80 height 15
click at [261, 343] on input "New Construction" at bounding box center [265, 342] width 8 height 8
checkbox input "false"
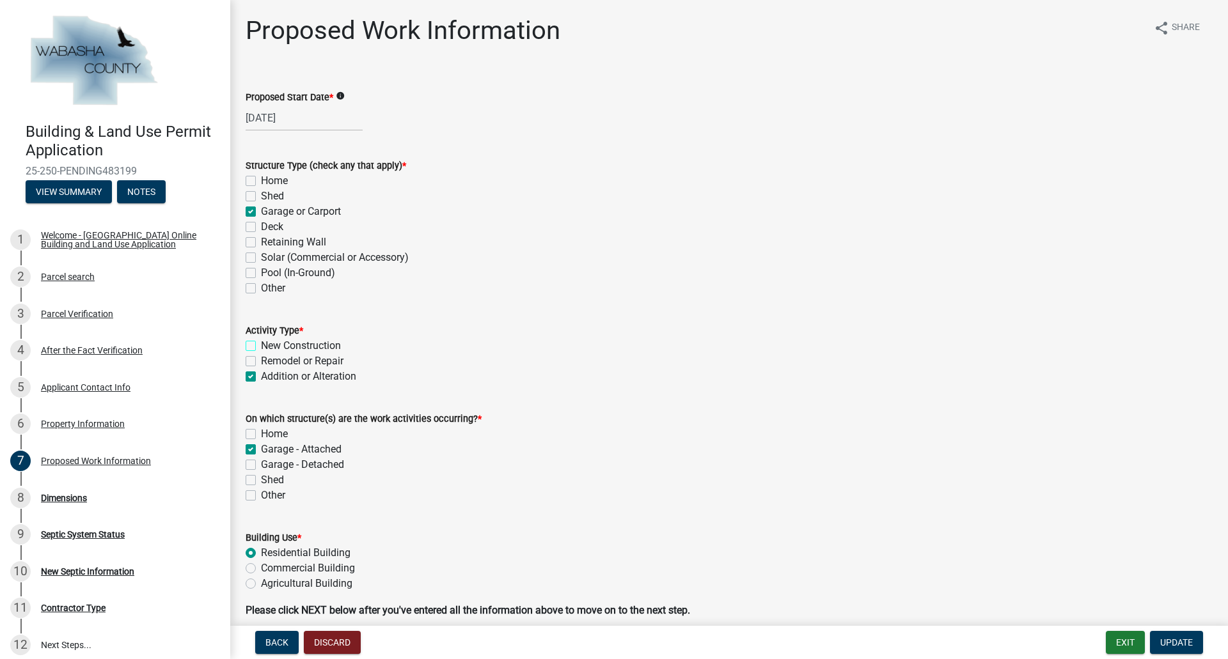
checkbox input "false"
checkbox input "true"
click at [1170, 641] on span "Update" at bounding box center [1176, 643] width 33 height 10
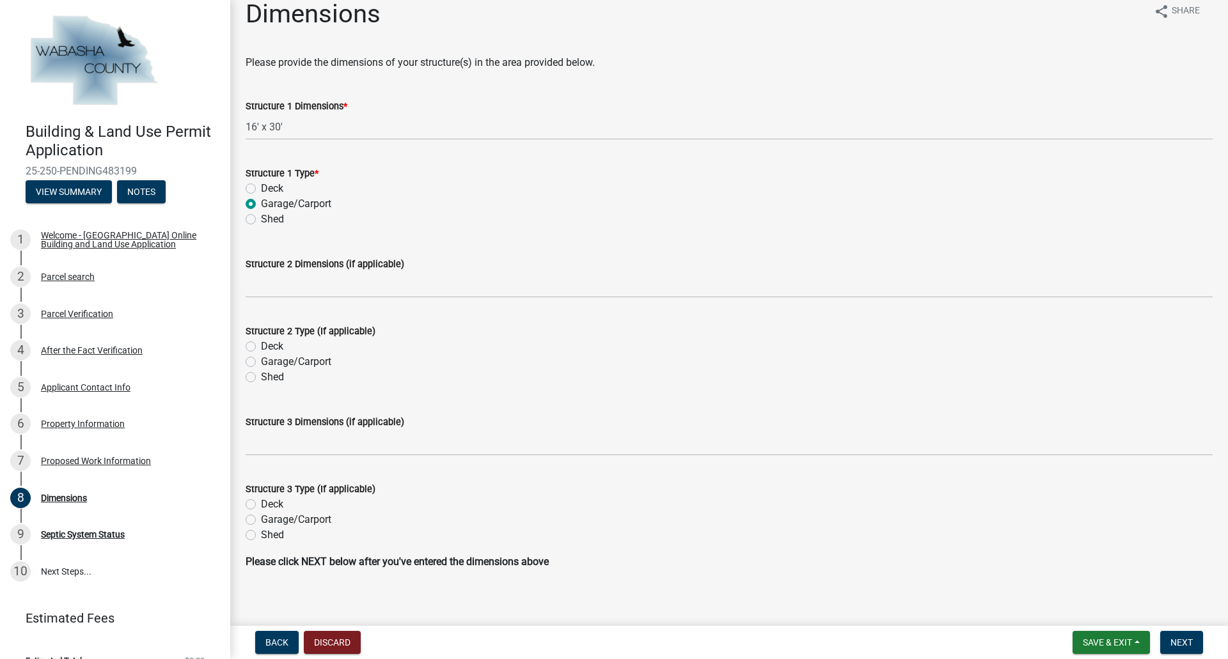
scroll to position [26, 0]
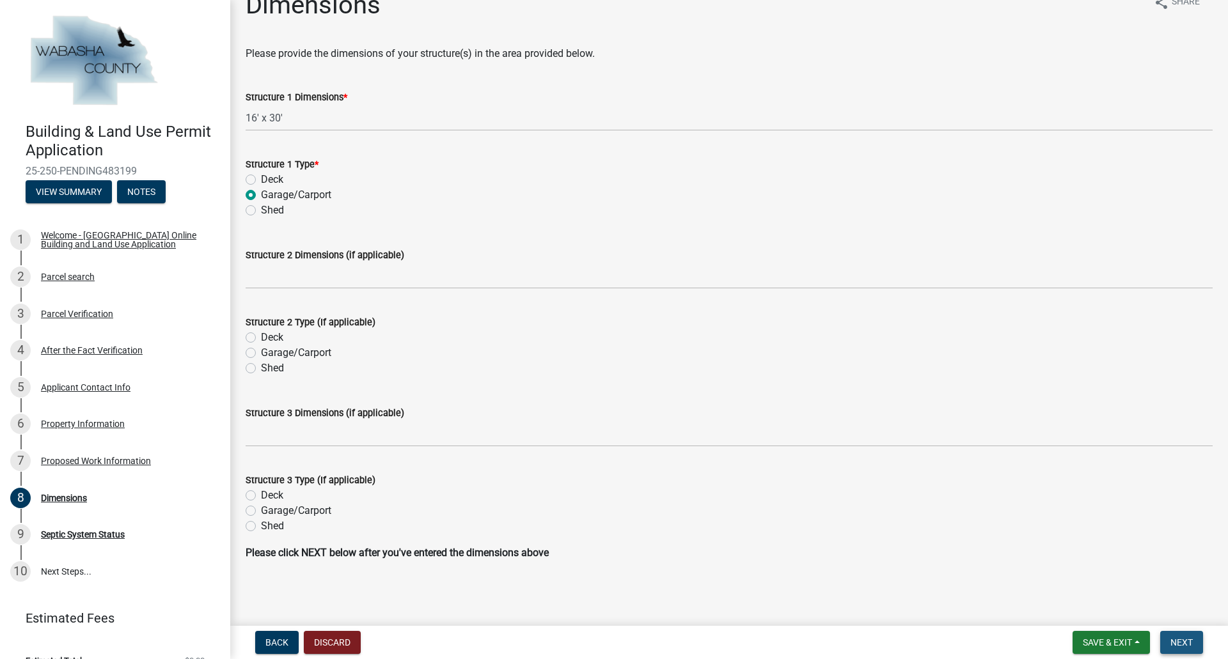
click at [1187, 642] on span "Next" at bounding box center [1181, 643] width 22 height 10
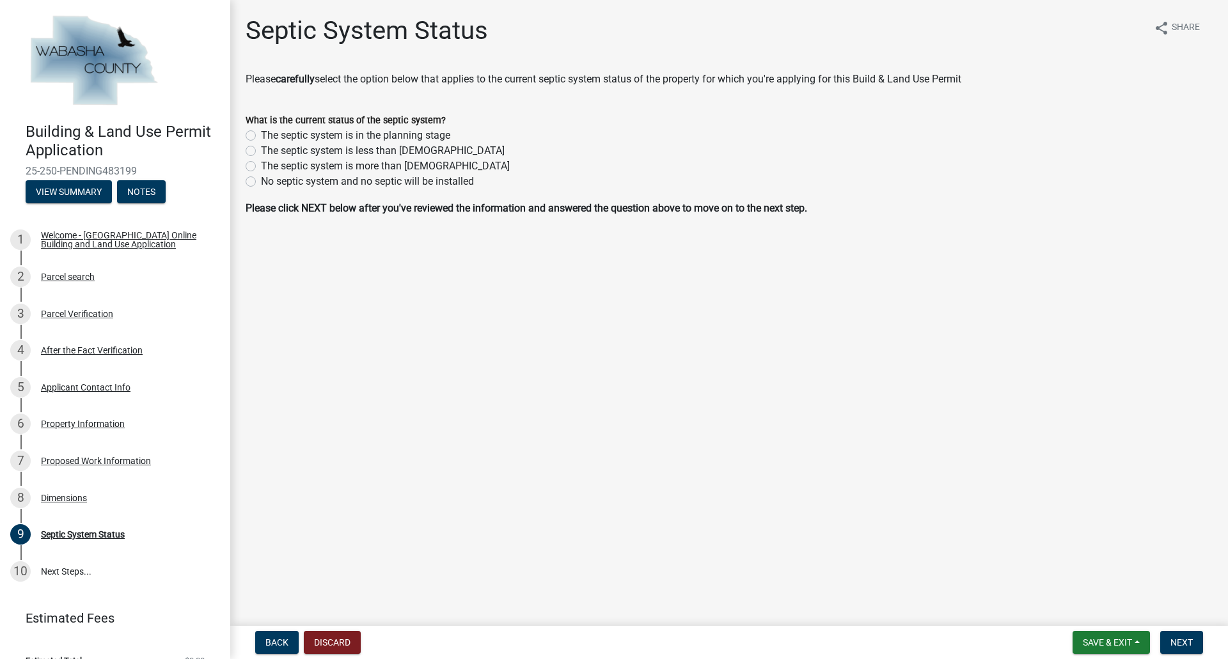
click at [312, 184] on label "No septic system and no septic will be installed" at bounding box center [367, 181] width 213 height 15
click at [269, 182] on input "No septic system and no septic will be installed" at bounding box center [265, 178] width 8 height 8
radio input "true"
click at [1185, 639] on span "Next" at bounding box center [1181, 643] width 22 height 10
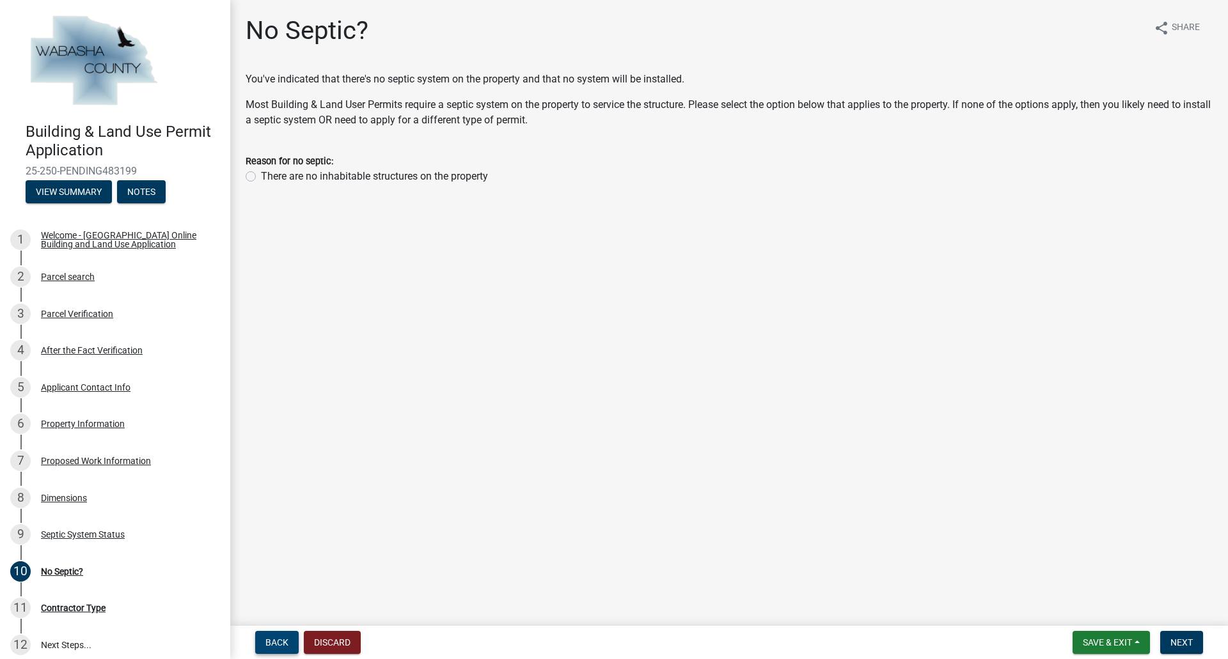
click at [278, 640] on span "Back" at bounding box center [276, 643] width 23 height 10
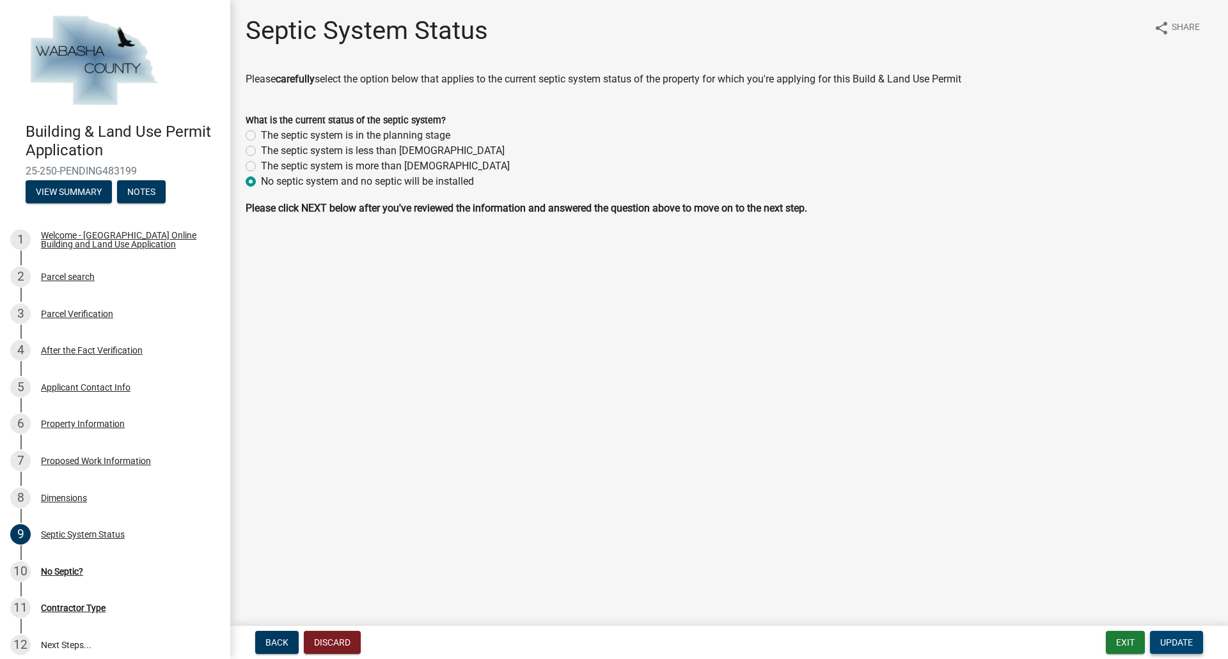
click at [1190, 643] on span "Update" at bounding box center [1176, 643] width 33 height 10
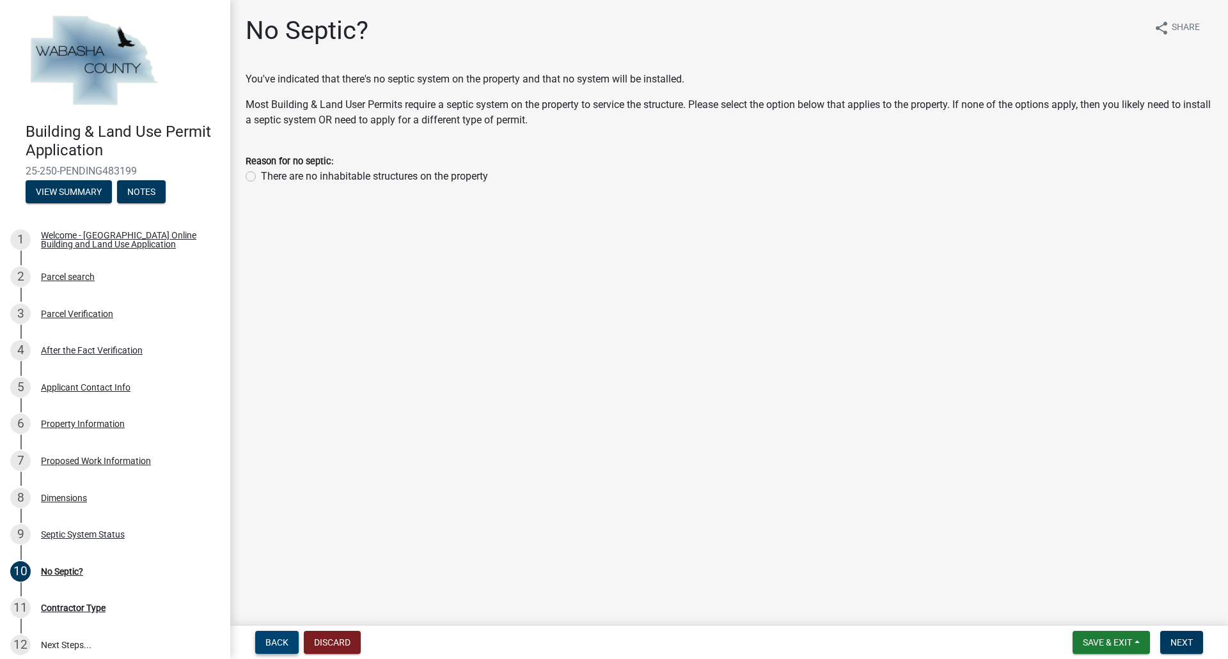
click at [270, 641] on span "Back" at bounding box center [276, 643] width 23 height 10
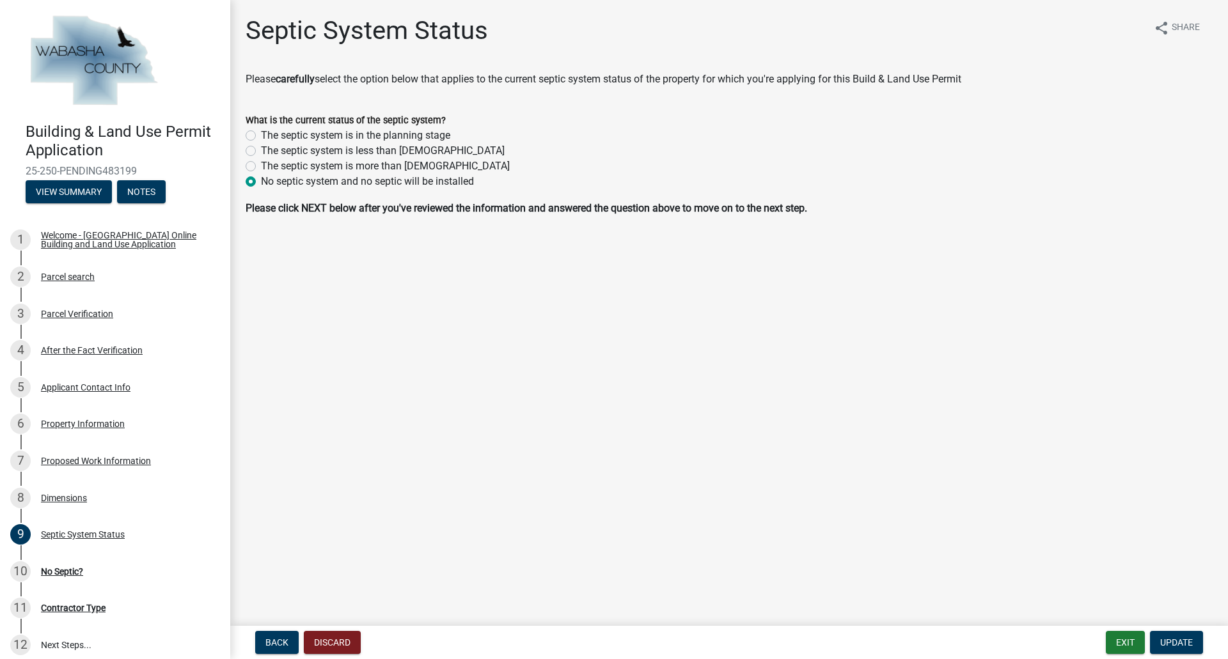
click at [313, 167] on label "The septic system is more than [DEMOGRAPHIC_DATA]" at bounding box center [385, 166] width 249 height 15
click at [269, 167] on input "The septic system is more than [DEMOGRAPHIC_DATA]" at bounding box center [265, 163] width 8 height 8
radio input "true"
click at [1172, 643] on span "Update" at bounding box center [1176, 643] width 33 height 10
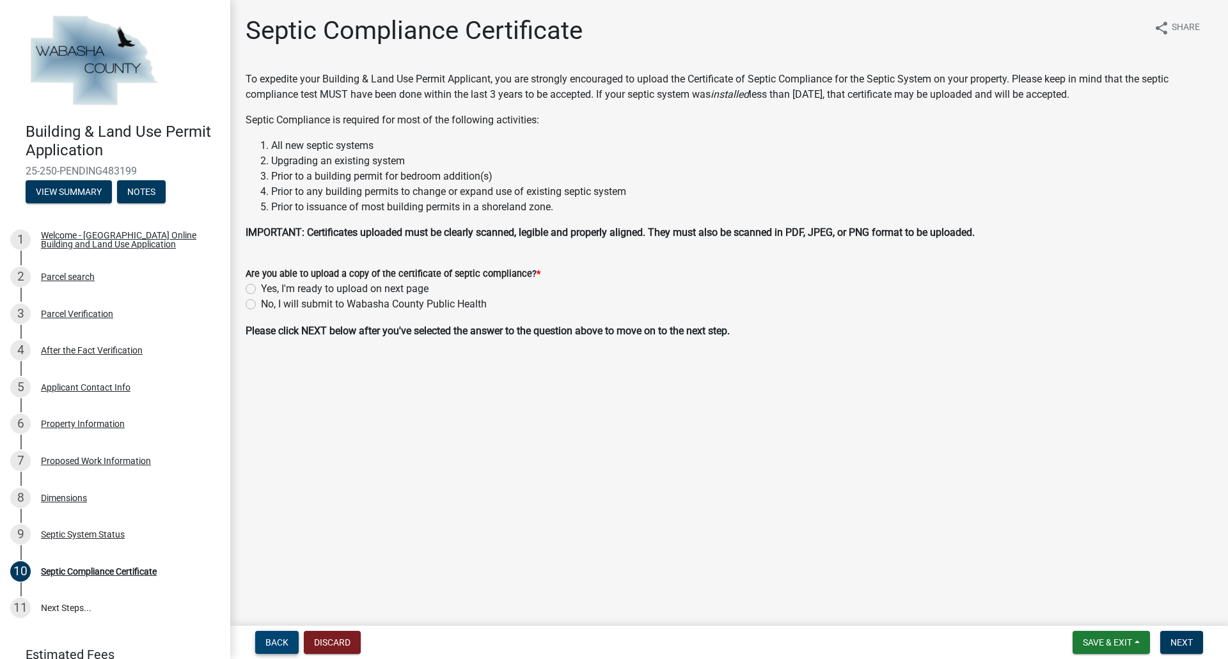
click at [281, 646] on span "Back" at bounding box center [276, 643] width 23 height 10
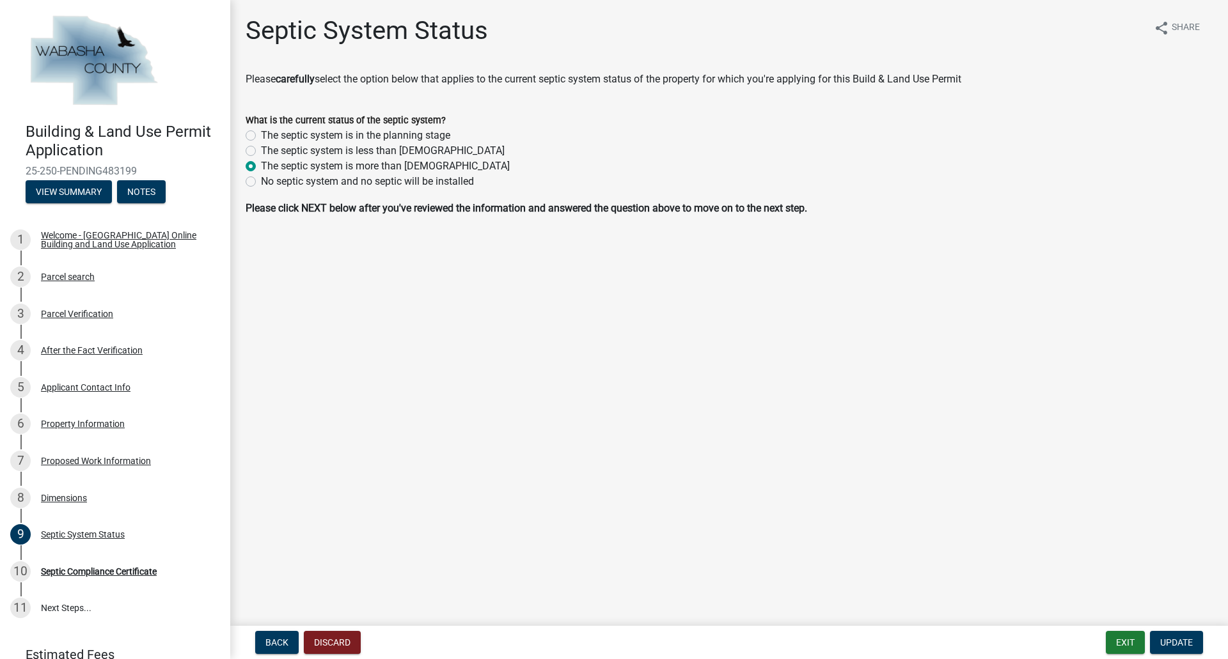
click at [255, 176] on div "No septic system and no septic will be installed" at bounding box center [729, 181] width 967 height 15
click at [261, 181] on label "No septic system and no septic will be installed" at bounding box center [367, 181] width 213 height 15
click at [261, 181] on input "No septic system and no septic will be installed" at bounding box center [265, 178] width 8 height 8
radio input "true"
click at [1156, 634] on button "Update" at bounding box center [1176, 642] width 53 height 23
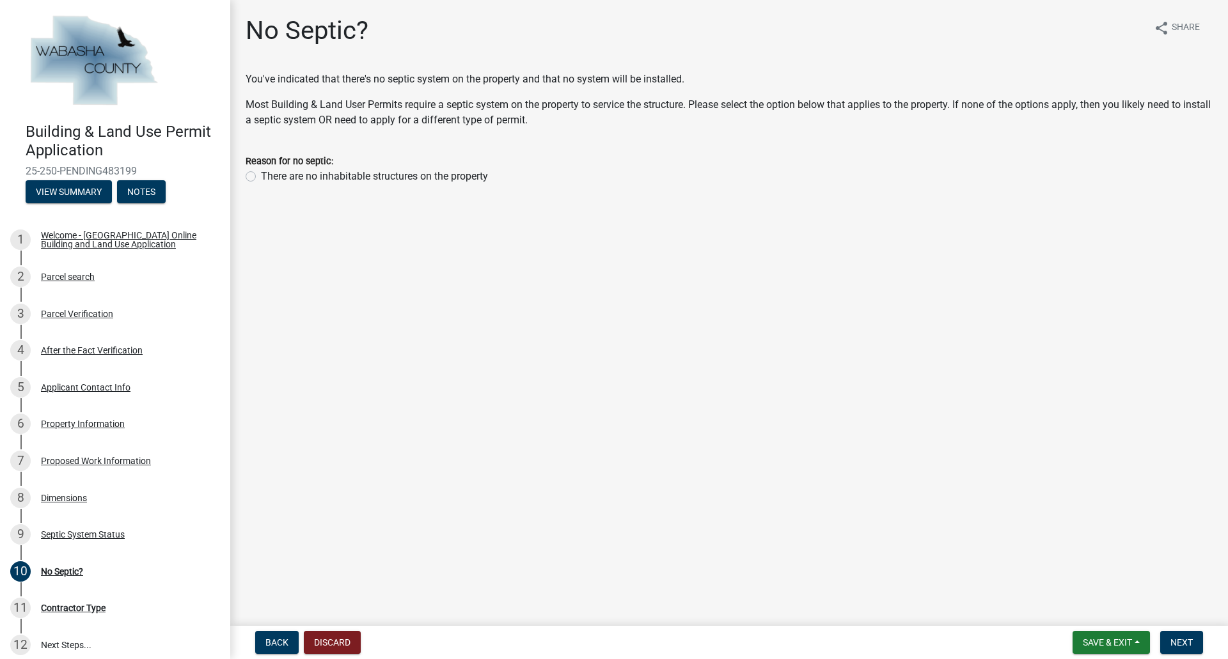
click at [261, 178] on label "There are no inhabitable structures on the property" at bounding box center [374, 176] width 227 height 15
click at [261, 177] on input "There are no inhabitable structures on the property" at bounding box center [265, 173] width 8 height 8
radio input "true"
click at [272, 647] on span "Back" at bounding box center [276, 643] width 23 height 10
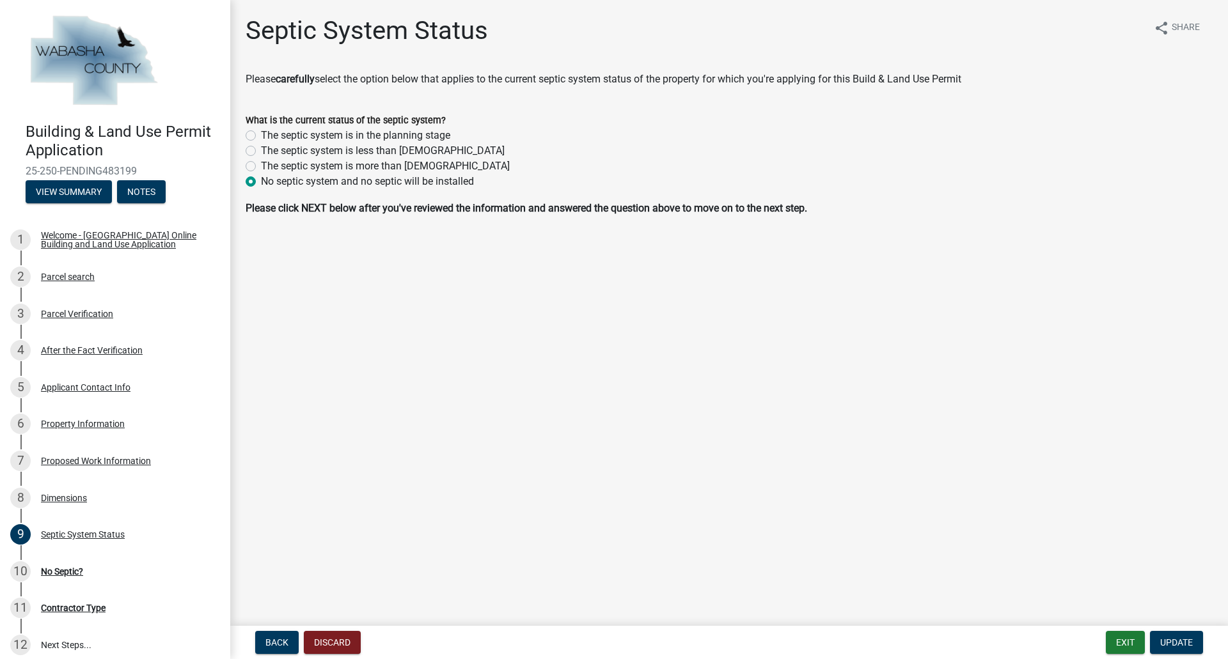
click at [351, 165] on label "The septic system is more than [DEMOGRAPHIC_DATA]" at bounding box center [385, 166] width 249 height 15
click at [269, 165] on input "The septic system is more than [DEMOGRAPHIC_DATA]" at bounding box center [265, 163] width 8 height 8
radio input "true"
click at [1179, 638] on span "Update" at bounding box center [1176, 643] width 33 height 10
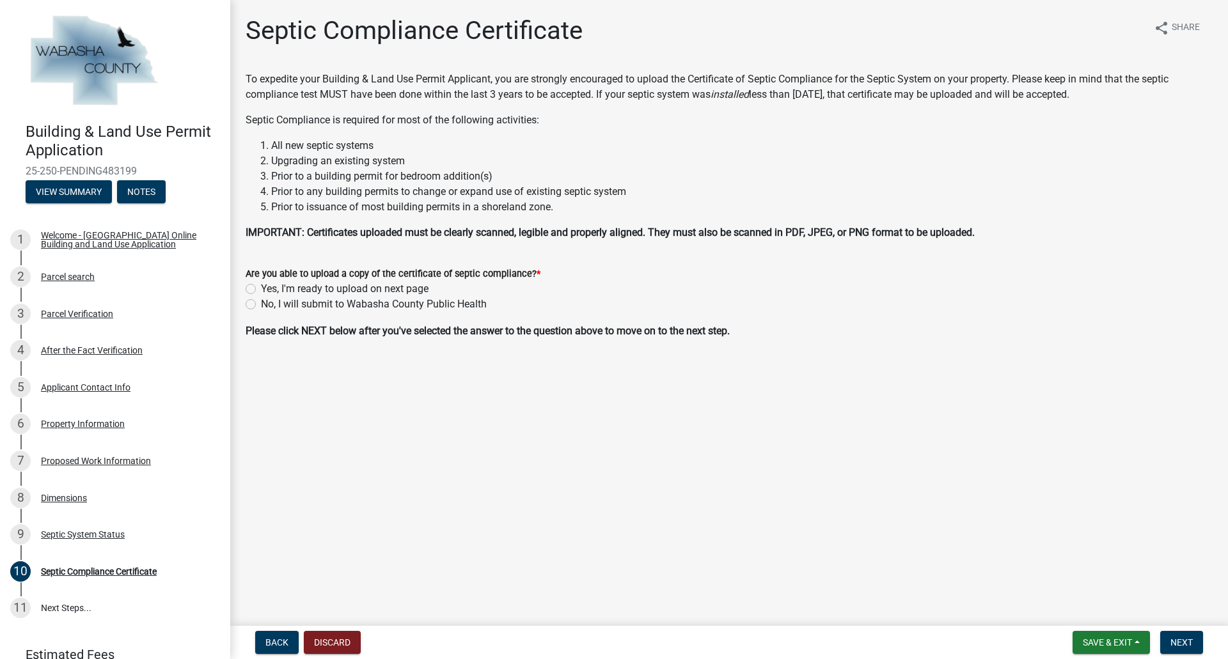
click at [370, 304] on label "No, I will submit to Wabasha County Public Health" at bounding box center [374, 304] width 226 height 15
click at [269, 304] on input "No, I will submit to Wabasha County Public Health" at bounding box center [265, 301] width 8 height 8
radio input "true"
click at [1183, 639] on span "Next" at bounding box center [1181, 643] width 22 height 10
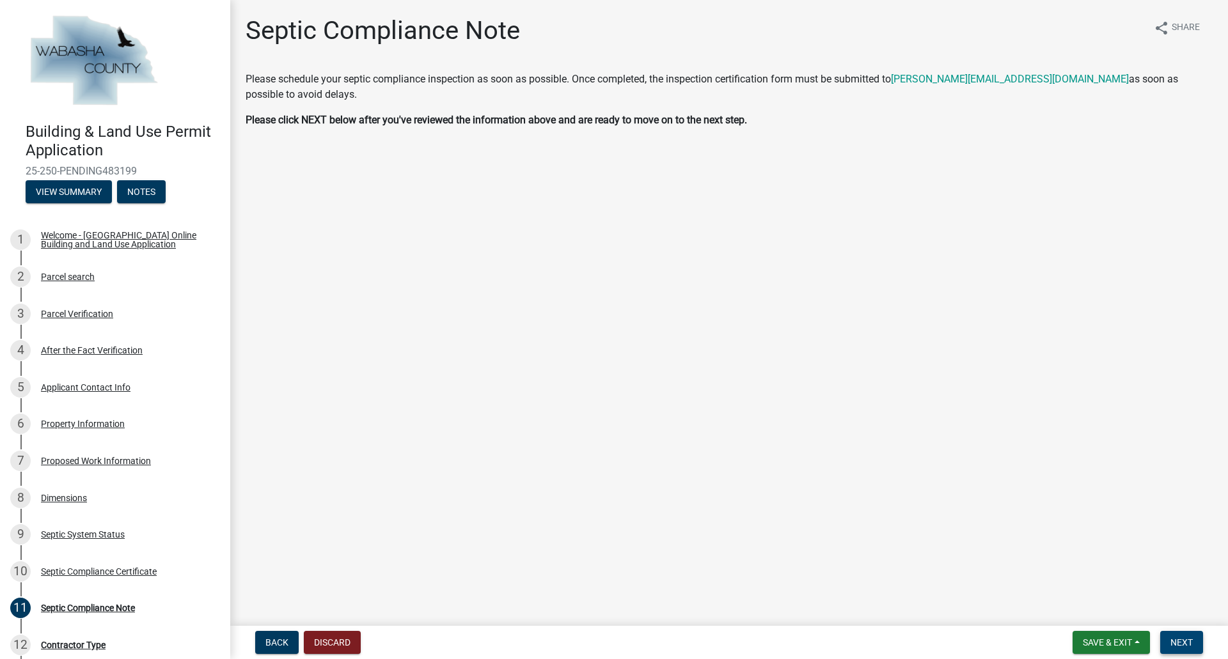
click at [1188, 646] on span "Next" at bounding box center [1181, 643] width 22 height 10
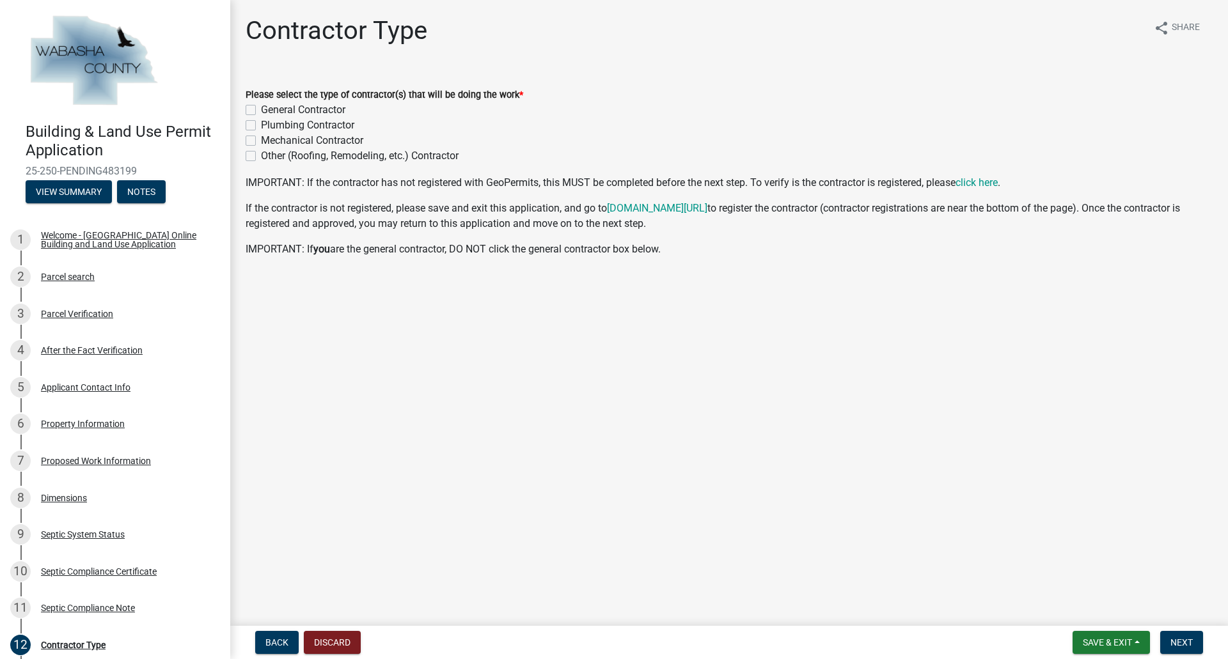
click at [318, 106] on label "General Contractor" at bounding box center [303, 109] width 84 height 15
click at [269, 106] on input "General Contractor" at bounding box center [265, 106] width 8 height 8
checkbox input "true"
checkbox input "false"
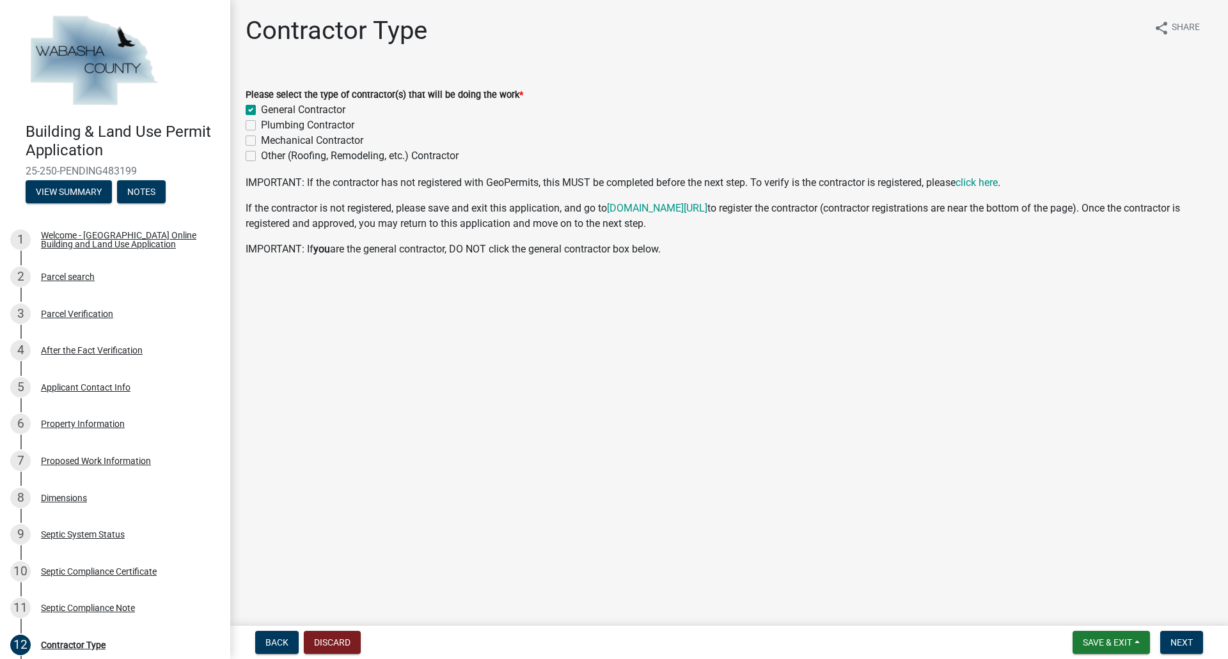
checkbox input "false"
click at [1190, 639] on span "Next" at bounding box center [1181, 643] width 22 height 10
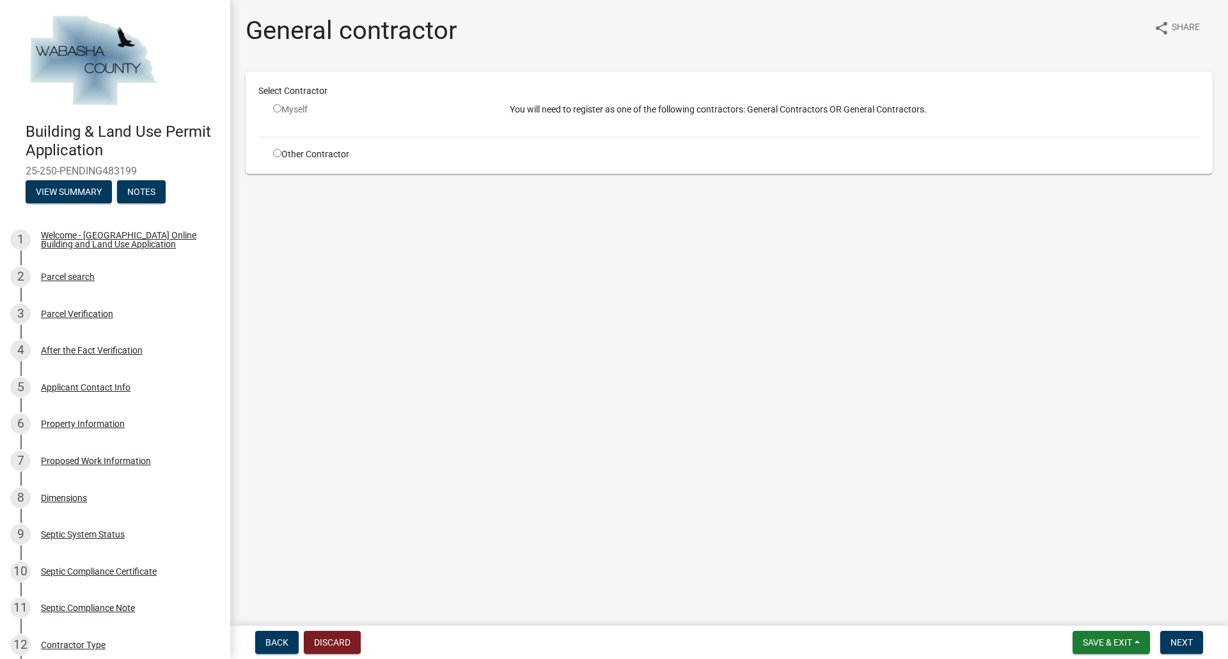
click at [293, 107] on div "Myself" at bounding box center [381, 109] width 217 height 13
click at [277, 109] on input "radio" at bounding box center [277, 108] width 8 height 8
click at [333, 155] on div "Other Contractor" at bounding box center [382, 154] width 237 height 13
click at [274, 109] on input "radio" at bounding box center [277, 108] width 8 height 8
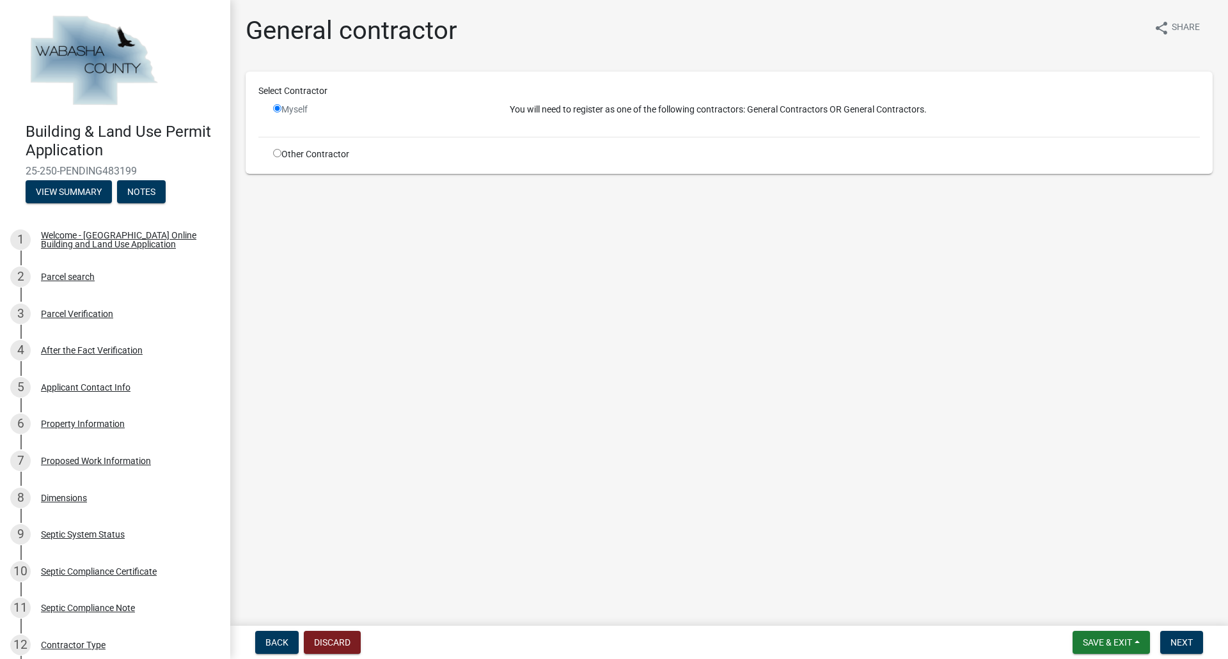
radio input "false"
click at [274, 157] on div "Other Contractor" at bounding box center [382, 154] width 237 height 13
click at [277, 155] on input "radio" at bounding box center [277, 153] width 8 height 8
radio input "true"
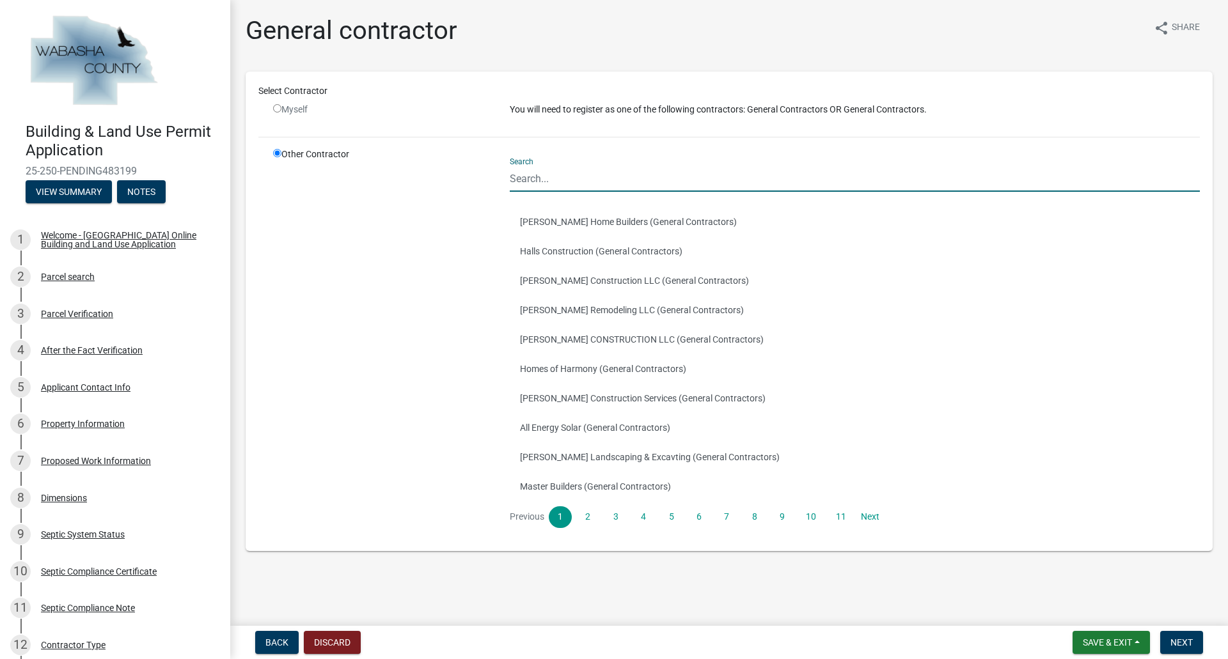
click at [531, 177] on input "Search" at bounding box center [855, 179] width 690 height 26
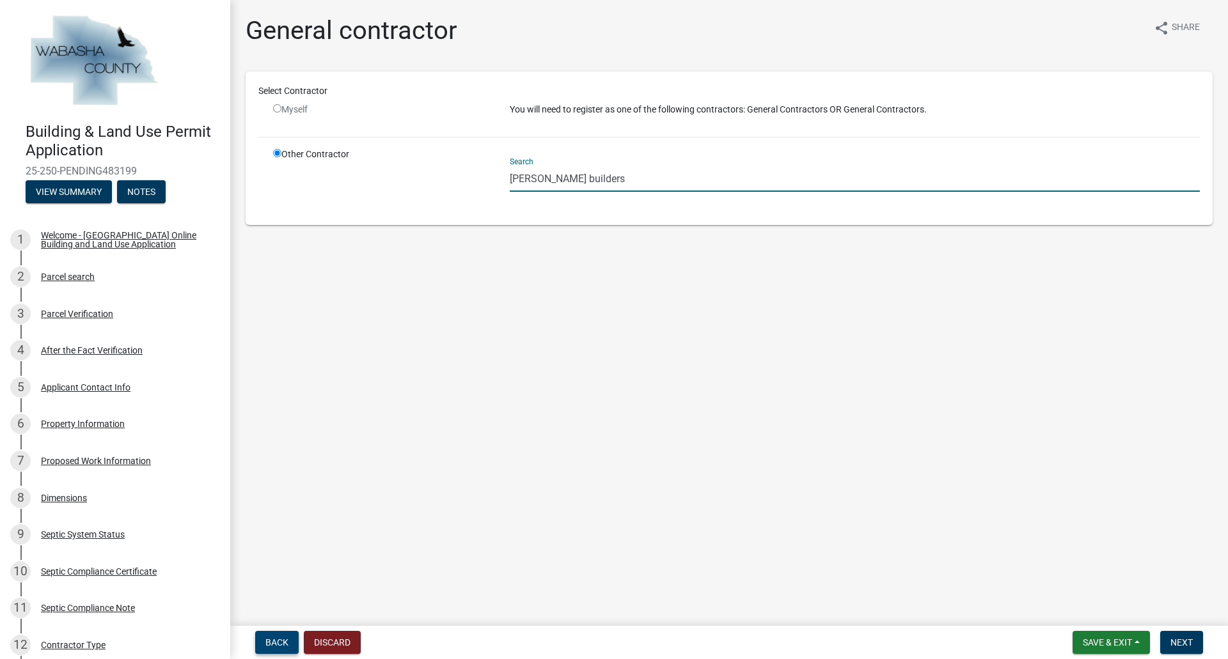
type input "pearson builders"
click at [266, 638] on span "Back" at bounding box center [276, 643] width 23 height 10
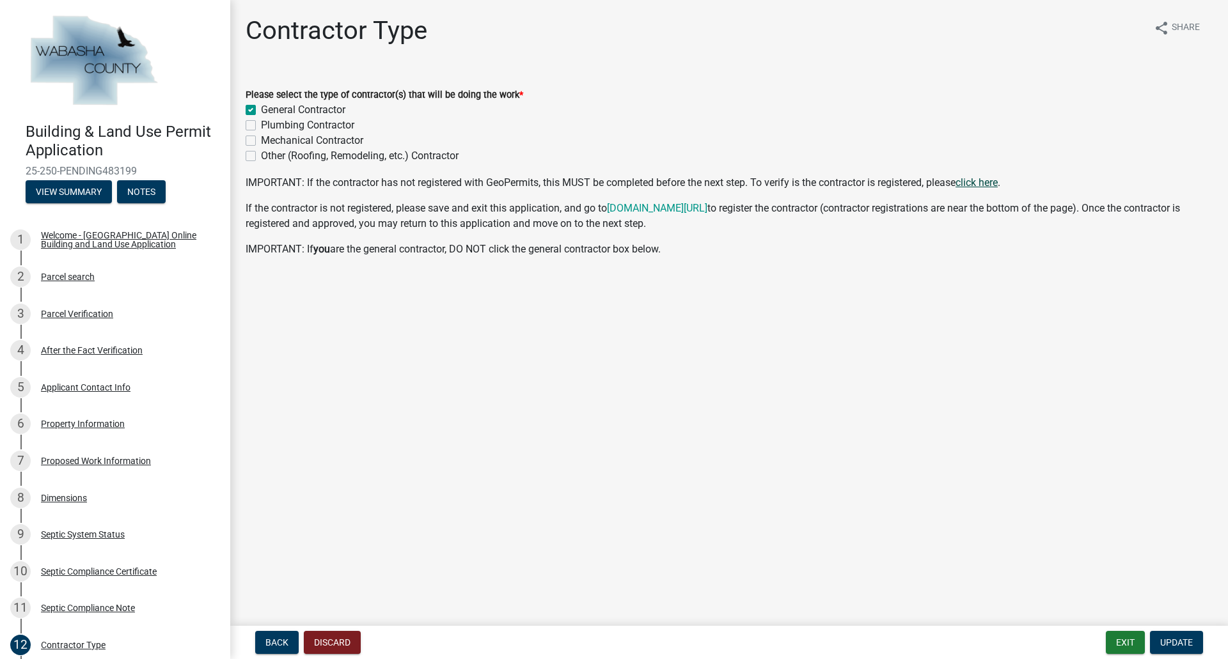
click at [996, 181] on link "click here" at bounding box center [977, 183] width 42 height 12
click at [707, 212] on link "www.co.wabasha.mn.us/permits" at bounding box center [657, 208] width 100 height 12
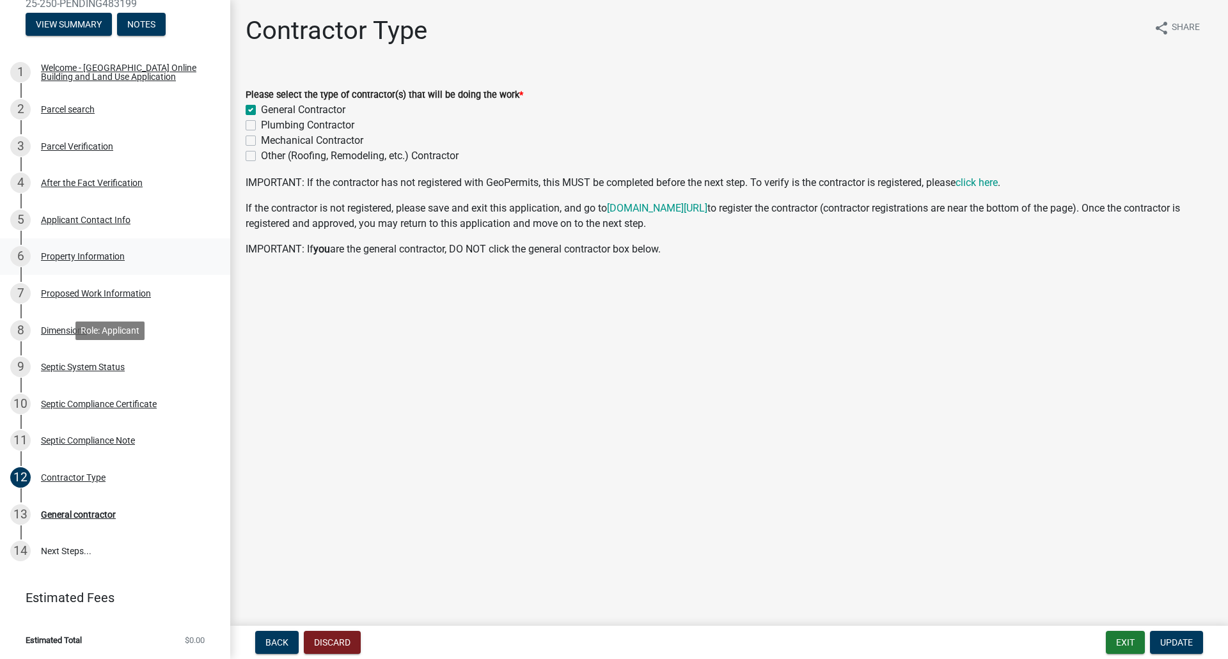
scroll to position [168, 0]
click at [1184, 642] on span "Update" at bounding box center [1176, 643] width 33 height 10
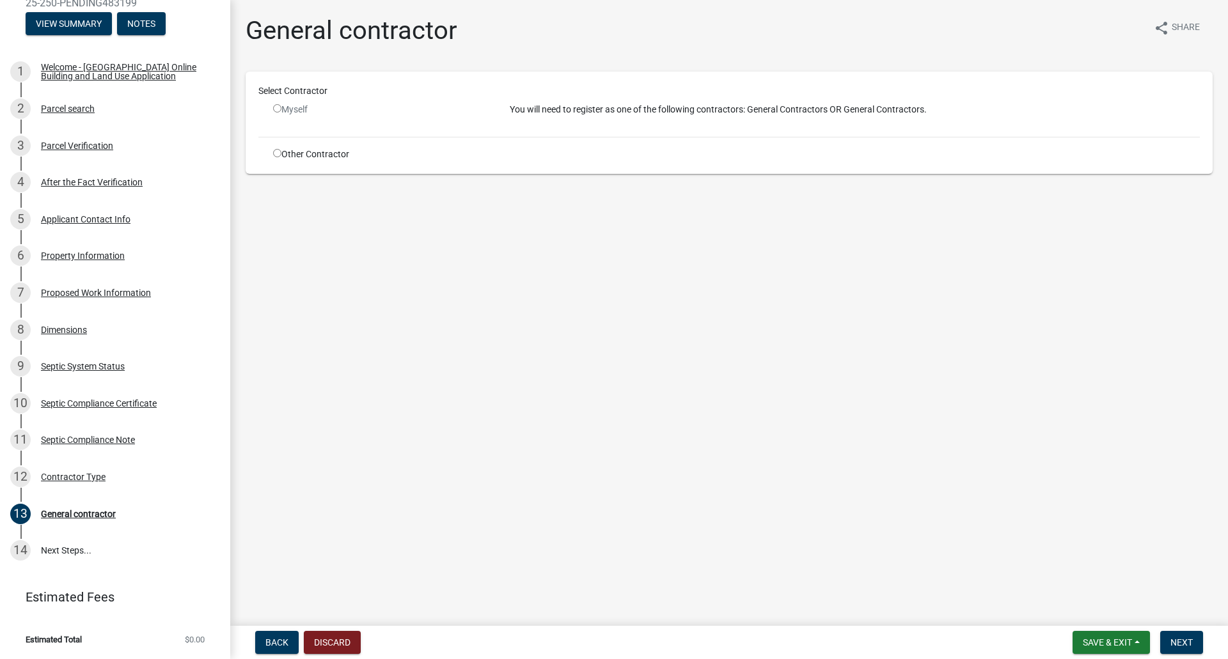
click at [281, 109] on input "radio" at bounding box center [277, 108] width 8 height 8
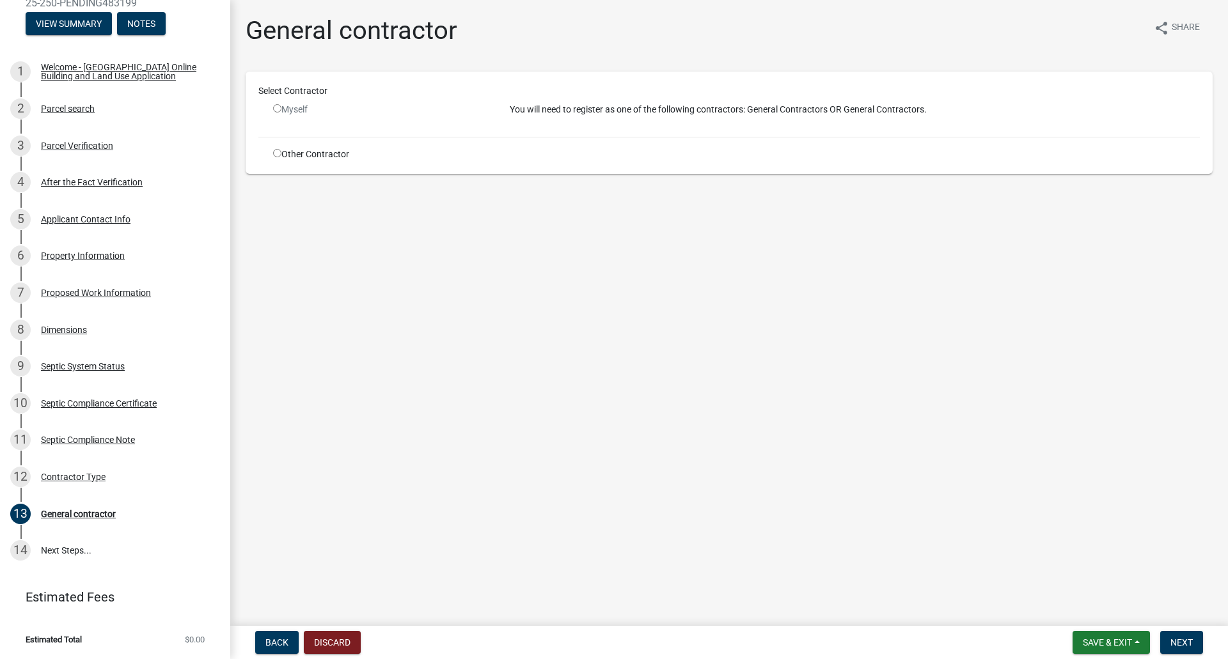
click at [281, 109] on input "radio" at bounding box center [277, 108] width 8 height 8
radio input "false"
click at [290, 112] on div "Myself" at bounding box center [381, 109] width 217 height 13
click at [274, 157] on div "Other Contractor" at bounding box center [382, 154] width 237 height 13
click at [275, 155] on input "radio" at bounding box center [277, 153] width 8 height 8
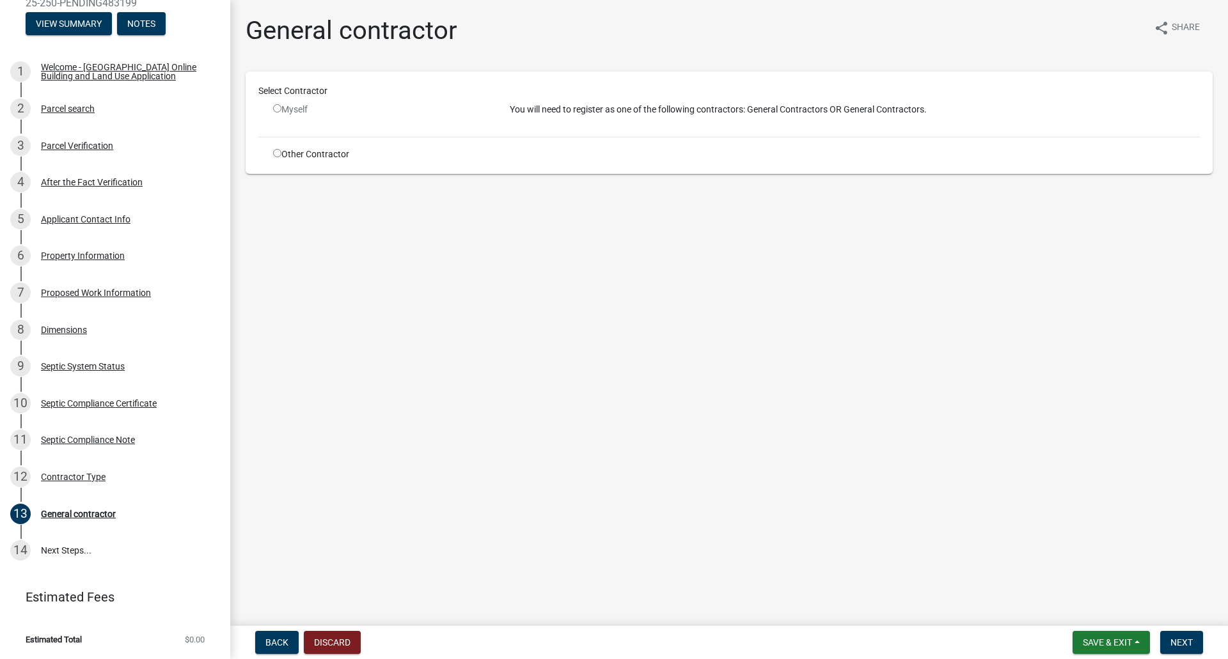
radio input "true"
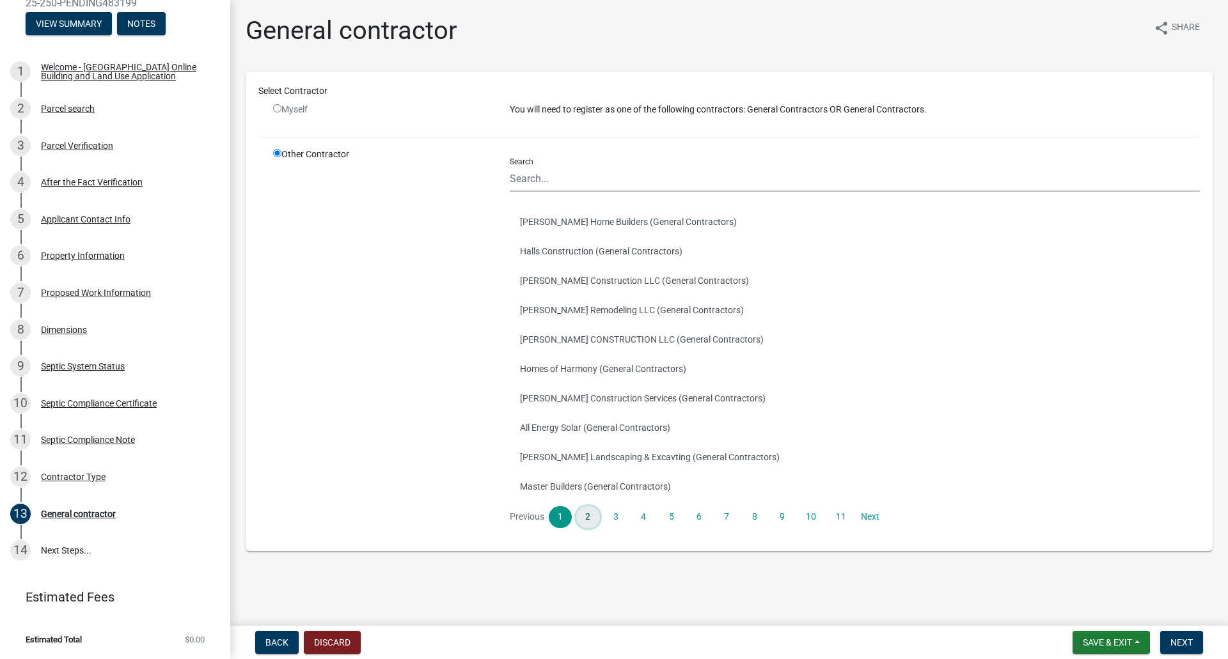
click at [597, 519] on link "2" at bounding box center [587, 518] width 23 height 22
click at [617, 519] on link "3" at bounding box center [615, 518] width 23 height 22
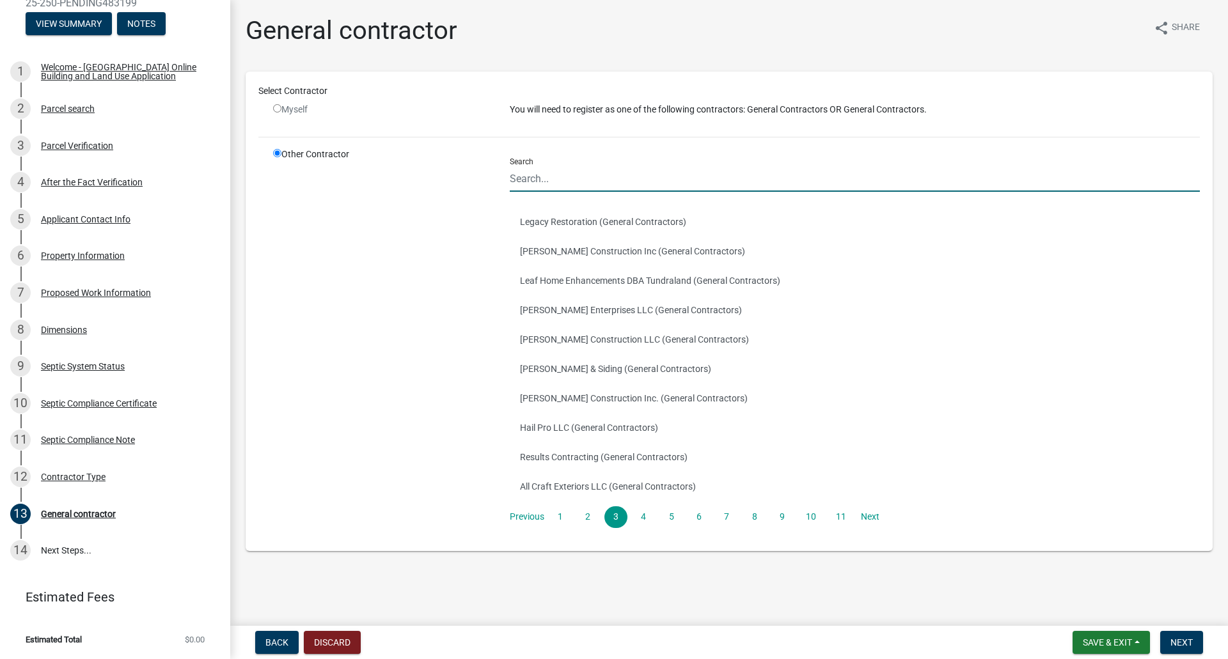
click at [560, 177] on input "Search" at bounding box center [855, 179] width 690 height 26
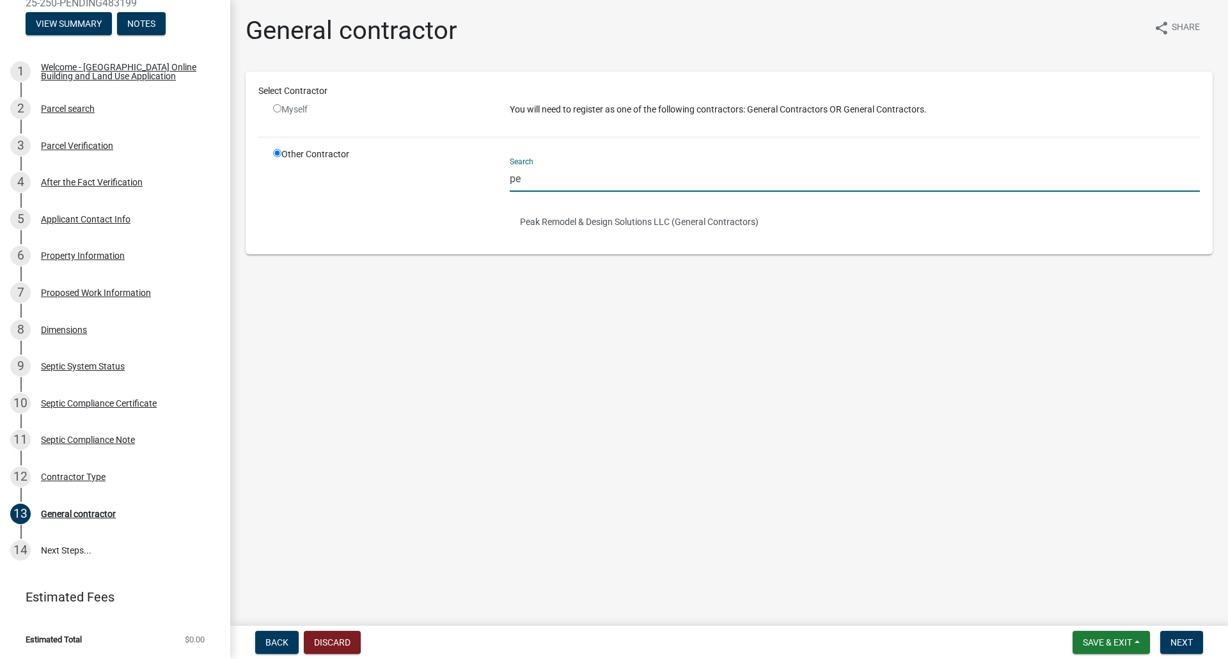
type input "p"
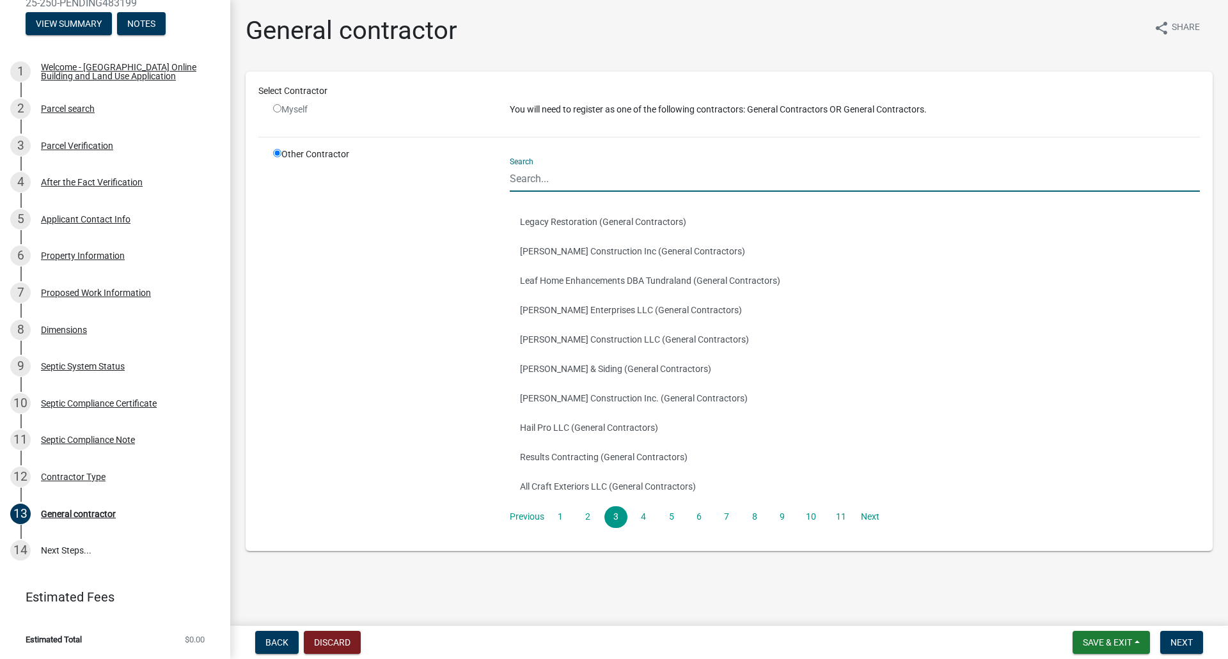
click at [370, 427] on div "Other Contractor" at bounding box center [382, 343] width 237 height 391
click at [1181, 647] on span "Next" at bounding box center [1181, 643] width 22 height 10
click at [1191, 645] on span "Next" at bounding box center [1181, 643] width 22 height 10
click at [55, 551] on link "14 Next Steps..." at bounding box center [115, 550] width 230 height 37
click at [877, 518] on link "Next" at bounding box center [869, 518] width 23 height 22
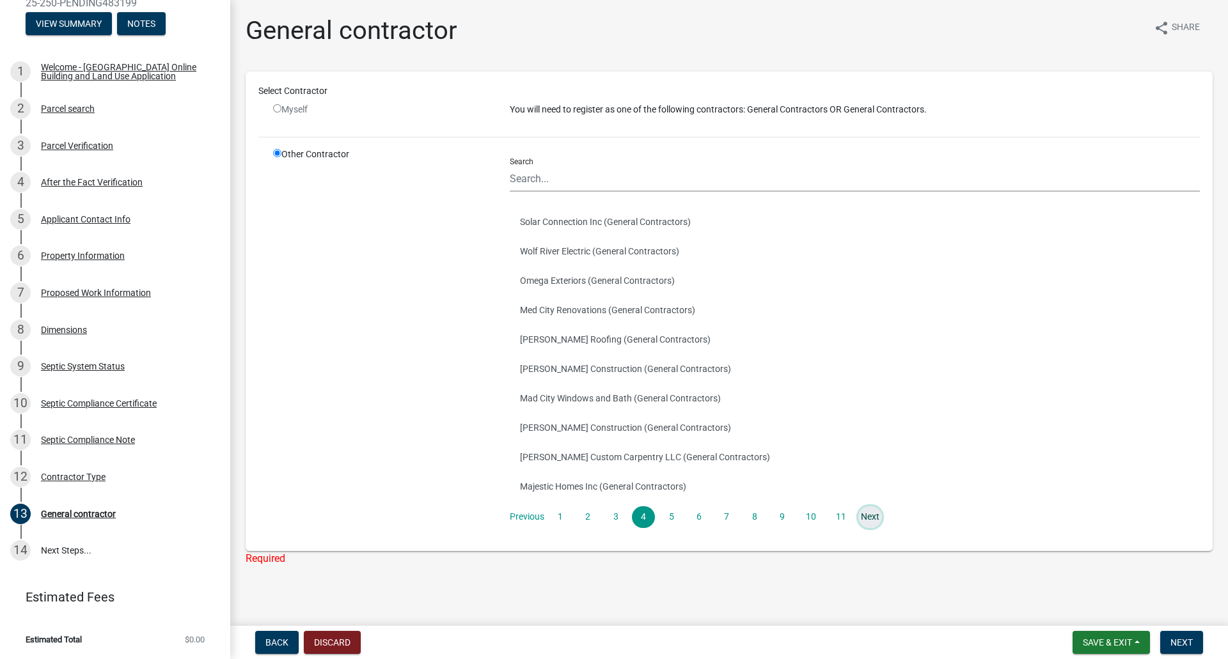
click at [877, 518] on link "Next" at bounding box center [869, 518] width 23 height 22
click at [840, 518] on link "11" at bounding box center [841, 518] width 26 height 22
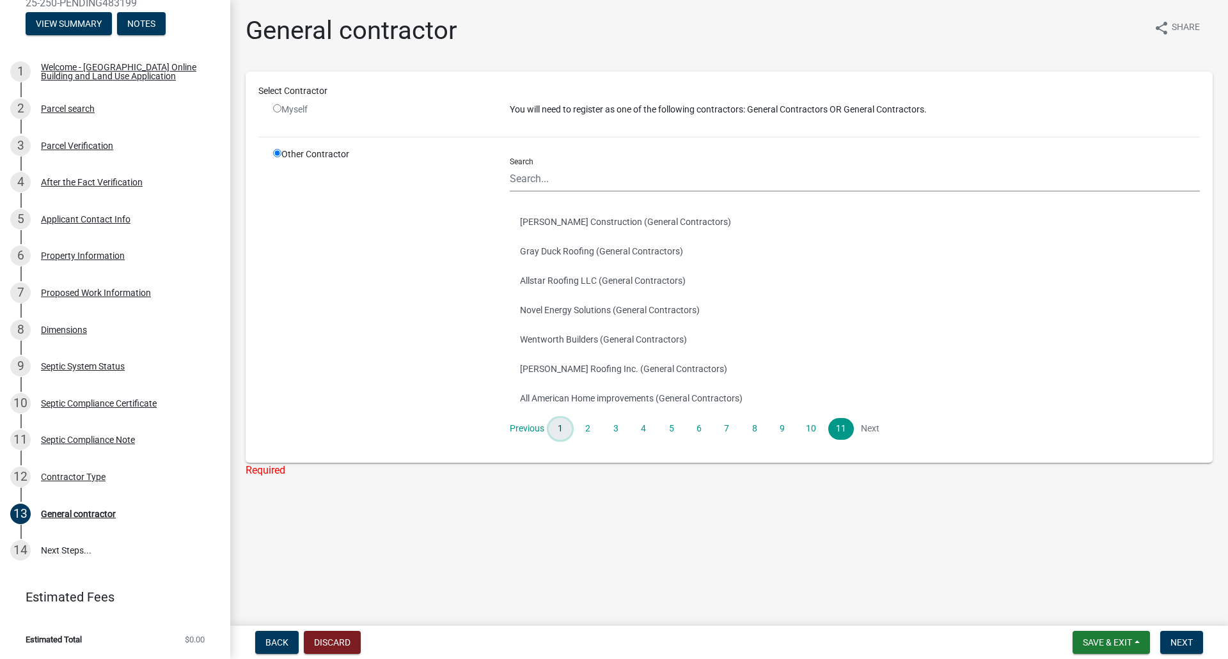
click at [568, 429] on link "1" at bounding box center [560, 429] width 23 height 22
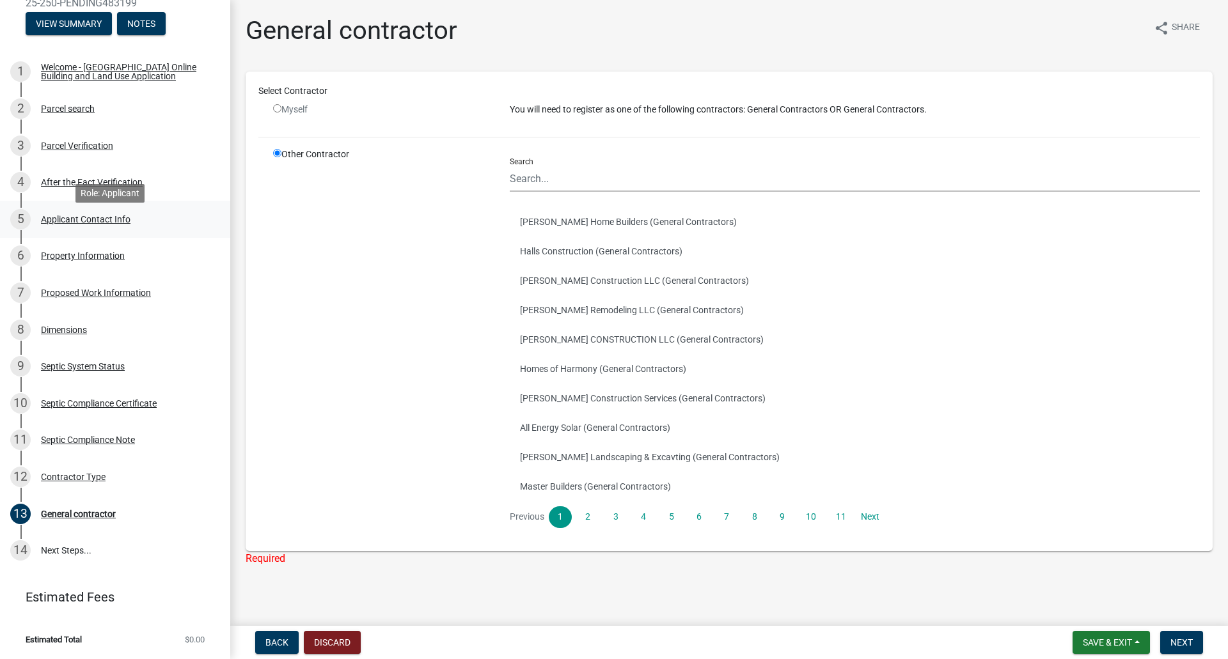
scroll to position [0, 0]
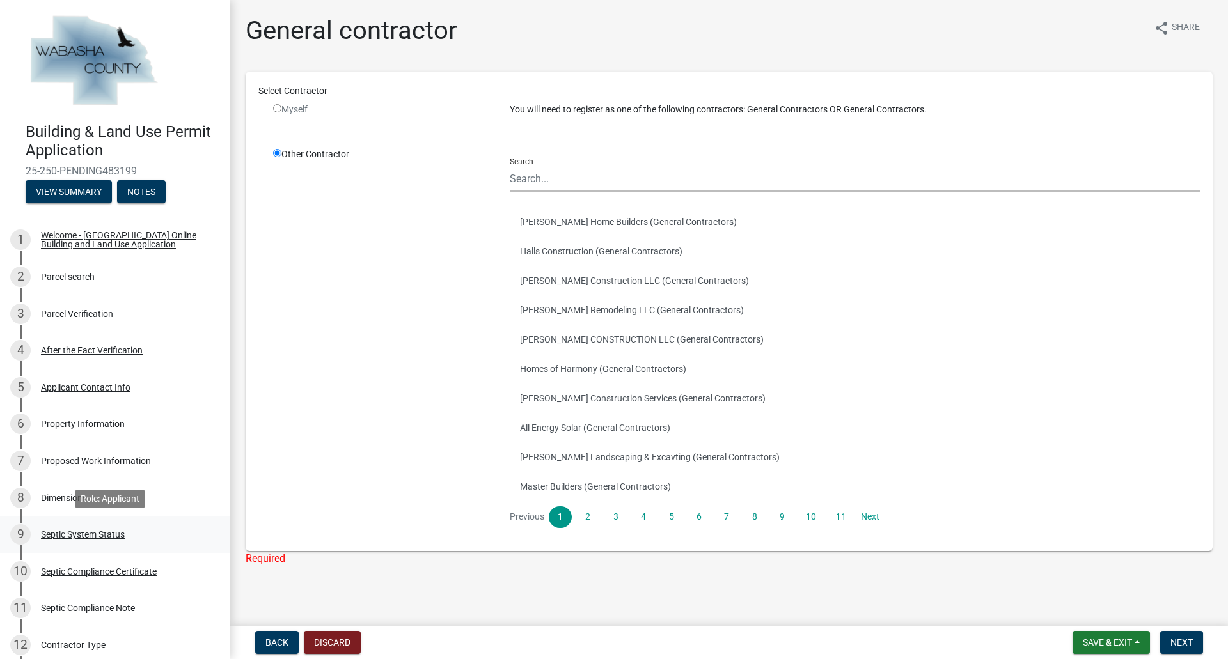
click at [95, 530] on div "Septic System Status" at bounding box center [83, 534] width 84 height 9
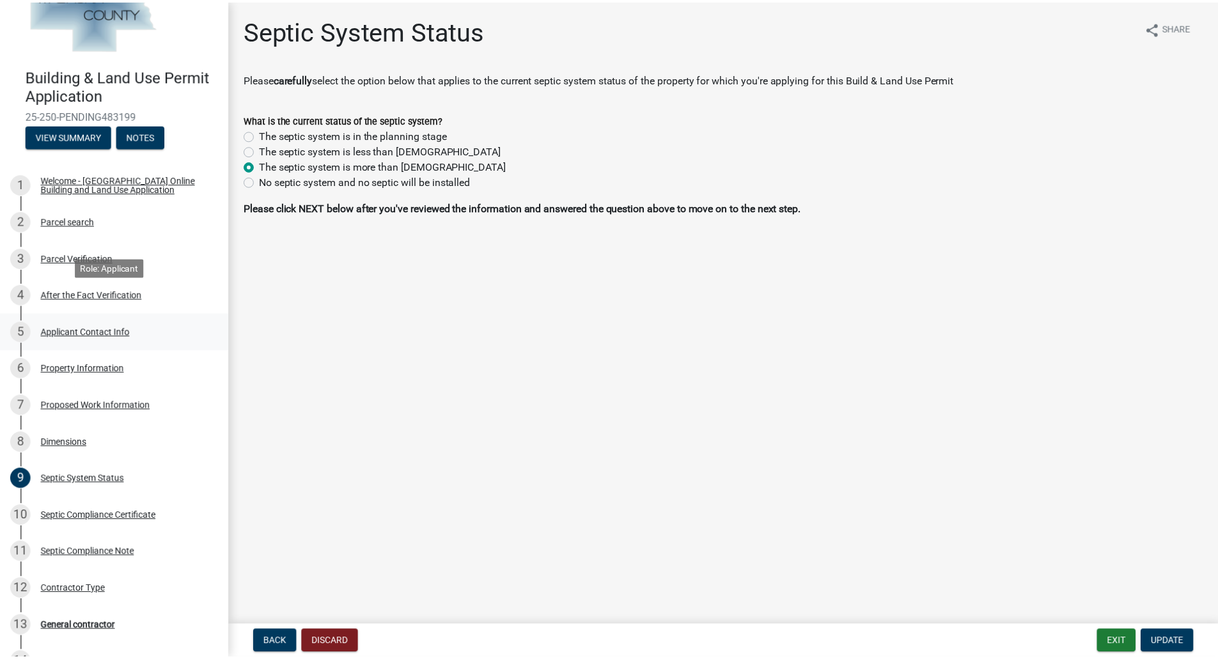
scroll to position [168, 0]
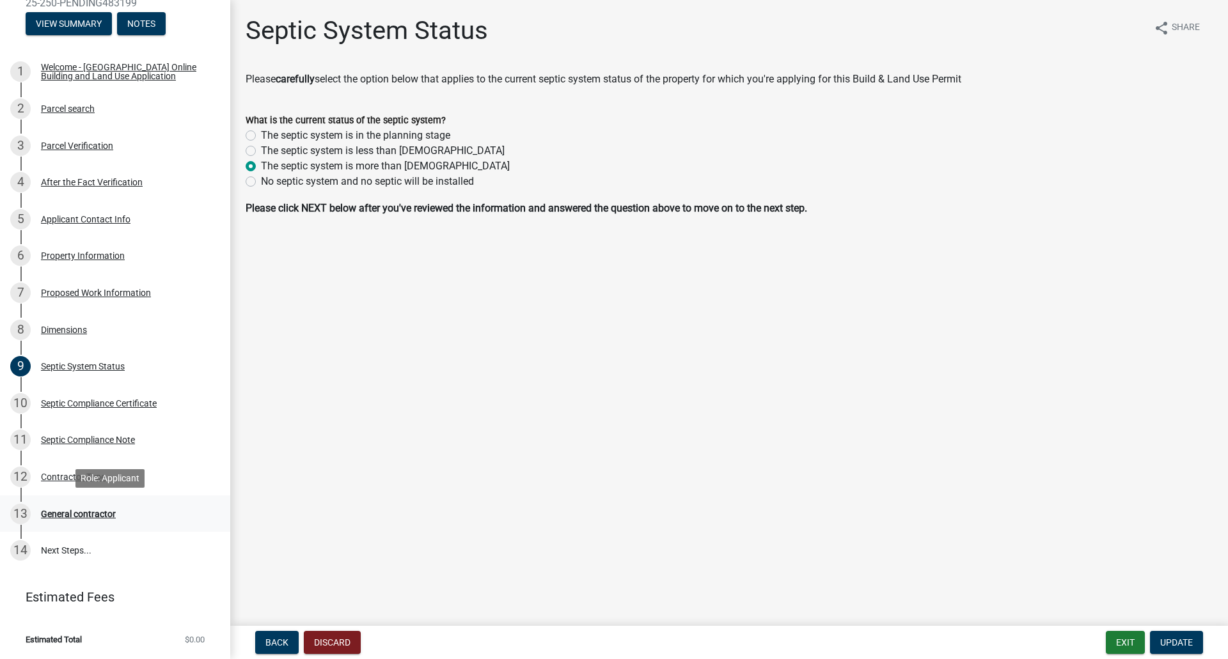
click at [84, 518] on div "General contractor" at bounding box center [78, 514] width 75 height 9
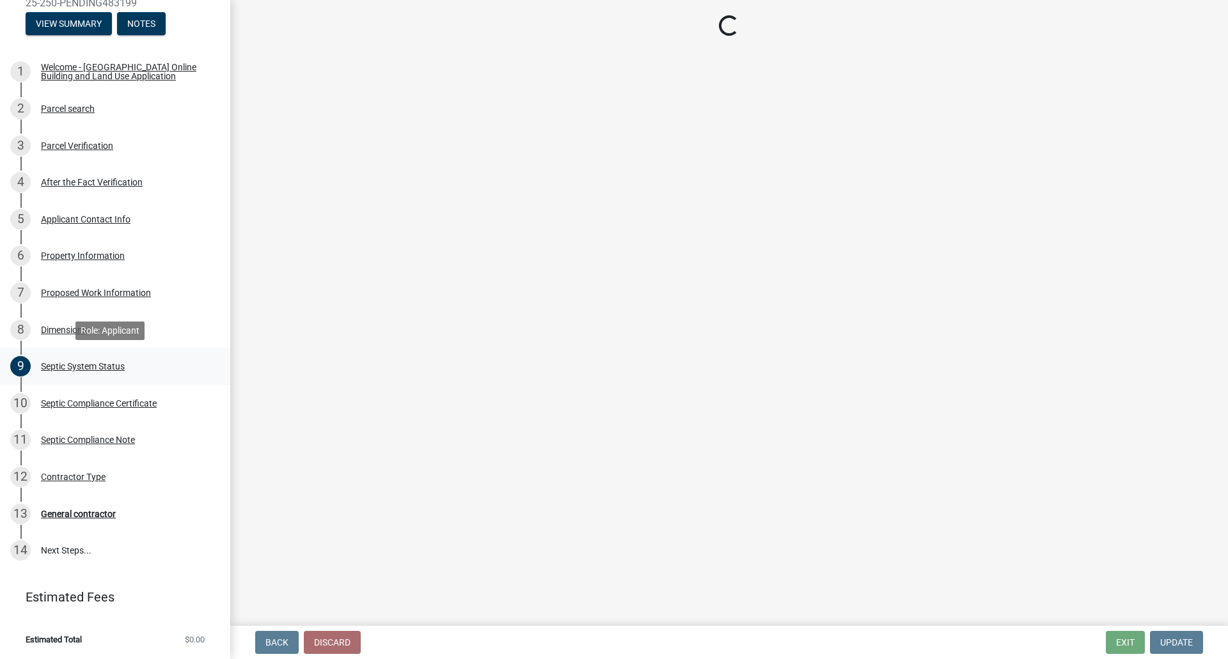
click at [116, 366] on div "Septic System Status" at bounding box center [83, 366] width 84 height 9
click at [114, 395] on div "10 Septic Compliance Certificate" at bounding box center [110, 403] width 200 height 20
click at [109, 405] on div "Septic Compliance Certificate" at bounding box center [99, 403] width 116 height 9
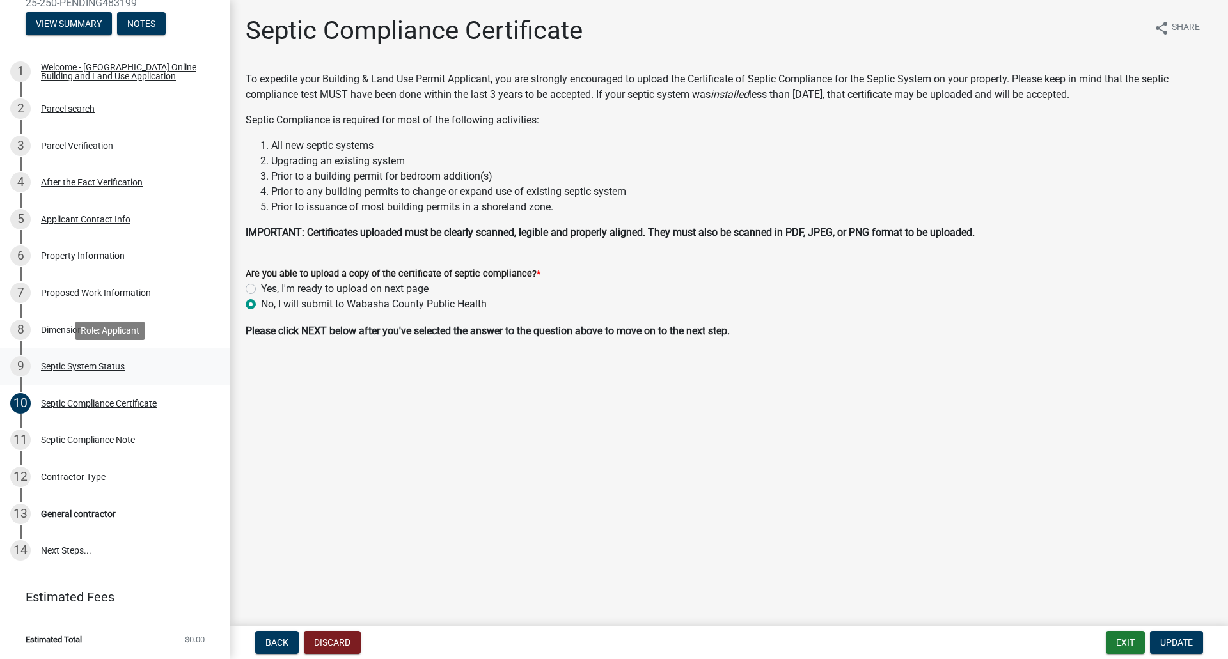
click at [90, 375] on div "9 Septic System Status" at bounding box center [110, 366] width 200 height 20
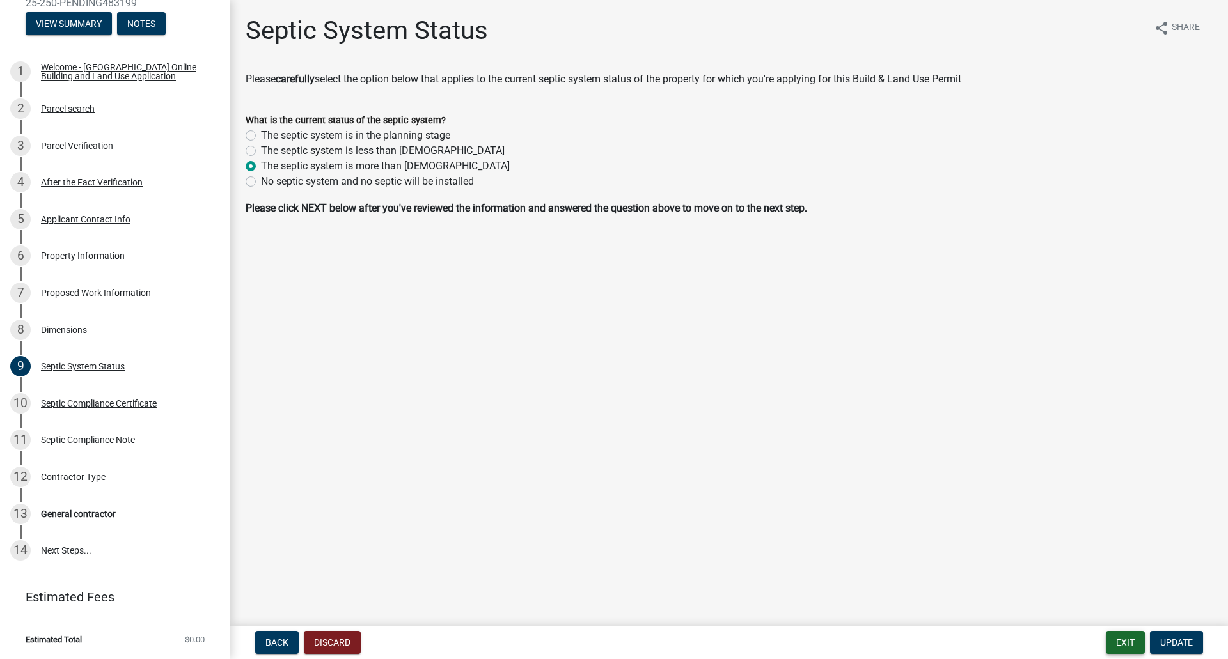
click at [1112, 638] on button "Exit" at bounding box center [1125, 642] width 39 height 23
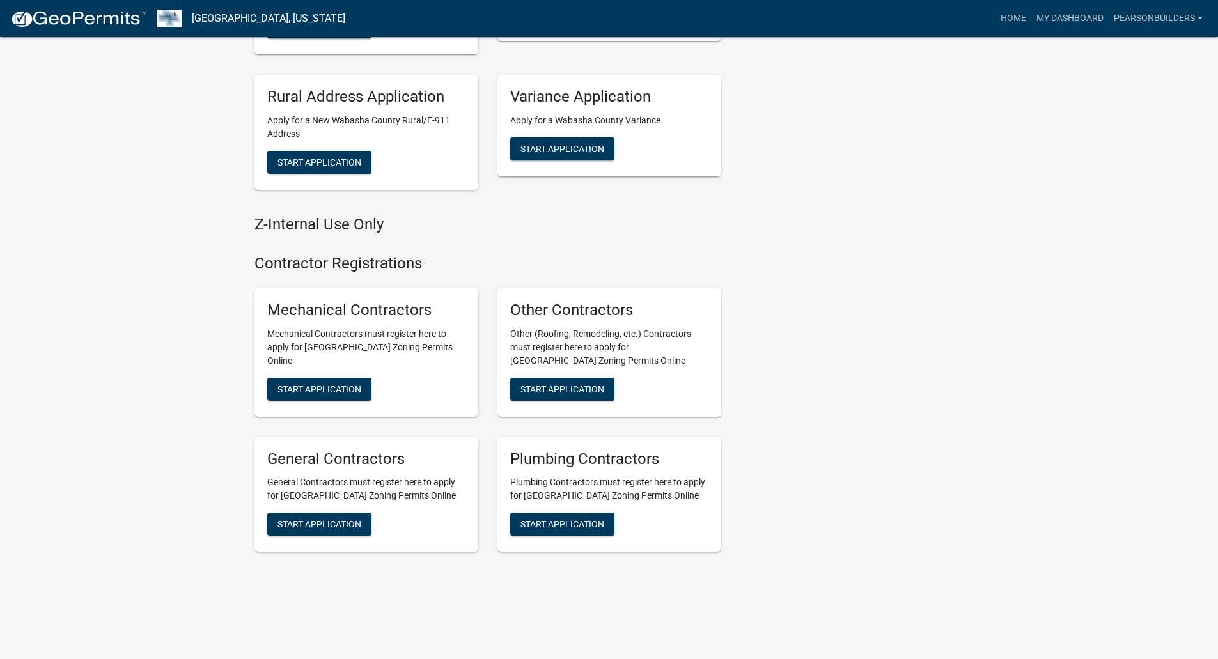
scroll to position [642, 0]
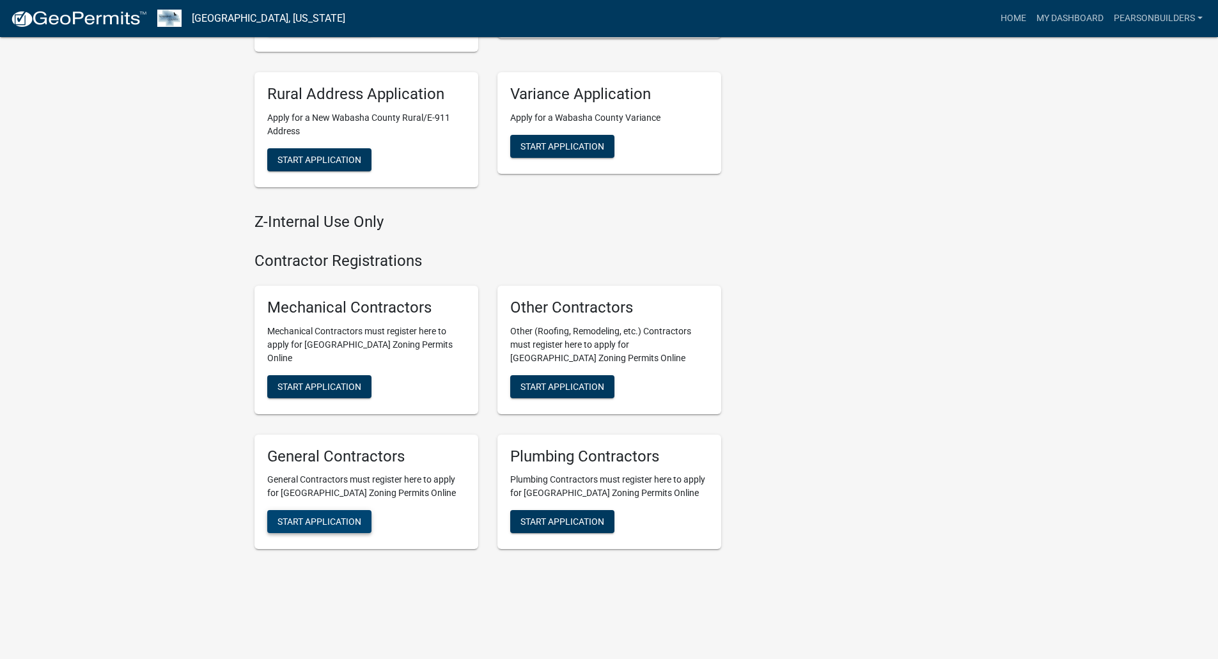
click at [320, 523] on span "Start Application" at bounding box center [320, 522] width 84 height 10
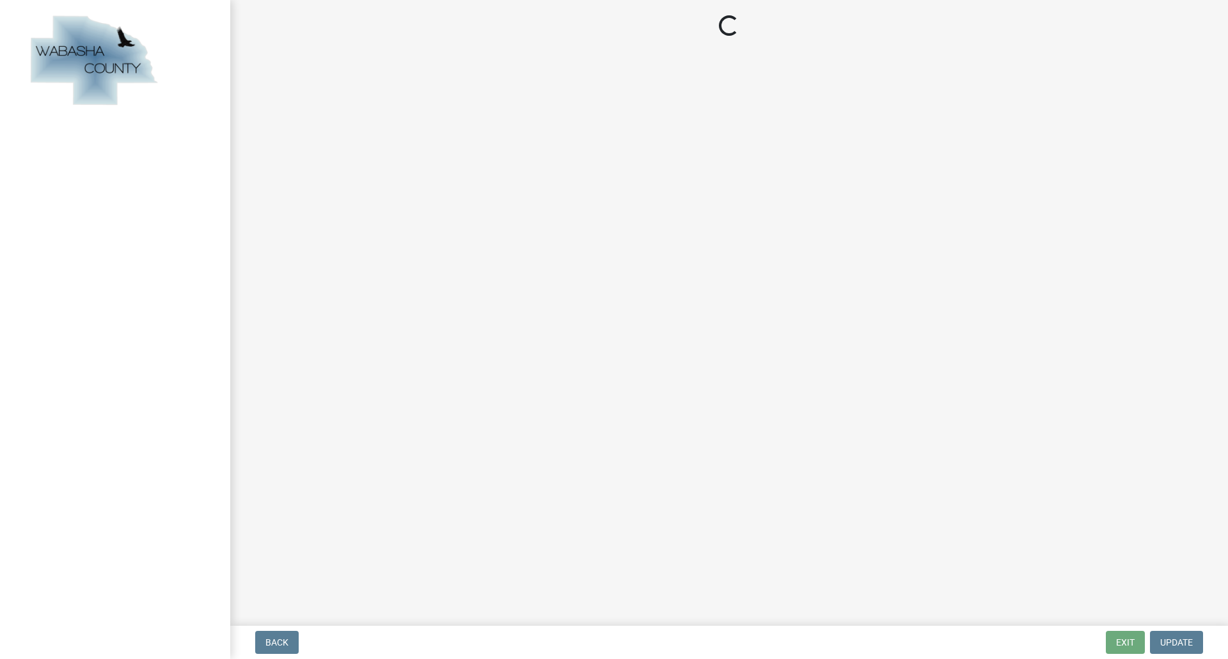
select select "MN"
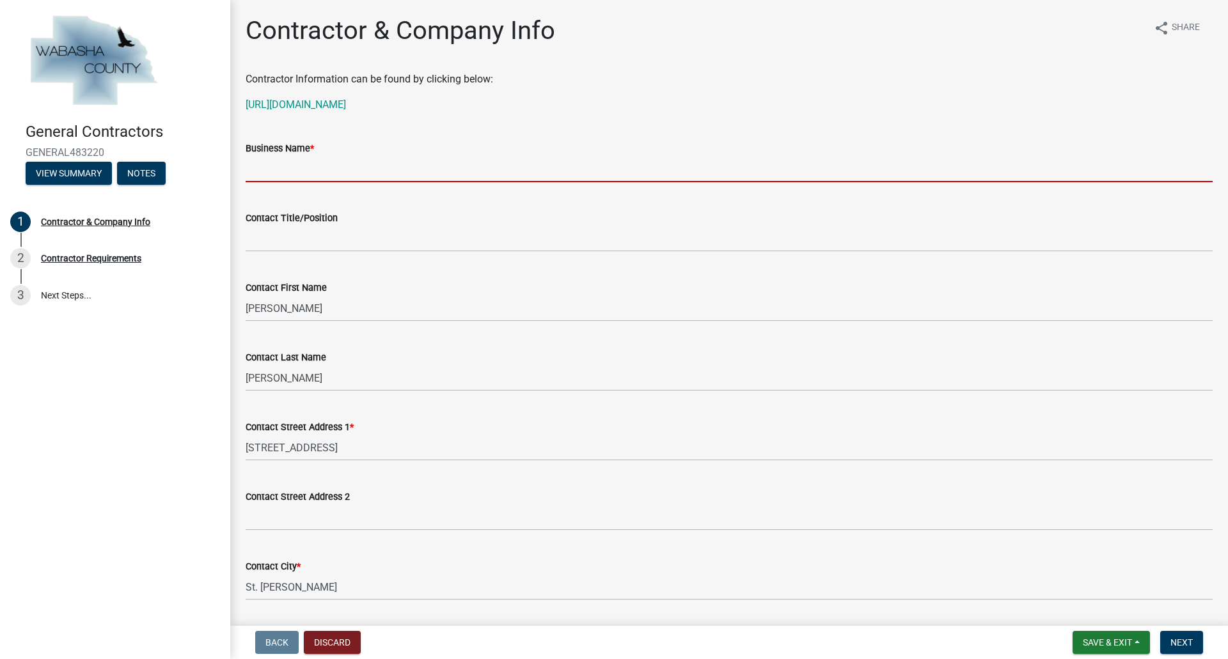
click at [277, 163] on input "Business Name *" at bounding box center [729, 169] width 967 height 26
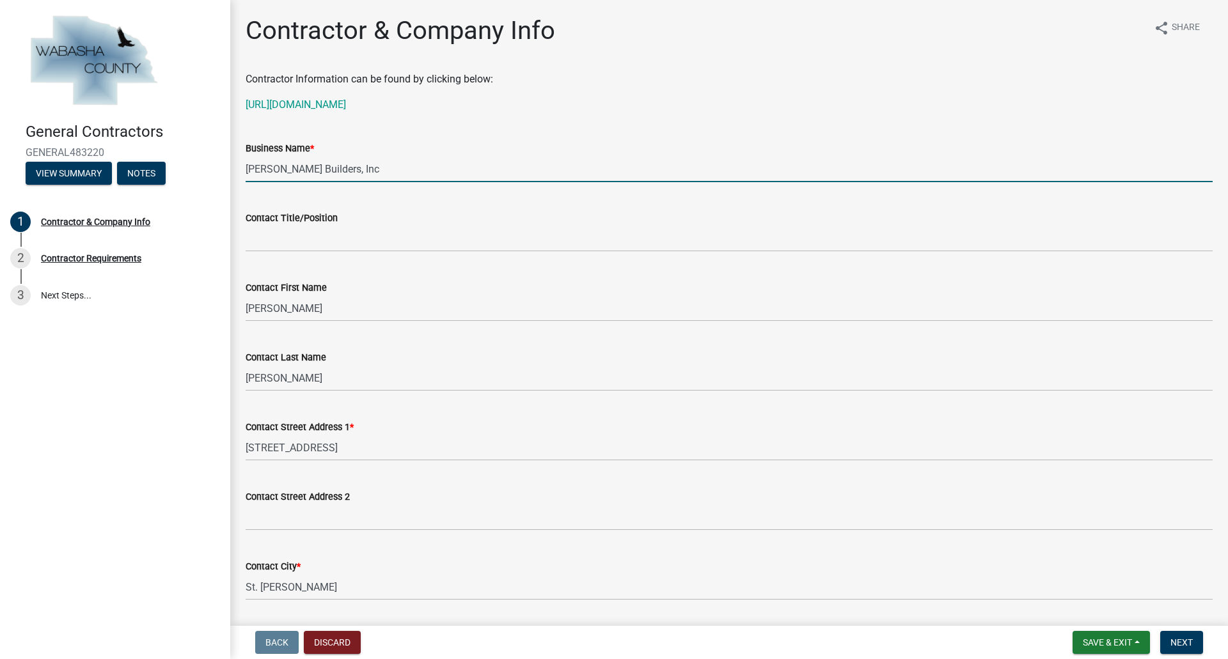
type input "Pearson Builders, Inc"
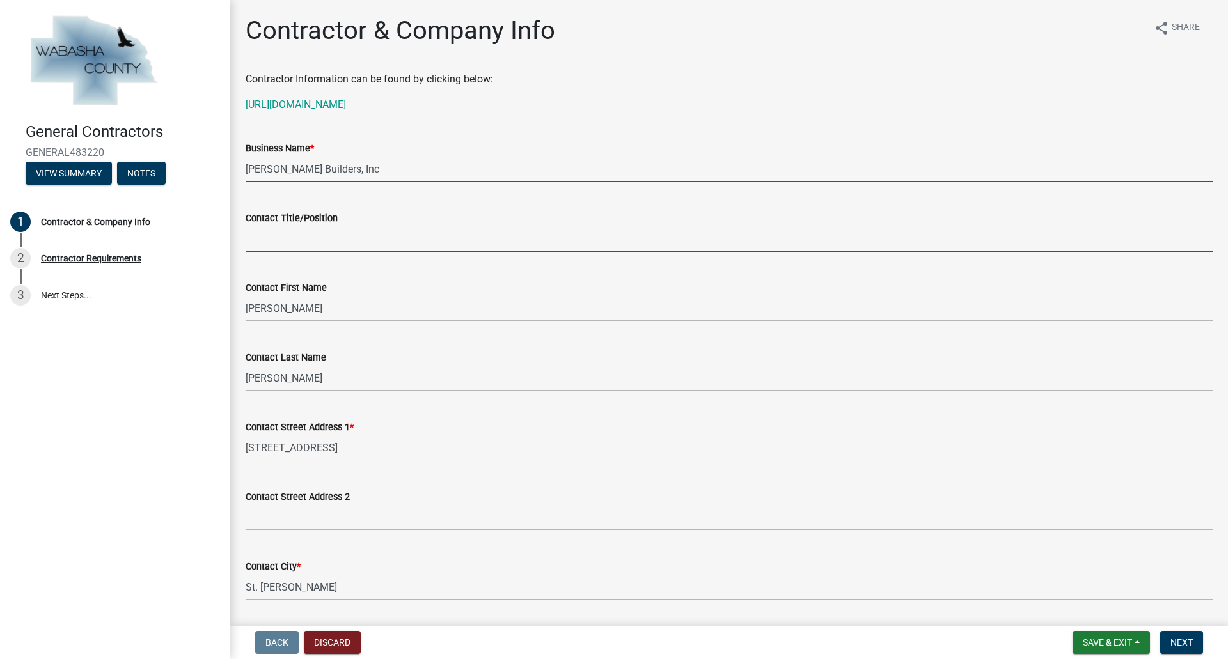
click at [288, 235] on input "Contact Title/Position" at bounding box center [729, 239] width 967 height 26
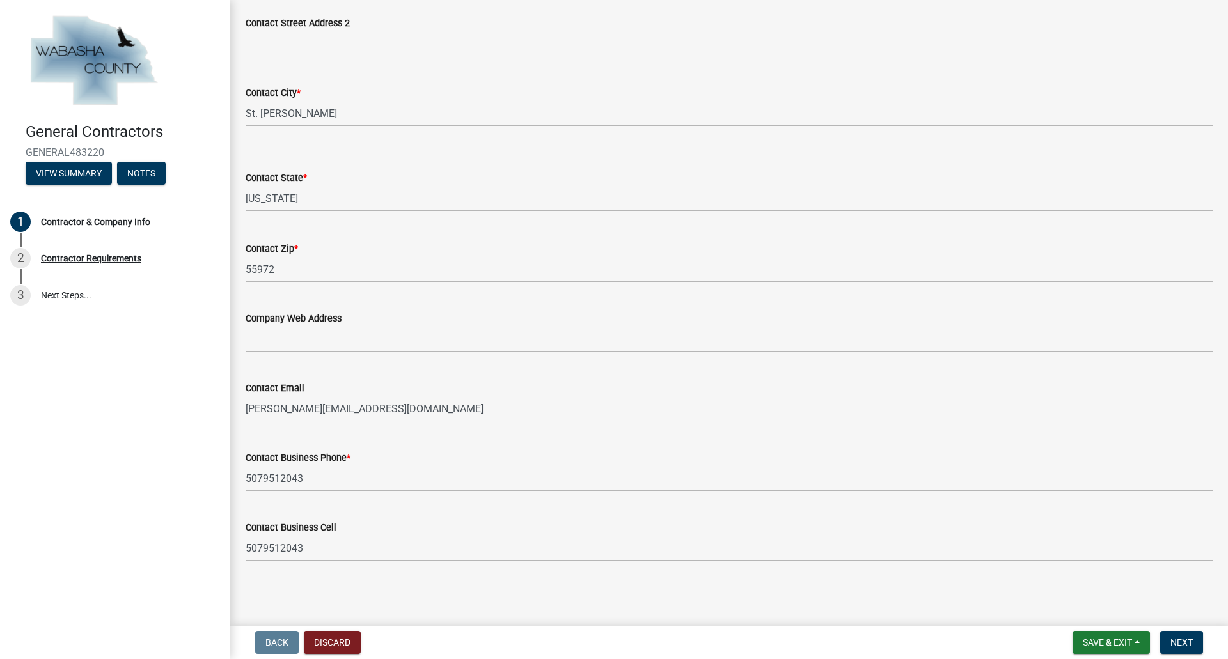
scroll to position [475, 0]
type input "Owner"
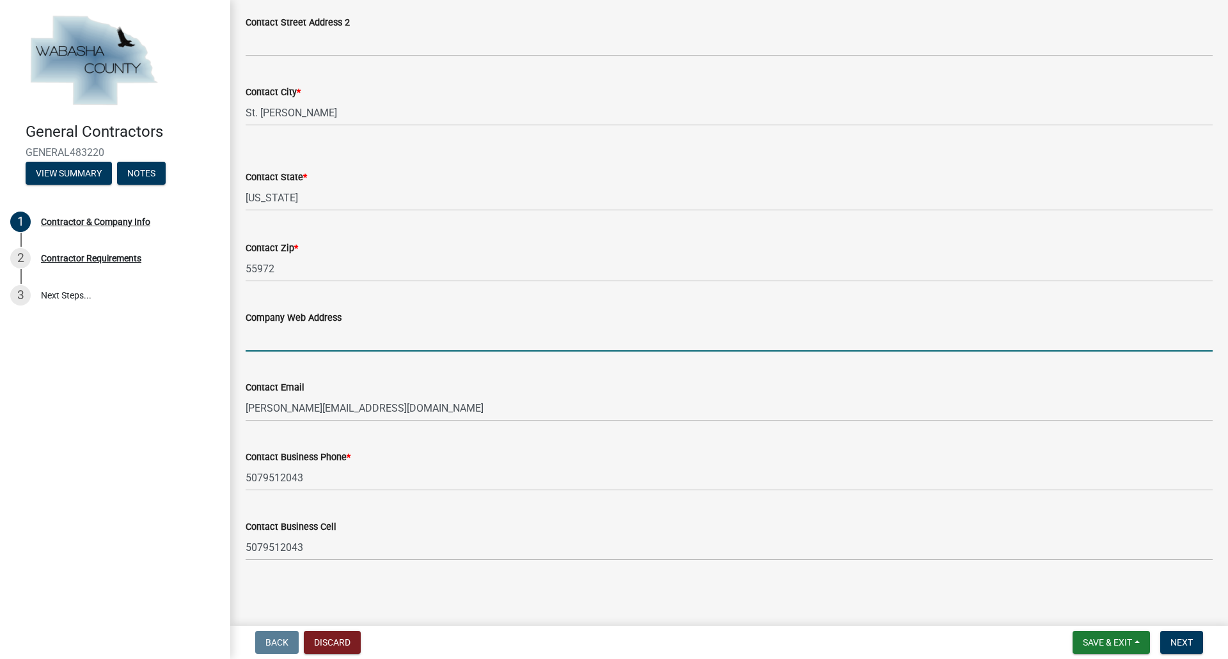
click at [306, 340] on input "Company Web Address" at bounding box center [729, 339] width 967 height 26
type input "pearsonbuilders.net"
click at [1167, 640] on button "Next" at bounding box center [1181, 642] width 43 height 23
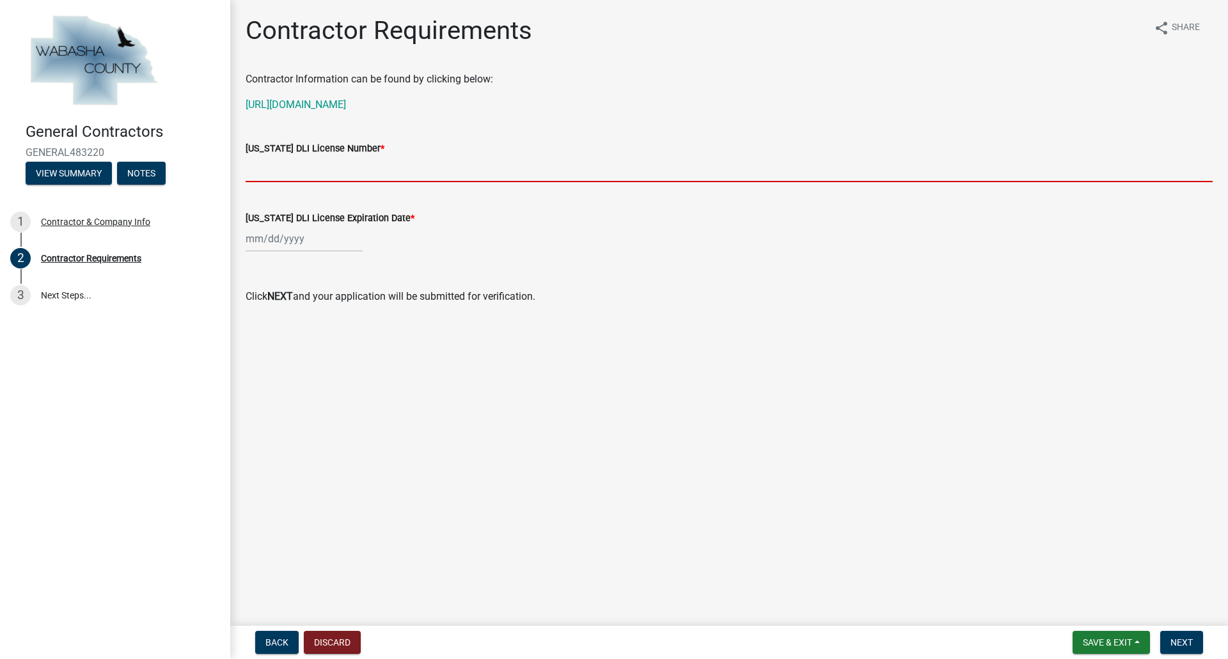
click at [339, 169] on input "Minnesota DLI License Number *" at bounding box center [729, 169] width 967 height 26
click at [345, 107] on link "https://ims.dli.mn.gov/ims/Find3?cat=Pros" at bounding box center [296, 104] width 100 height 12
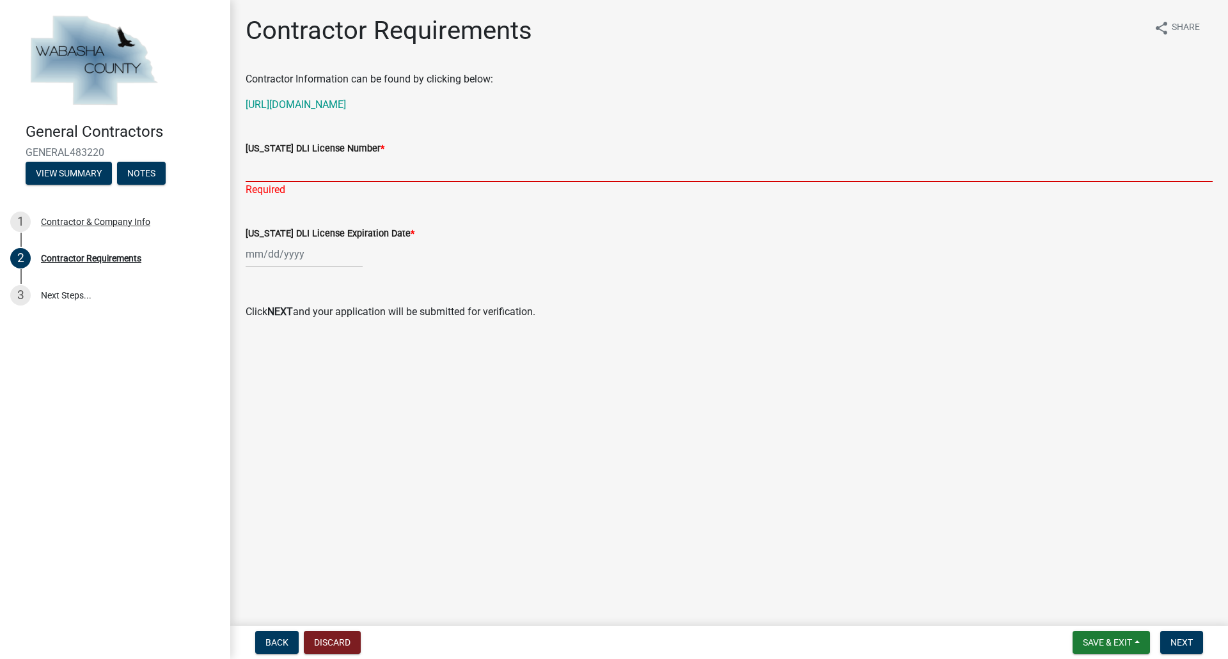
click at [336, 170] on input "Minnesota DLI License Number *" at bounding box center [729, 169] width 967 height 26
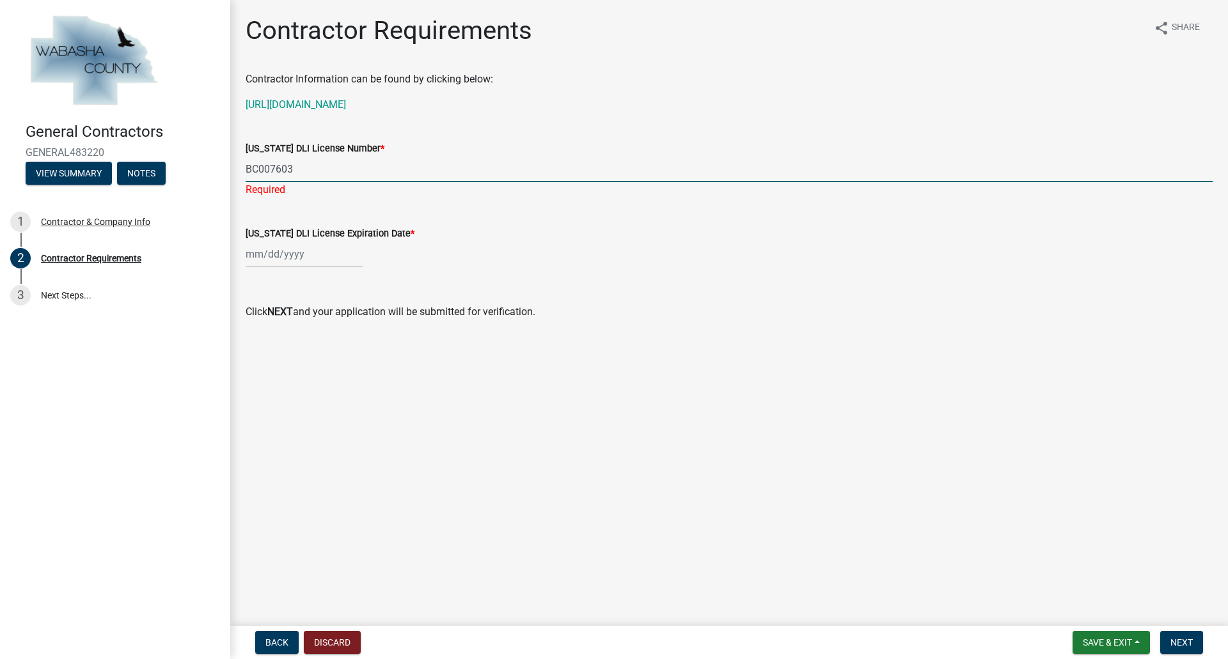
type input "BC007603"
click at [314, 253] on div at bounding box center [304, 254] width 117 height 26
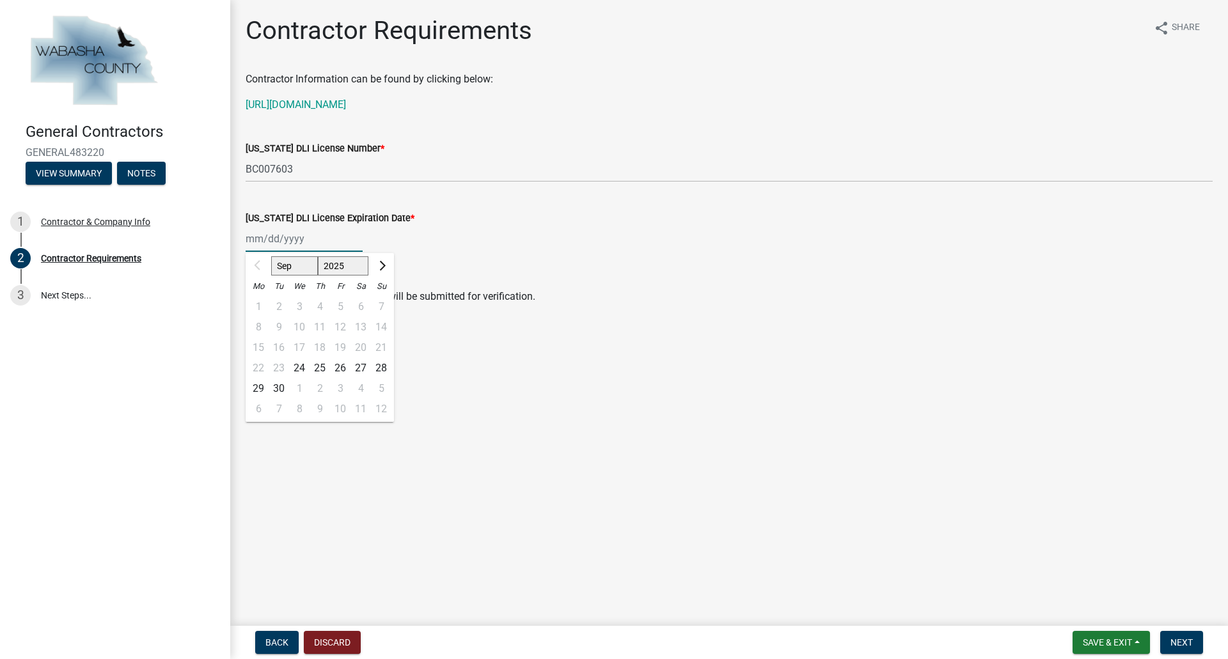
click at [281, 241] on input "Minnesota DLI License Expiration Date *" at bounding box center [304, 239] width 117 height 26
click at [307, 266] on select "Sep Oct Nov Dec" at bounding box center [294, 265] width 47 height 19
click at [335, 269] on select "2025 2026 2027 2028 2029" at bounding box center [343, 265] width 51 height 19
select select "2026"
click at [318, 256] on select "2025 2026 2027 2028 2029" at bounding box center [343, 265] width 51 height 19
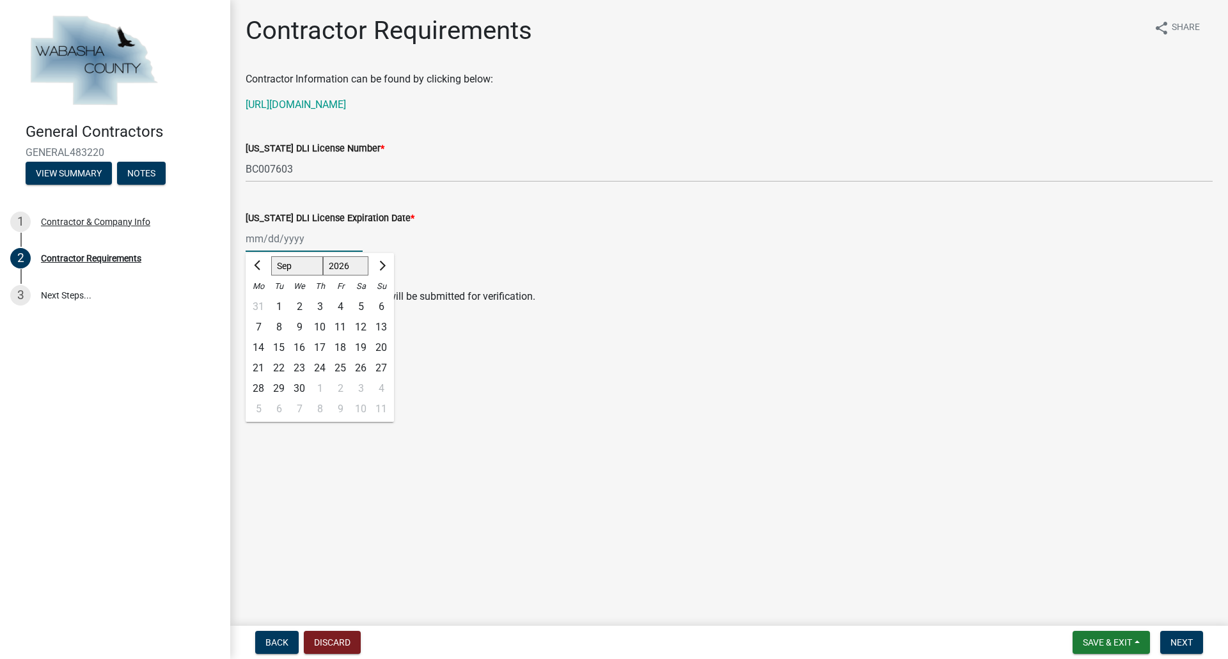
click at [311, 274] on select "Jan Feb Mar Apr May Jun Jul Aug Sep Oct Nov Dec" at bounding box center [297, 265] width 52 height 19
select select "3"
click at [271, 256] on select "Jan Feb Mar Apr May Jun Jul Aug Sep Oct Nov Dec" at bounding box center [297, 265] width 52 height 19
click at [281, 412] on div "31" at bounding box center [279, 409] width 20 height 20
type input "03/31/2026"
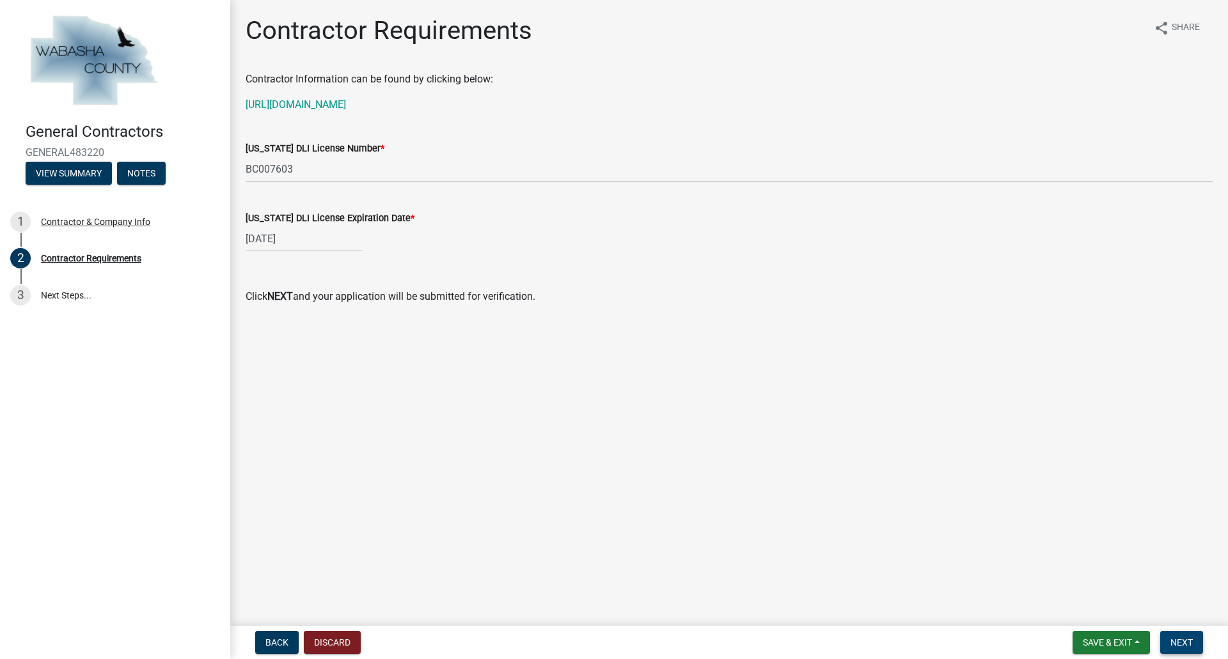
click at [1184, 638] on span "Next" at bounding box center [1181, 643] width 22 height 10
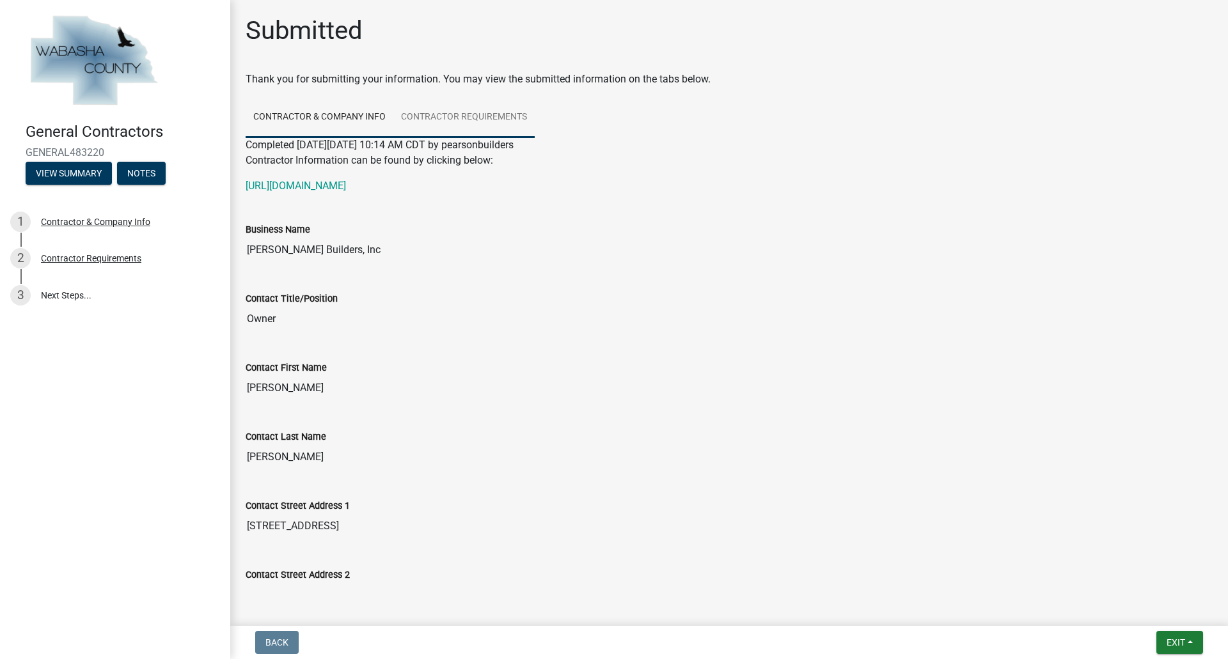
click at [439, 119] on link "Contractor Requirements" at bounding box center [463, 117] width 141 height 41
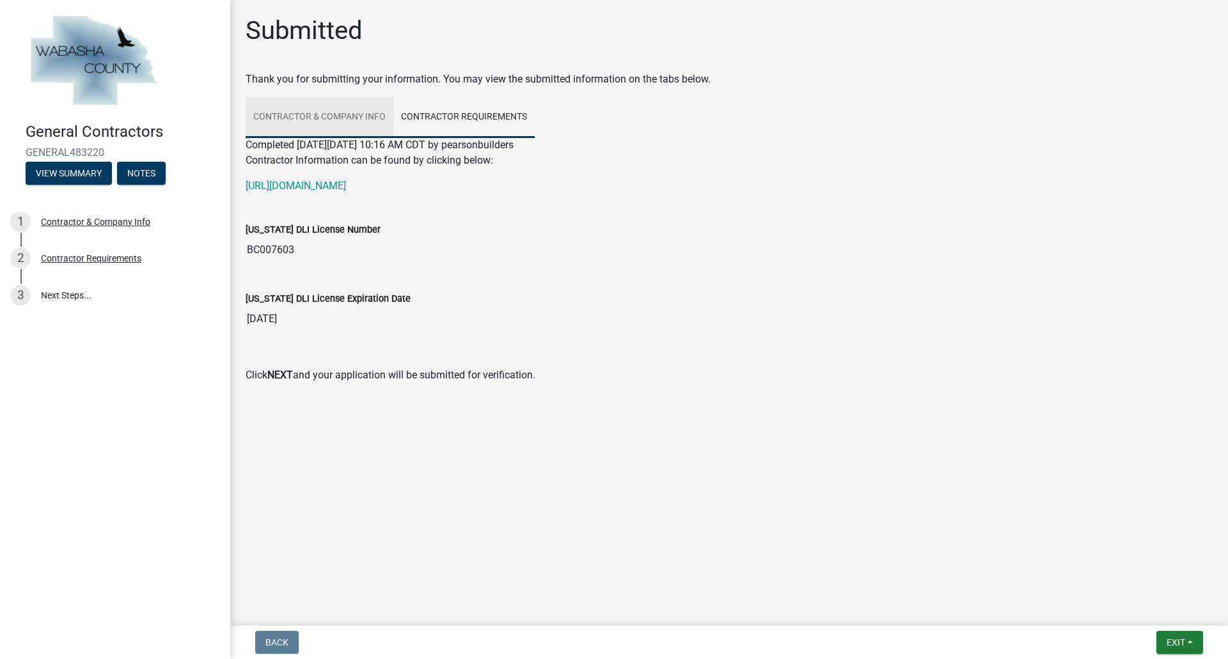
click at [360, 127] on link "Contractor & Company Info" at bounding box center [320, 117] width 148 height 41
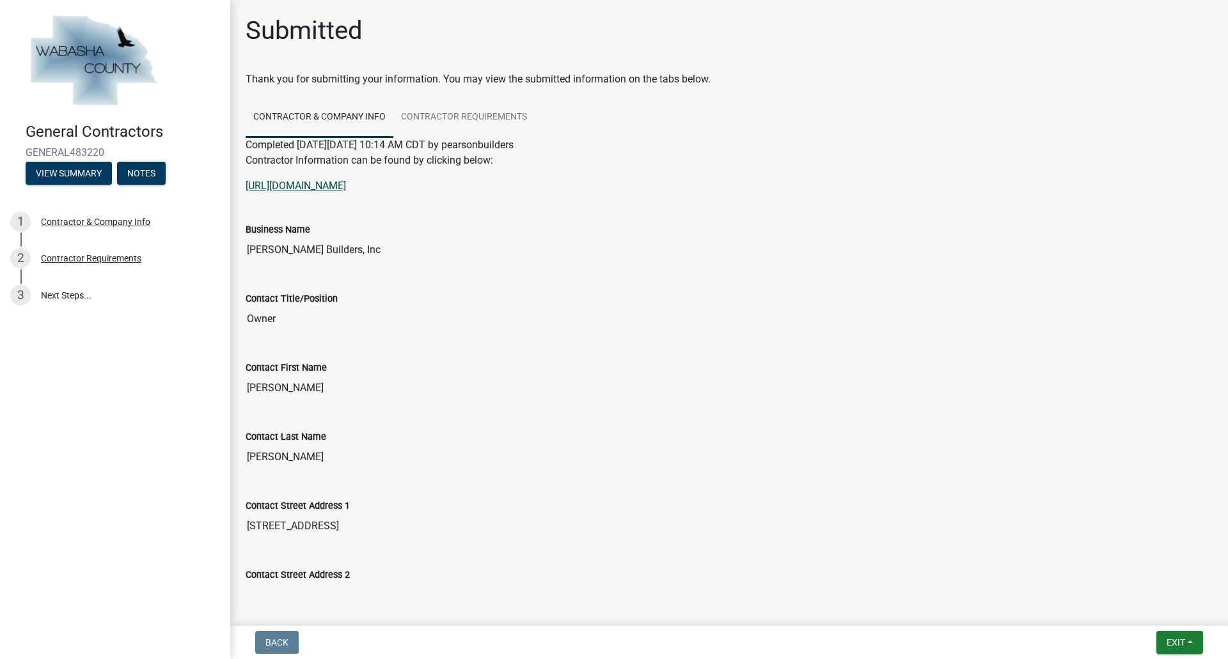
click at [346, 184] on link "https://ims.dli.mn.gov/ims/Find3?cat=Pros" at bounding box center [296, 186] width 100 height 12
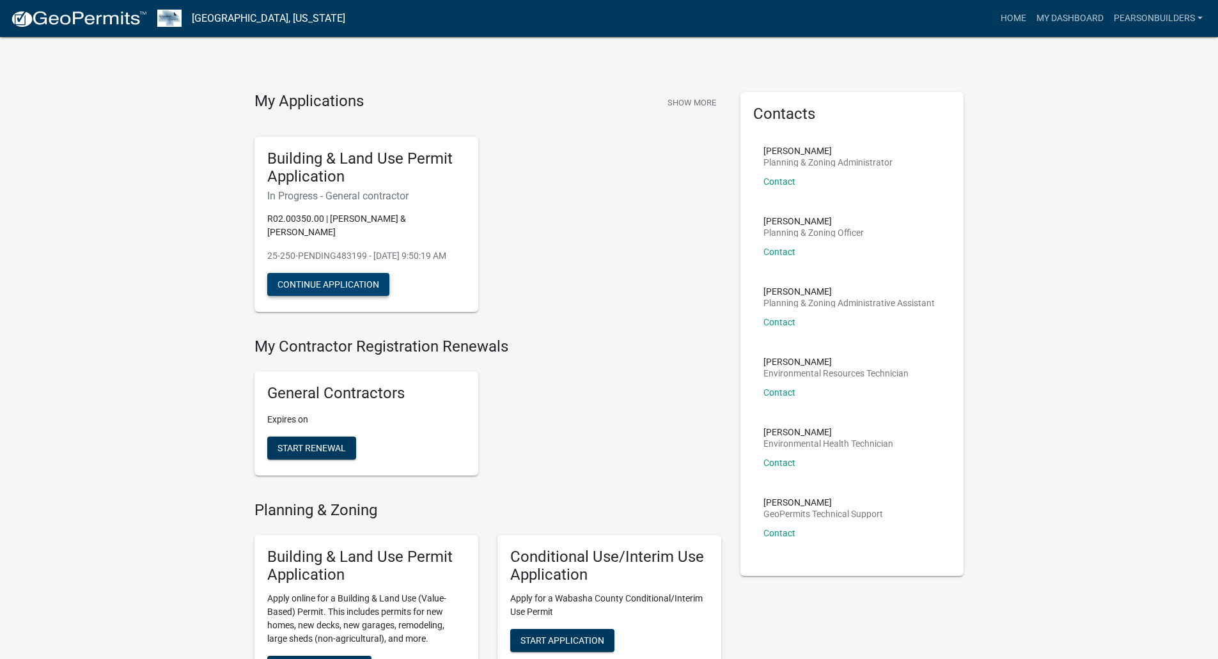
click at [340, 282] on button "Continue Application" at bounding box center [328, 284] width 122 height 23
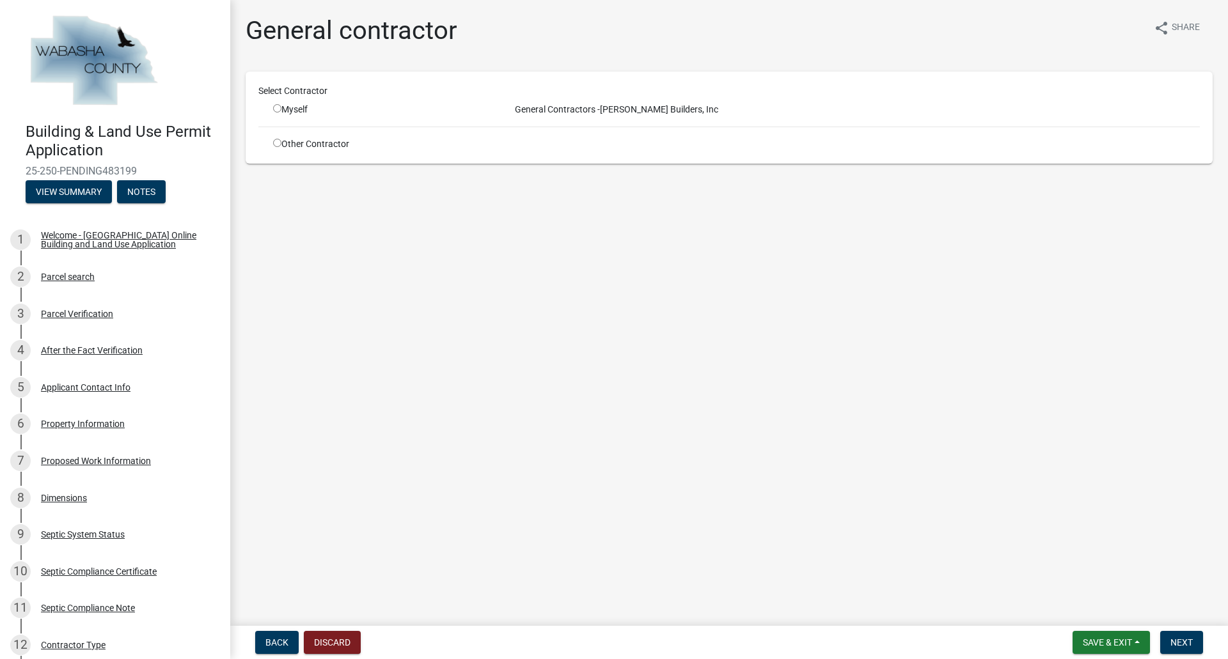
click at [291, 114] on div "Myself" at bounding box center [381, 109] width 217 height 13
click at [277, 110] on input "radio" at bounding box center [277, 108] width 8 height 8
radio input "true"
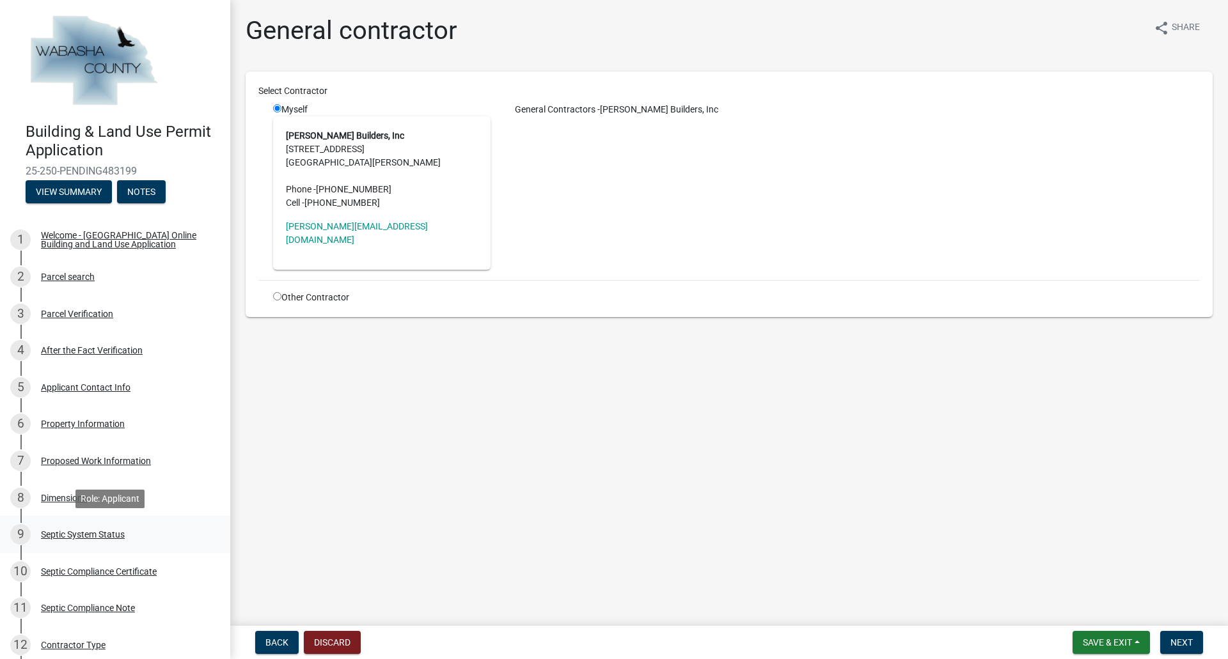
click at [58, 531] on div "Septic System Status" at bounding box center [83, 534] width 84 height 9
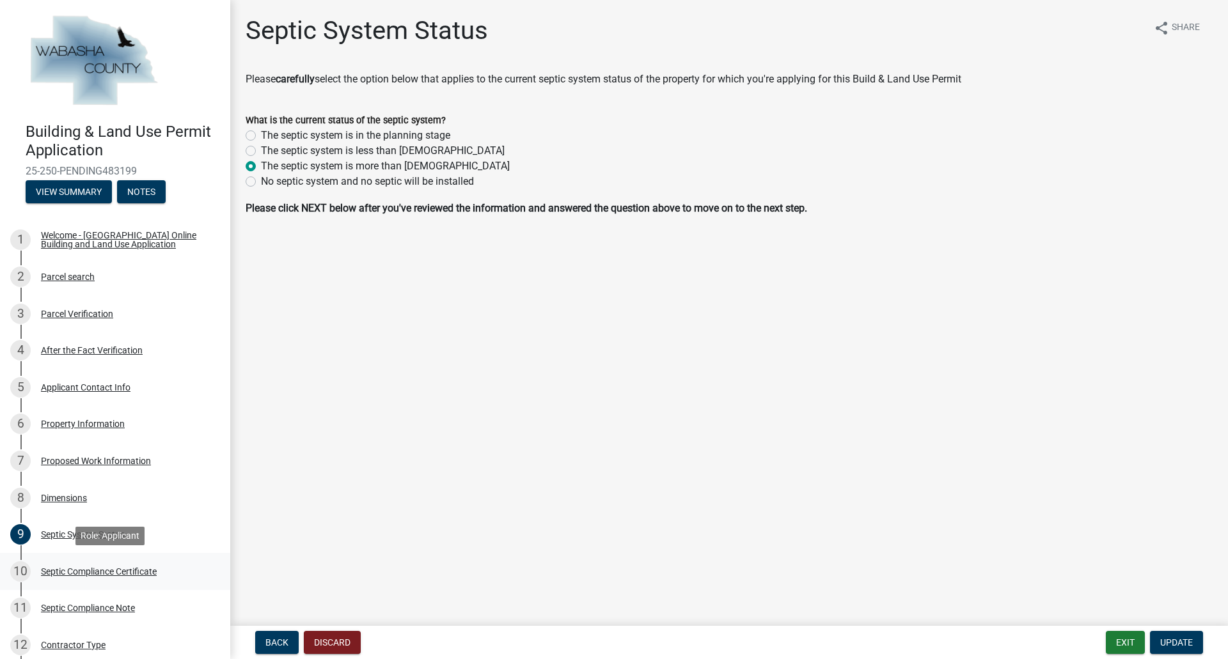
click at [73, 571] on div "Septic Compliance Certificate" at bounding box center [99, 571] width 116 height 9
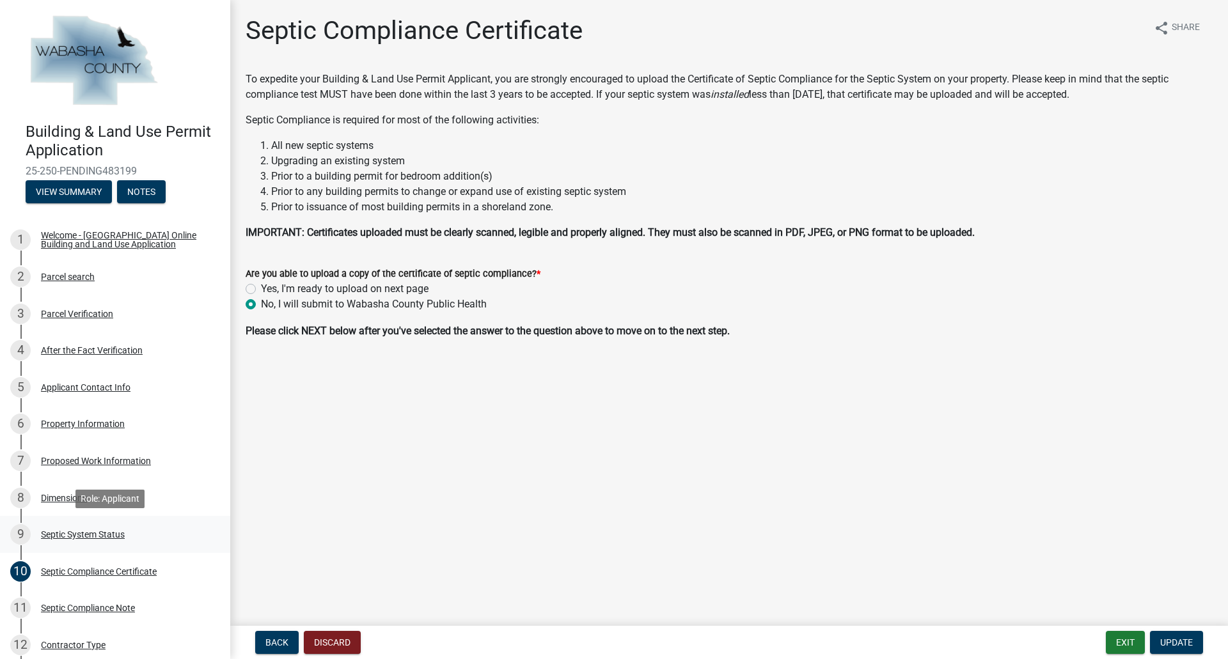
click at [97, 537] on div "Septic System Status" at bounding box center [83, 534] width 84 height 9
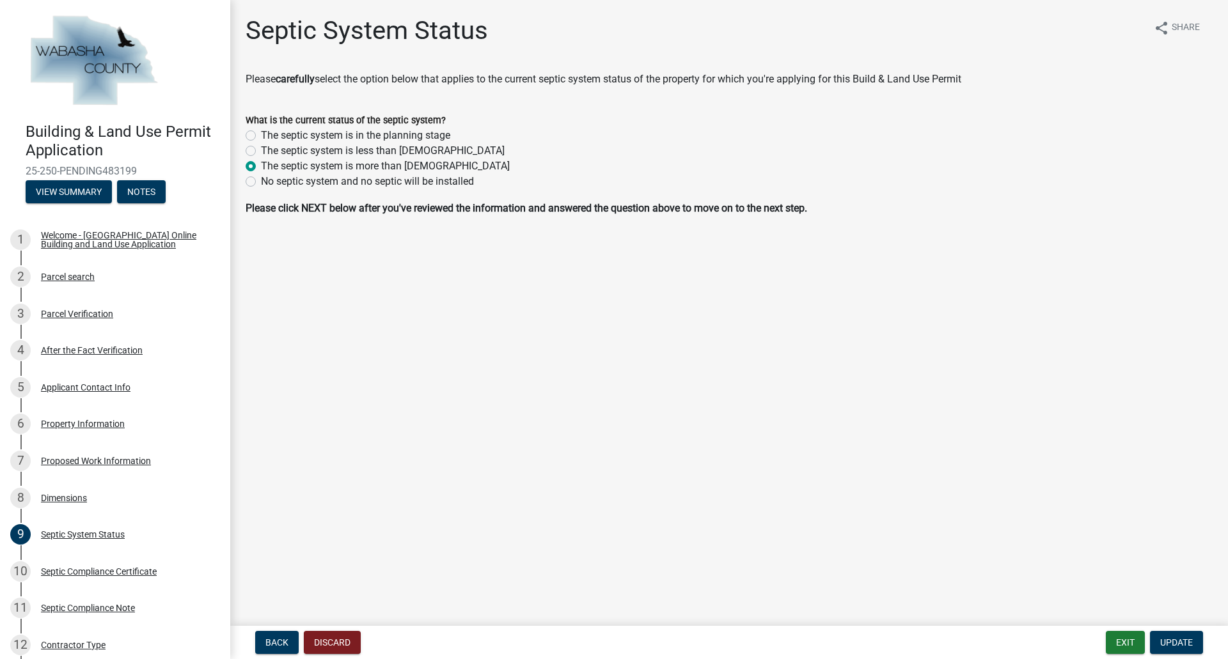
click at [289, 151] on label "The septic system is less than [DEMOGRAPHIC_DATA]" at bounding box center [383, 150] width 244 height 15
click at [269, 151] on input "The septic system is less than [DEMOGRAPHIC_DATA]" at bounding box center [265, 147] width 8 height 8
radio input "true"
click at [1192, 642] on span "Update" at bounding box center [1176, 643] width 33 height 10
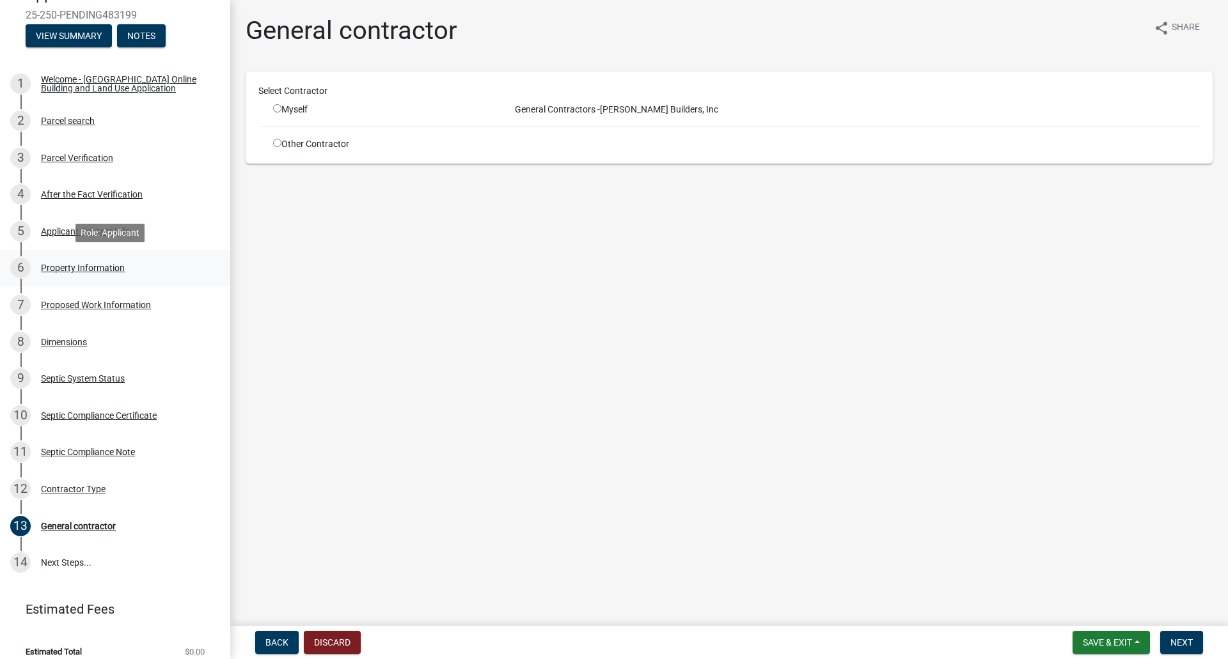
scroll to position [168, 0]
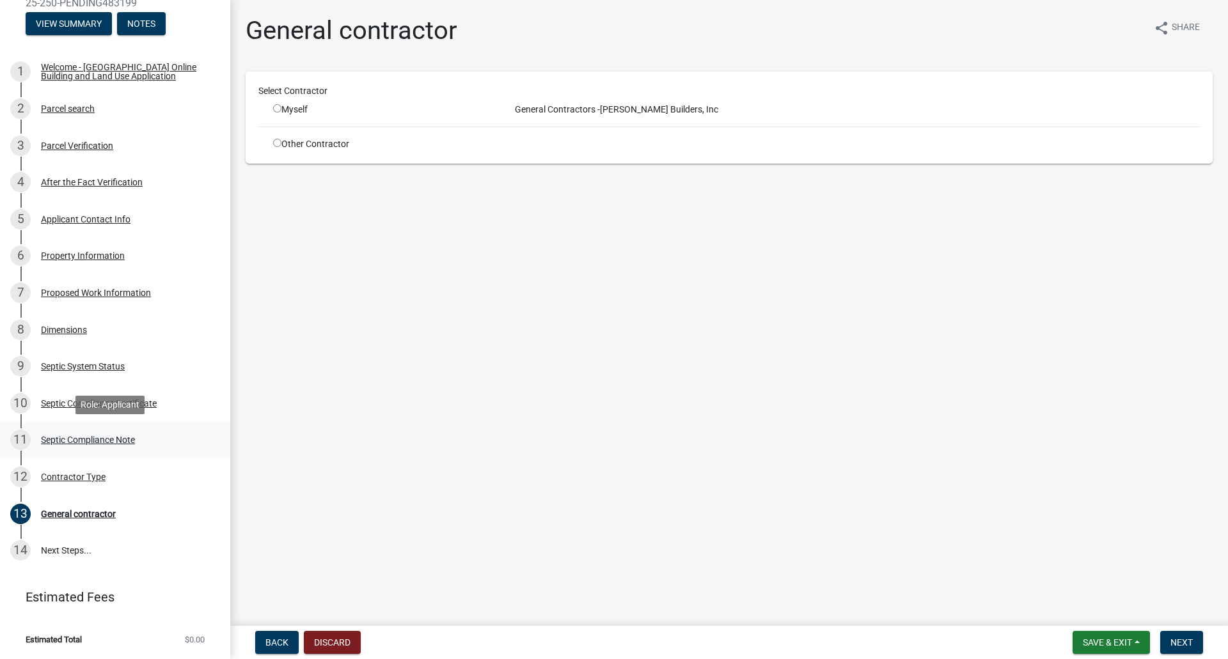
click at [134, 443] on div "Septic Compliance Note" at bounding box center [88, 440] width 94 height 9
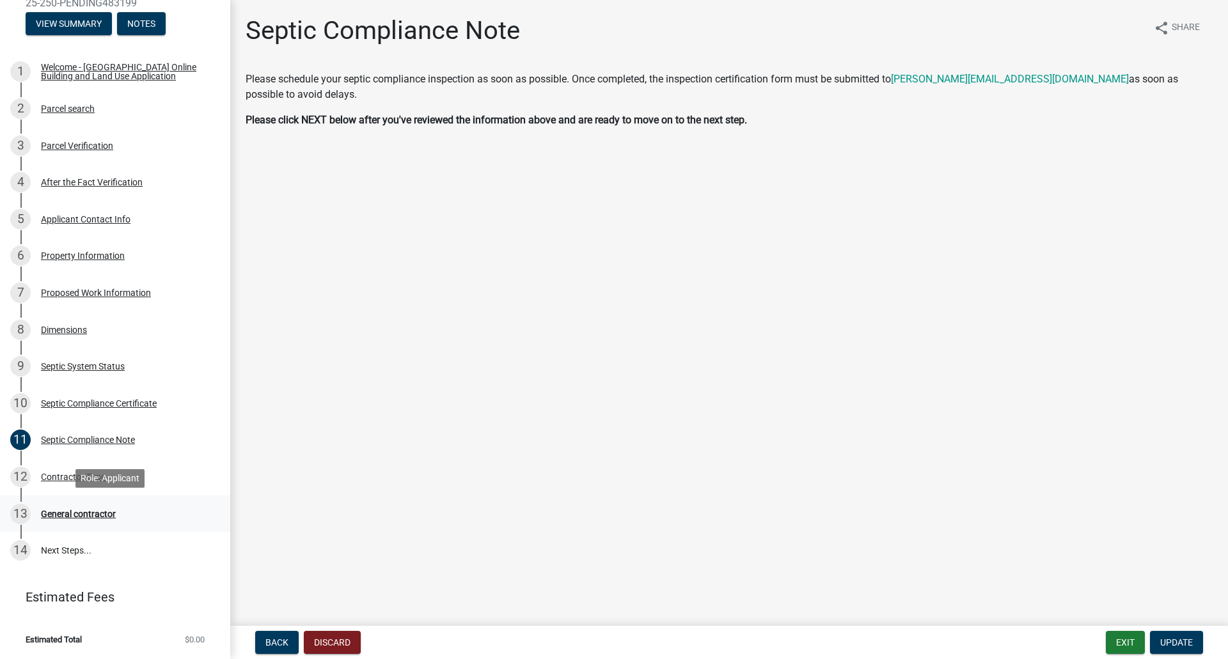
click at [93, 519] on div "General contractor" at bounding box center [78, 514] width 75 height 9
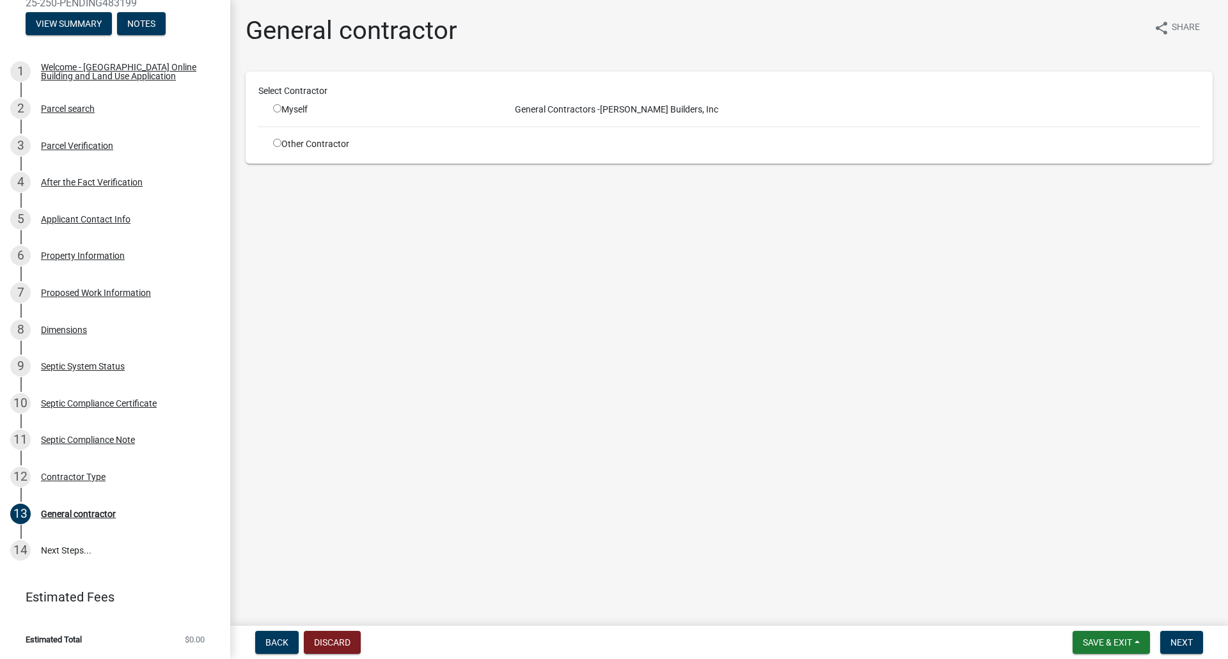
click at [303, 108] on div "Myself" at bounding box center [381, 109] width 217 height 13
click at [279, 110] on input "radio" at bounding box center [277, 108] width 8 height 8
radio input "true"
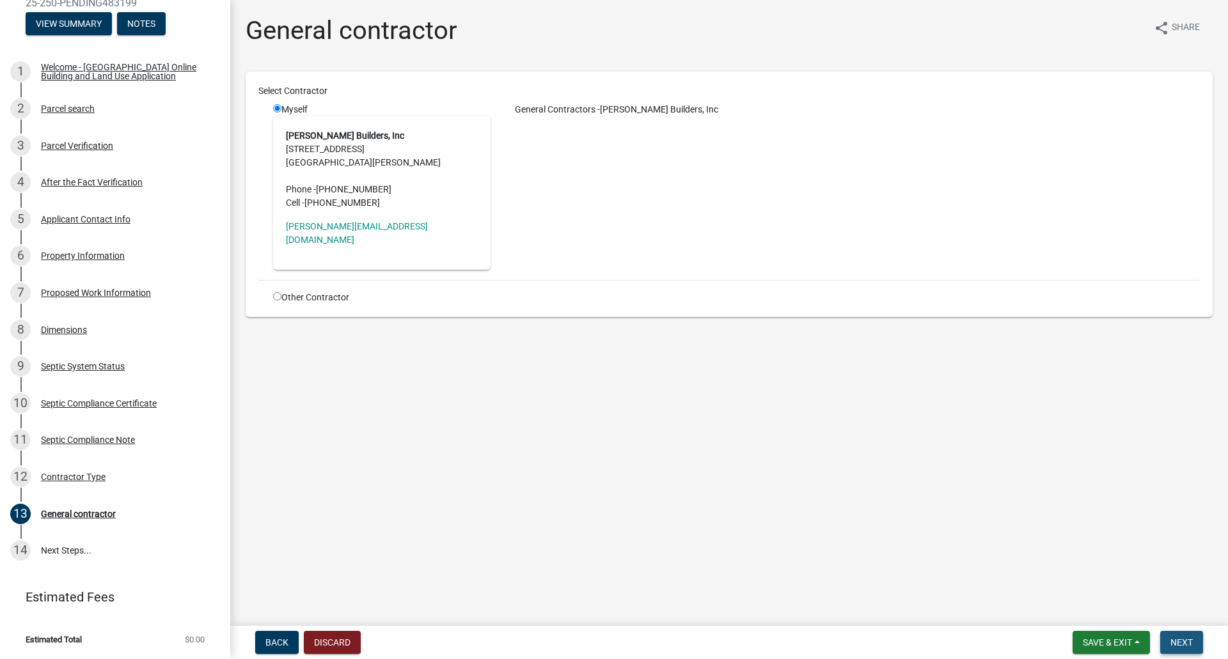
click at [1186, 640] on span "Next" at bounding box center [1181, 643] width 22 height 10
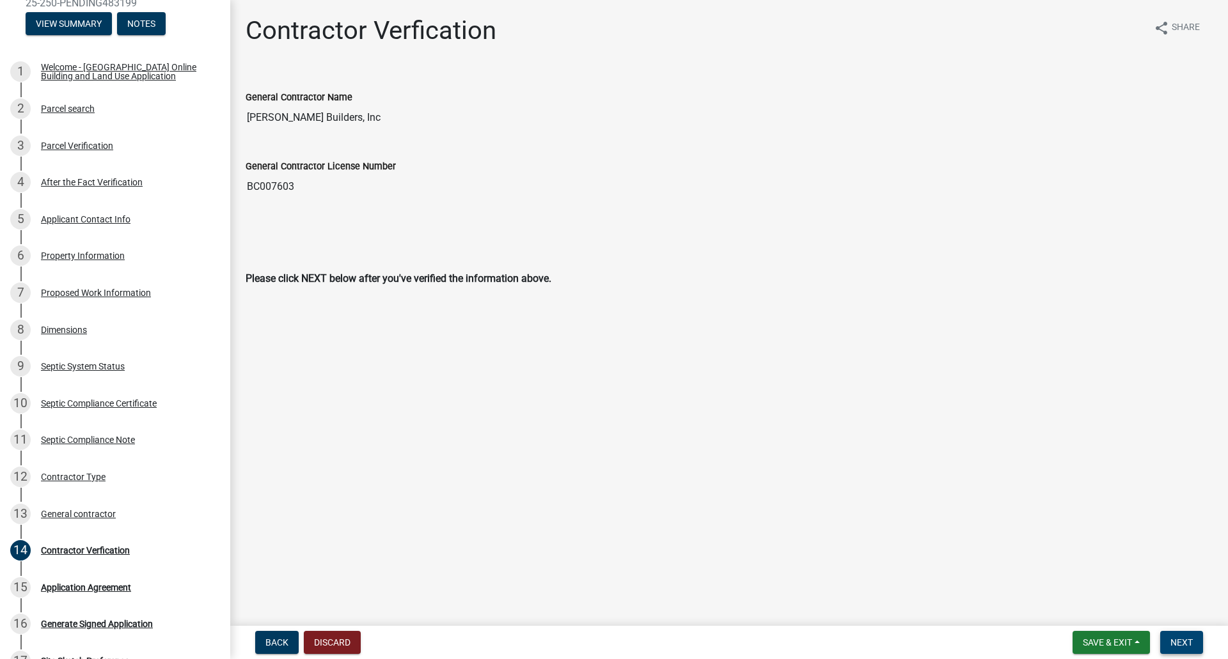
click at [1200, 643] on button "Next" at bounding box center [1181, 642] width 43 height 23
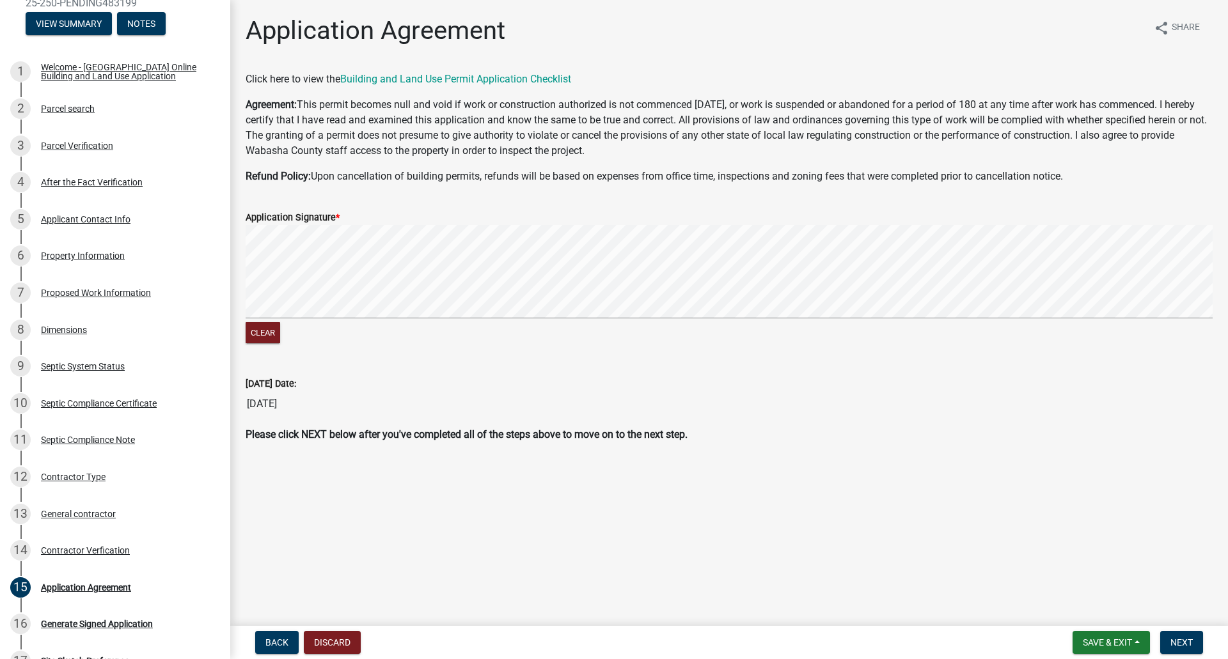
click at [439, 319] on signature-pad at bounding box center [729, 273] width 967 height 97
click at [476, 223] on div "Application Signature *" at bounding box center [729, 217] width 967 height 15
click at [1177, 636] on button "Next" at bounding box center [1181, 642] width 43 height 23
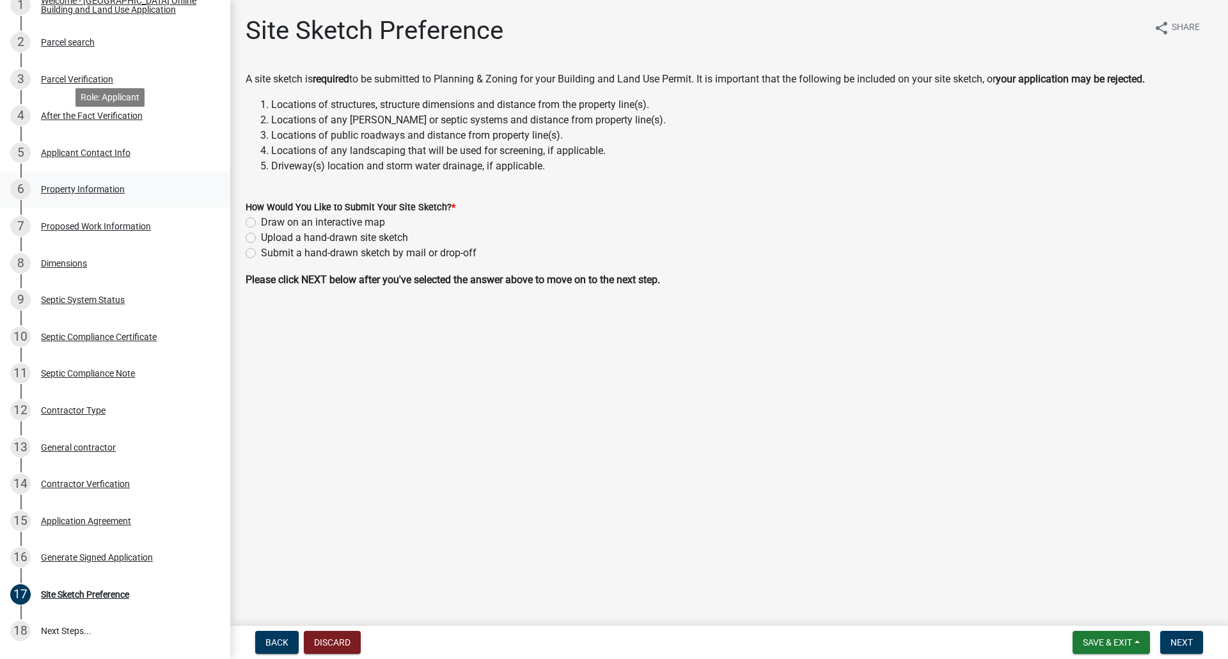
scroll to position [315, 0]
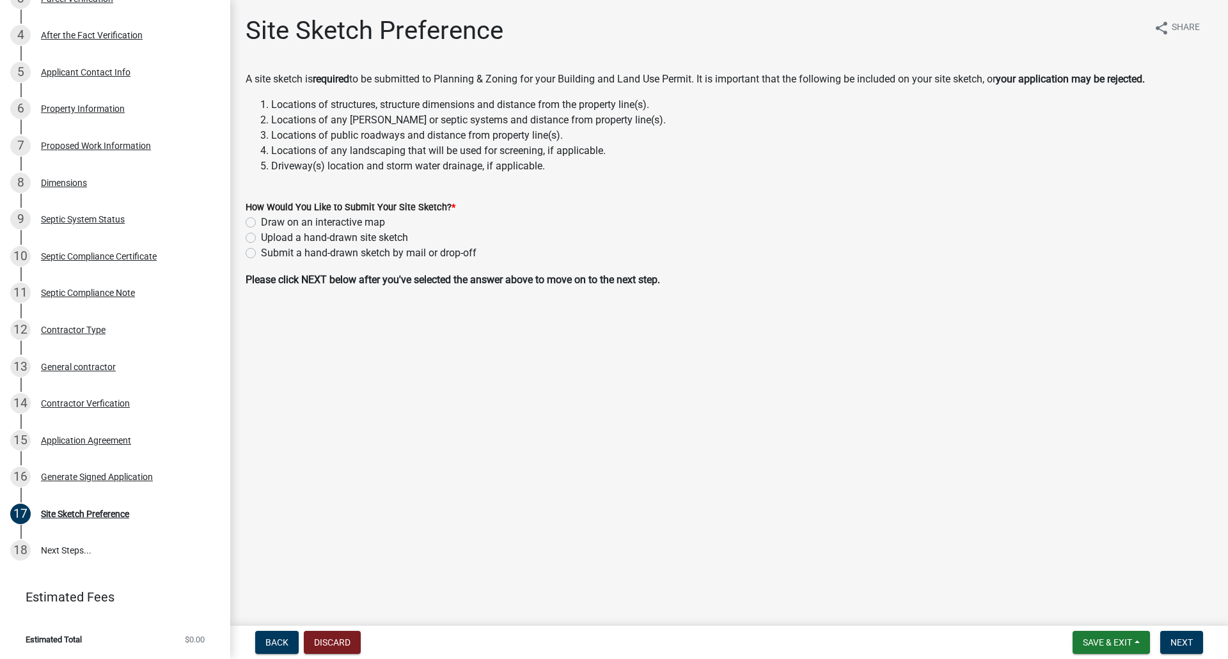
click at [309, 243] on label "Upload a hand-drawn site sketch" at bounding box center [334, 237] width 147 height 15
click at [269, 239] on input "Upload a hand-drawn site sketch" at bounding box center [265, 234] width 8 height 8
radio input "true"
click at [1183, 636] on button "Next" at bounding box center [1181, 642] width 43 height 23
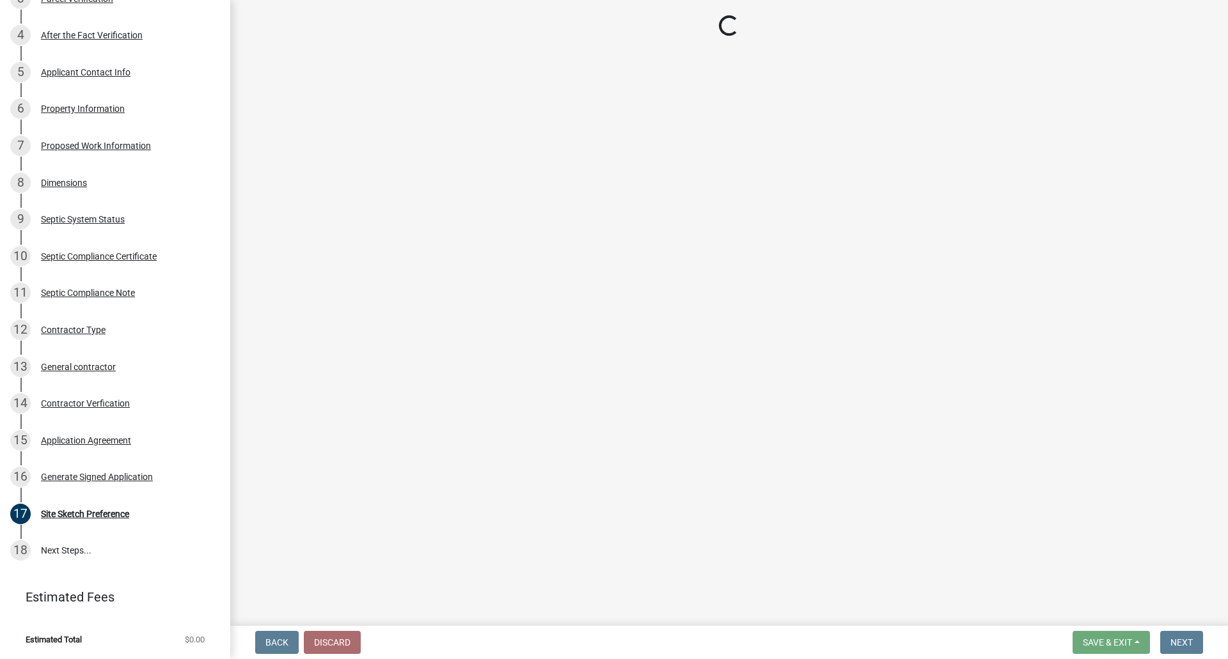
scroll to position [425, 0]
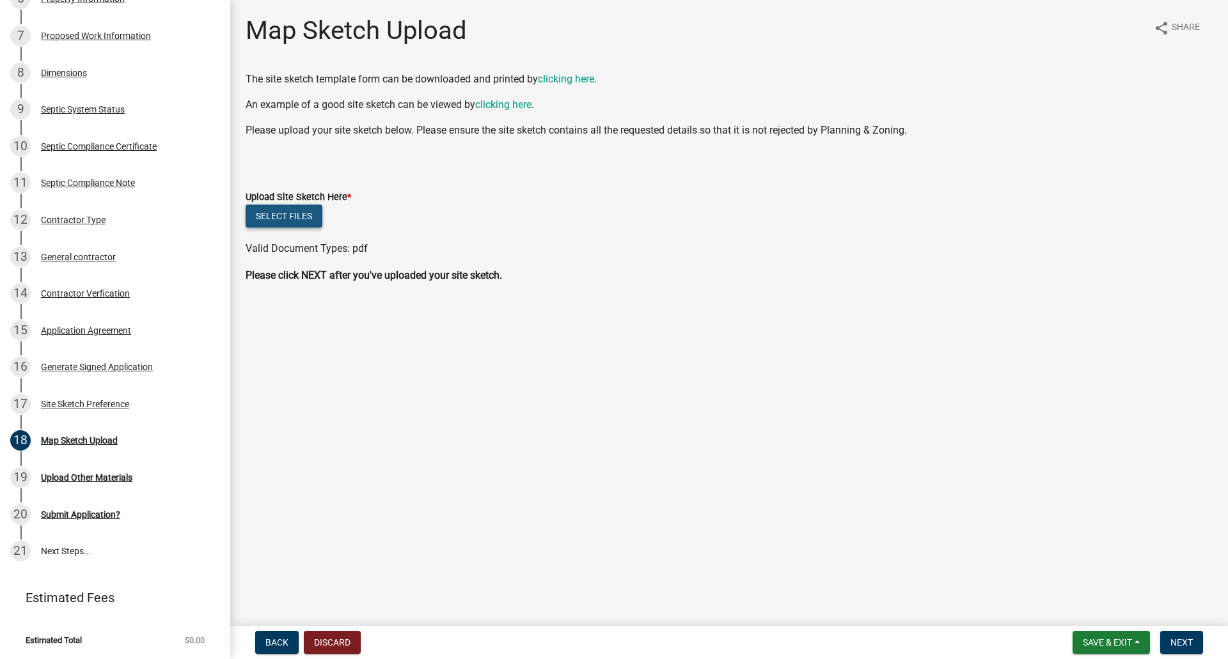
click at [260, 214] on button "Select files" at bounding box center [284, 216] width 77 height 23
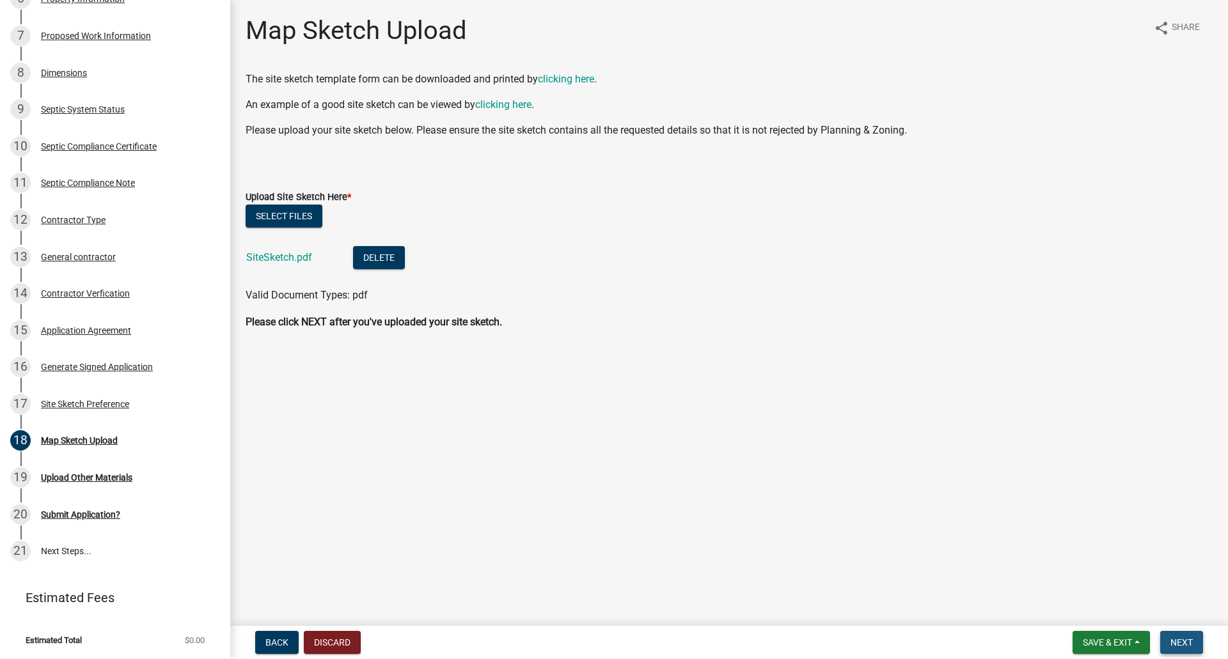
click at [1169, 636] on button "Next" at bounding box center [1181, 642] width 43 height 23
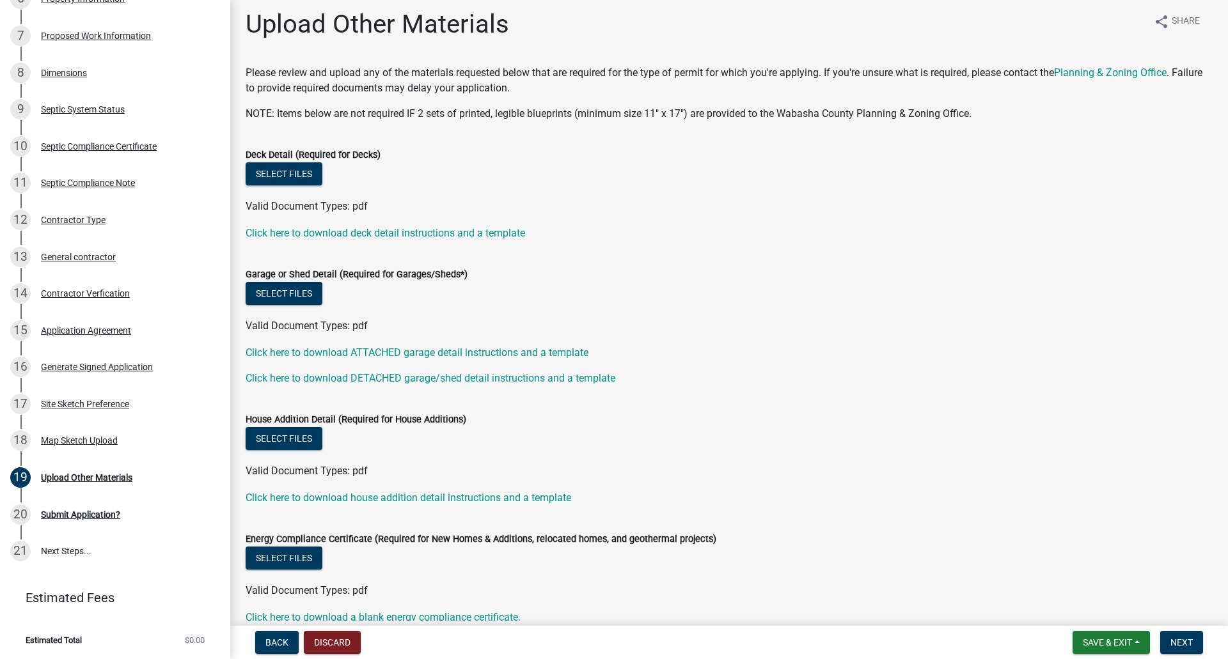
scroll to position [0, 0]
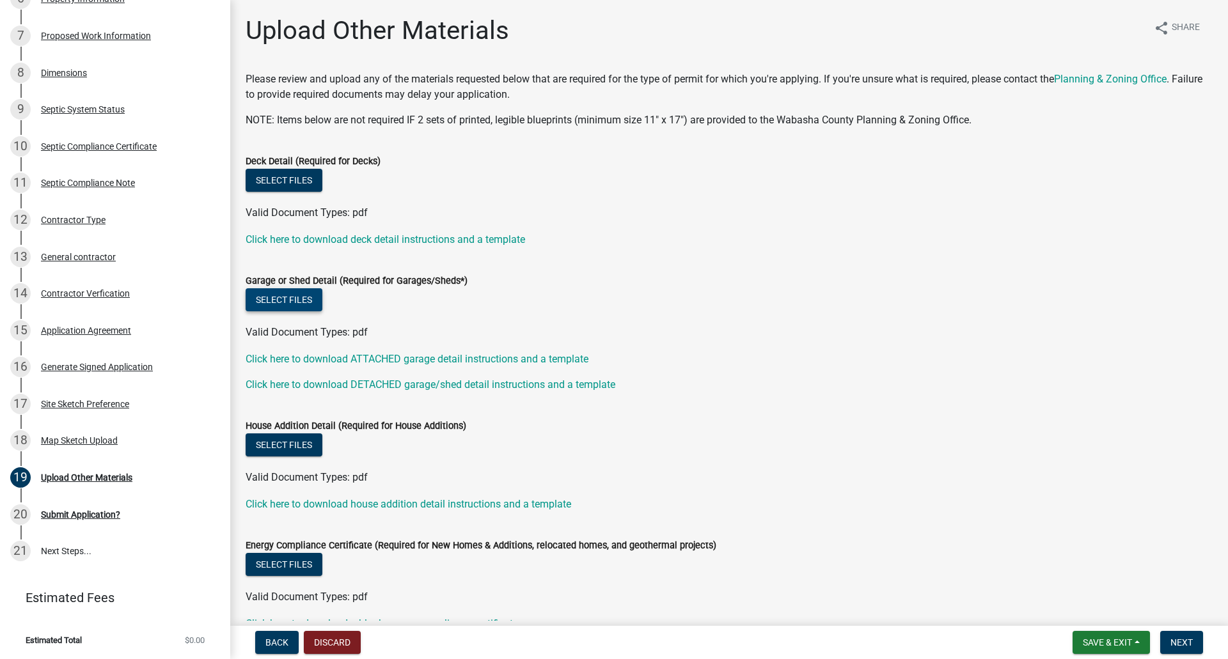
click at [288, 297] on button "Select files" at bounding box center [284, 299] width 77 height 23
click at [283, 299] on button "Select files" at bounding box center [284, 299] width 77 height 23
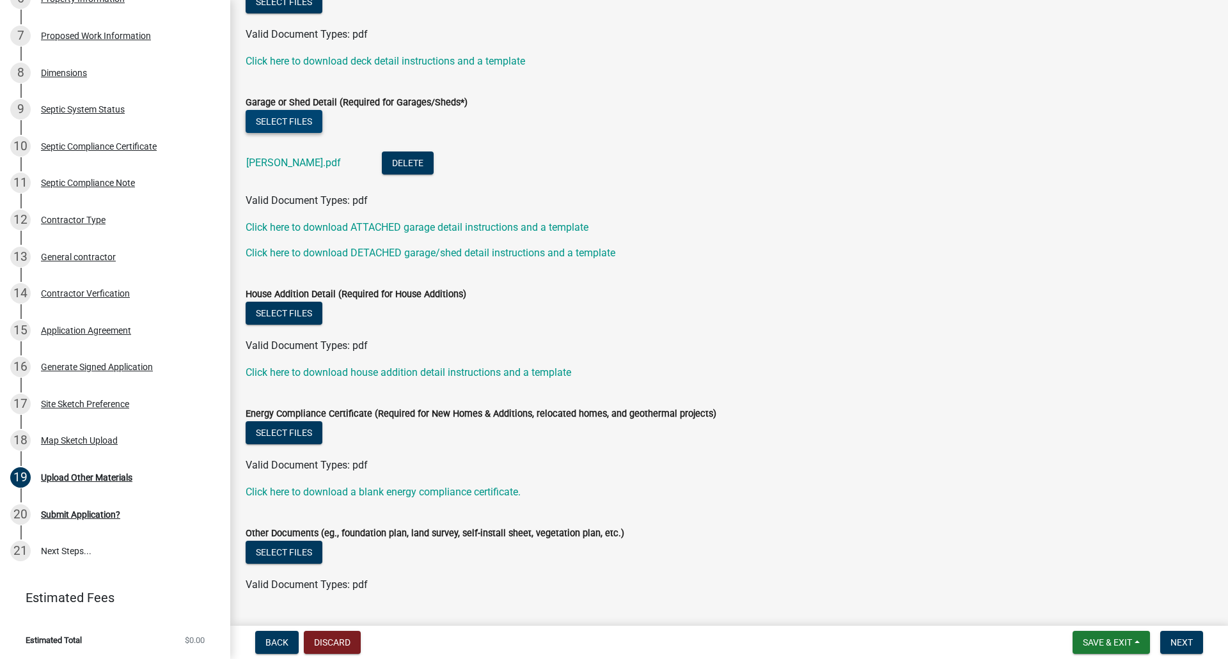
scroll to position [212, 0]
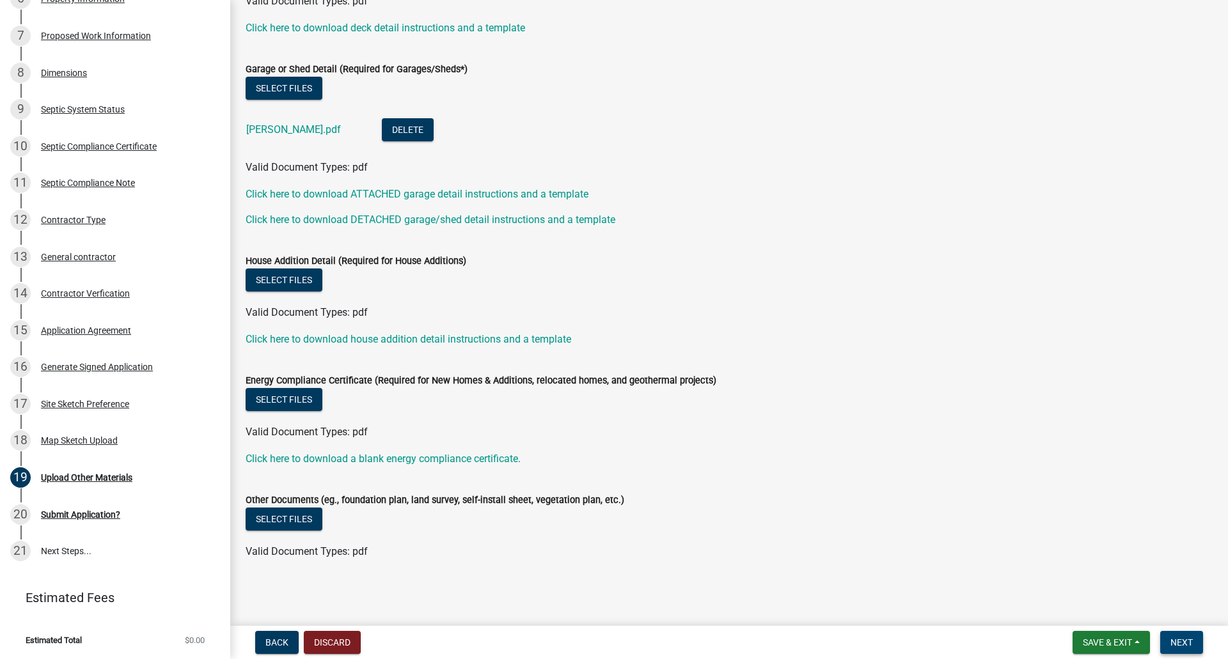
click at [1168, 634] on button "Next" at bounding box center [1181, 642] width 43 height 23
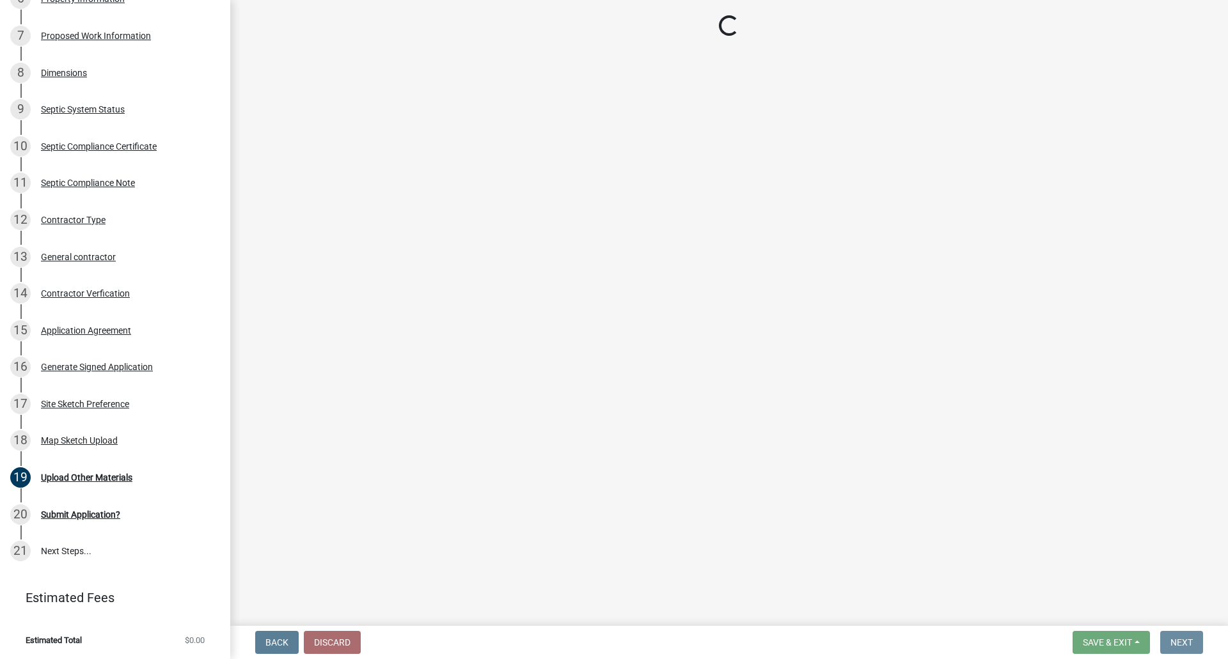
scroll to position [0, 0]
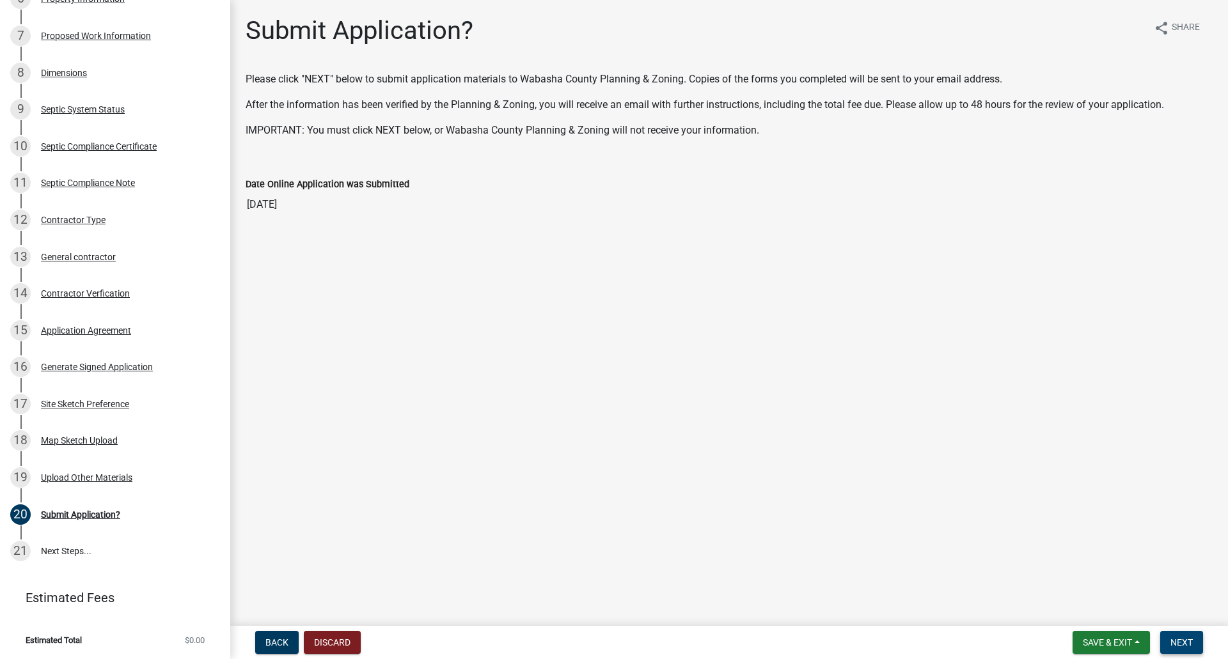
click at [1177, 645] on span "Next" at bounding box center [1181, 643] width 22 height 10
